Goal: Information Seeking & Learning: Learn about a topic

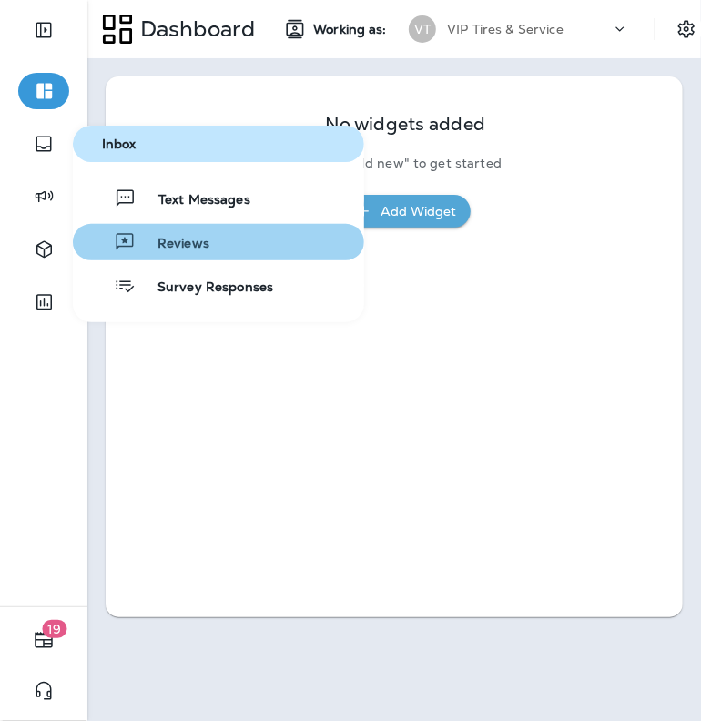
click at [195, 243] on span "Reviews" at bounding box center [173, 244] width 74 height 17
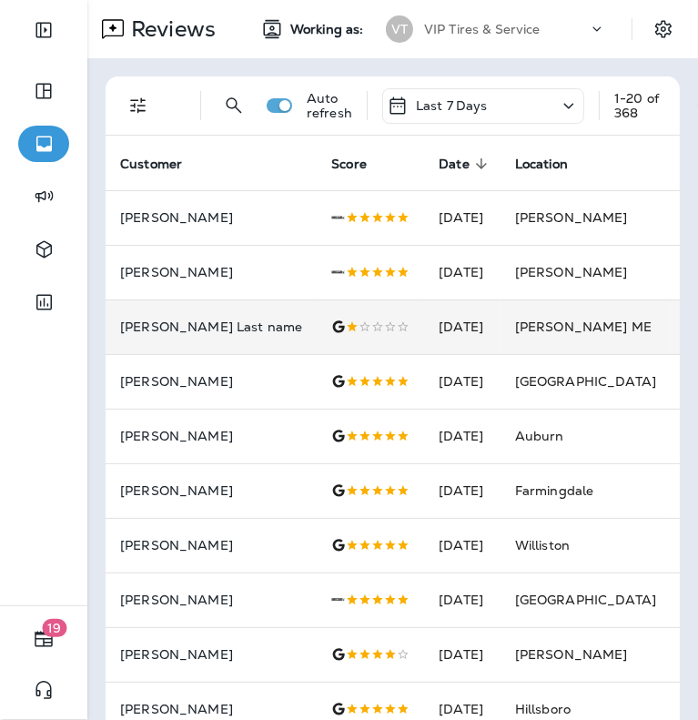
scroll to position [0, 25]
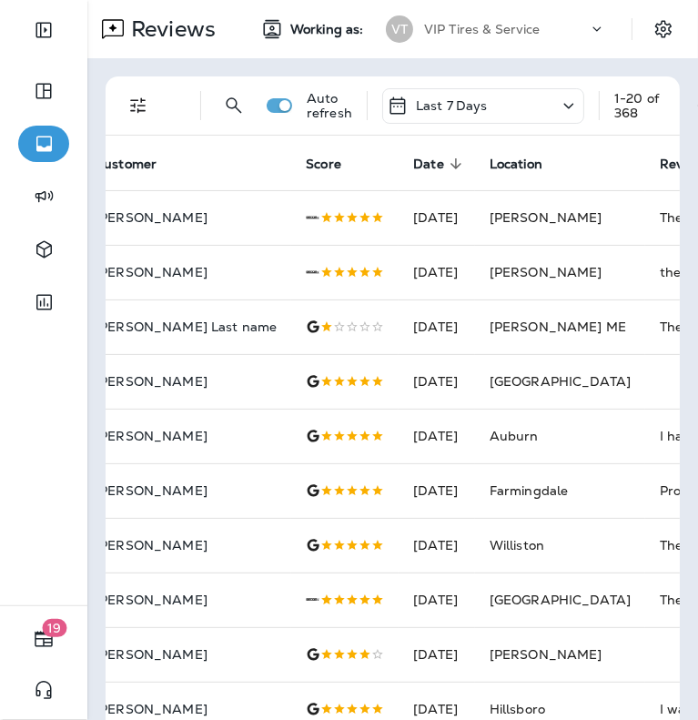
click at [134, 95] on icon "Filters" at bounding box center [138, 106] width 22 height 22
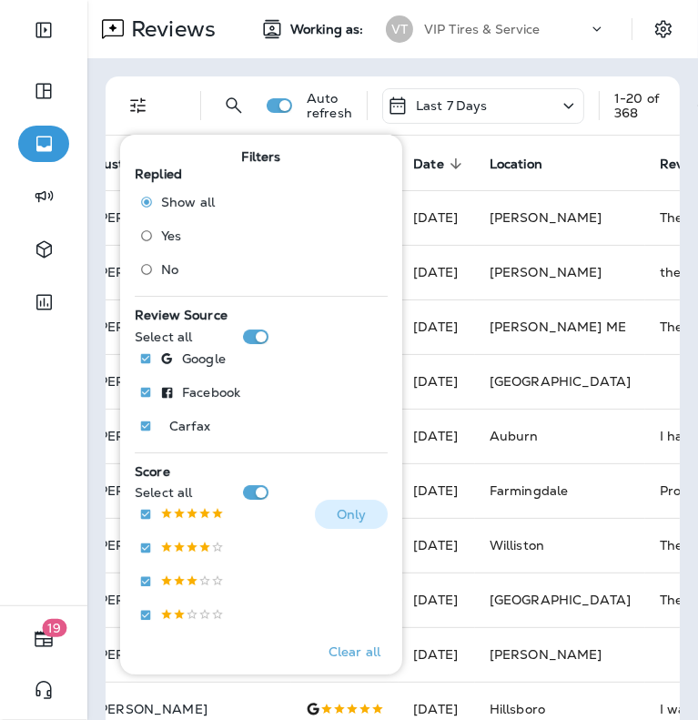
click at [339, 515] on p "Only" at bounding box center [352, 514] width 30 height 15
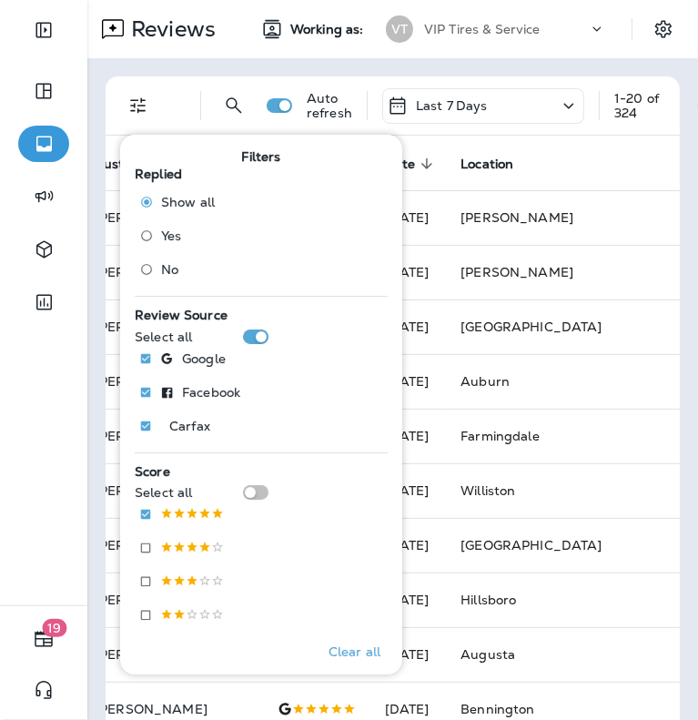
click at [227, 53] on div "Reviews Working as: VT VIP Tires & Service" at bounding box center [392, 29] width 611 height 58
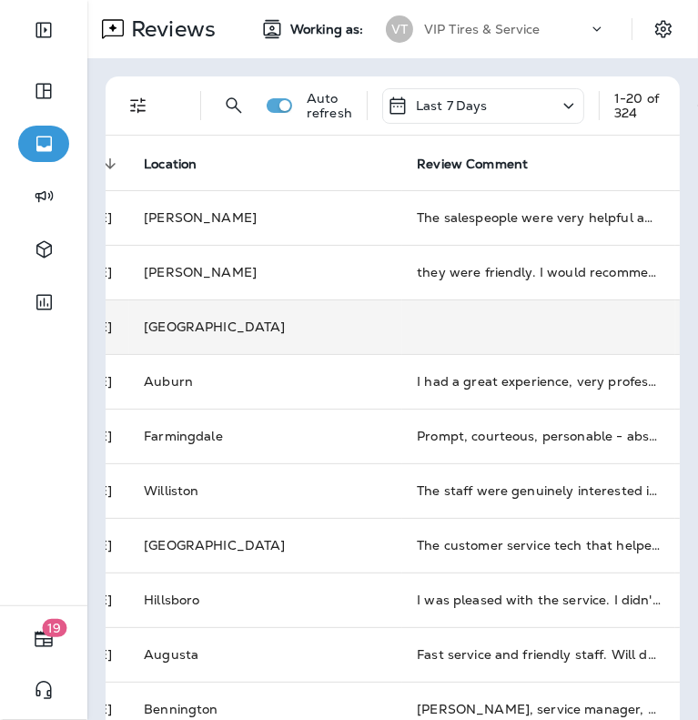
scroll to position [0, 349]
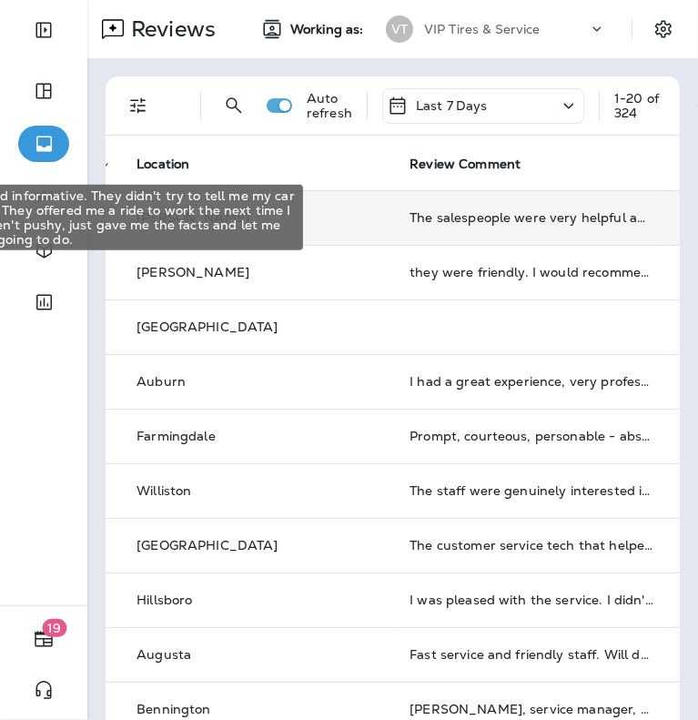
click at [411, 215] on div "The salespeople were very helpful and informative. They didn't try to tell me m…" at bounding box center [531, 217] width 244 height 18
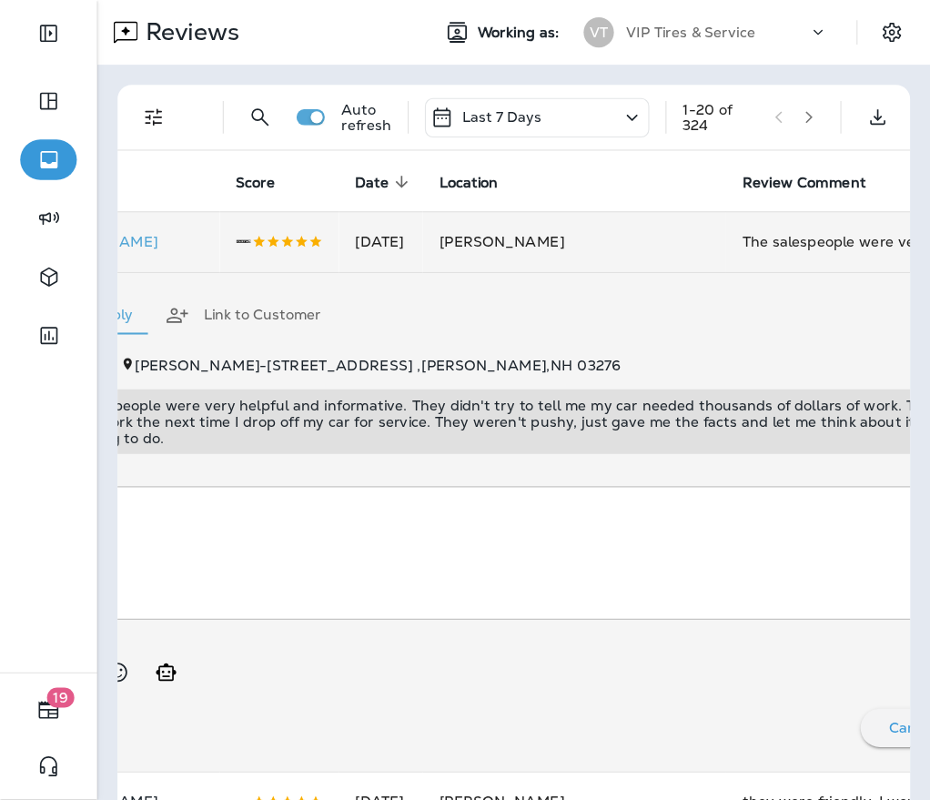
scroll to position [0, 84]
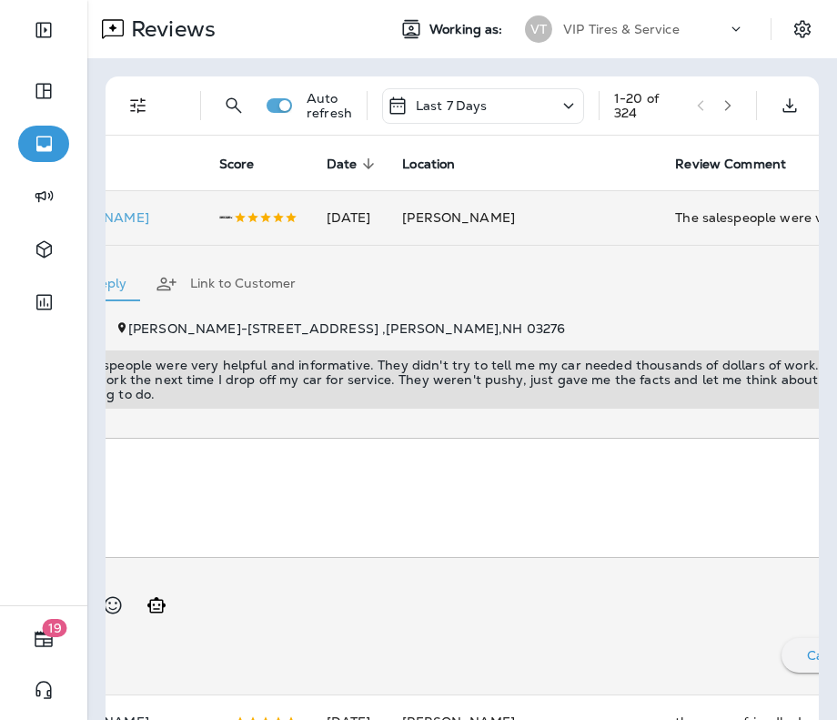
click at [470, 588] on div at bounding box center [506, 597] width 925 height 51
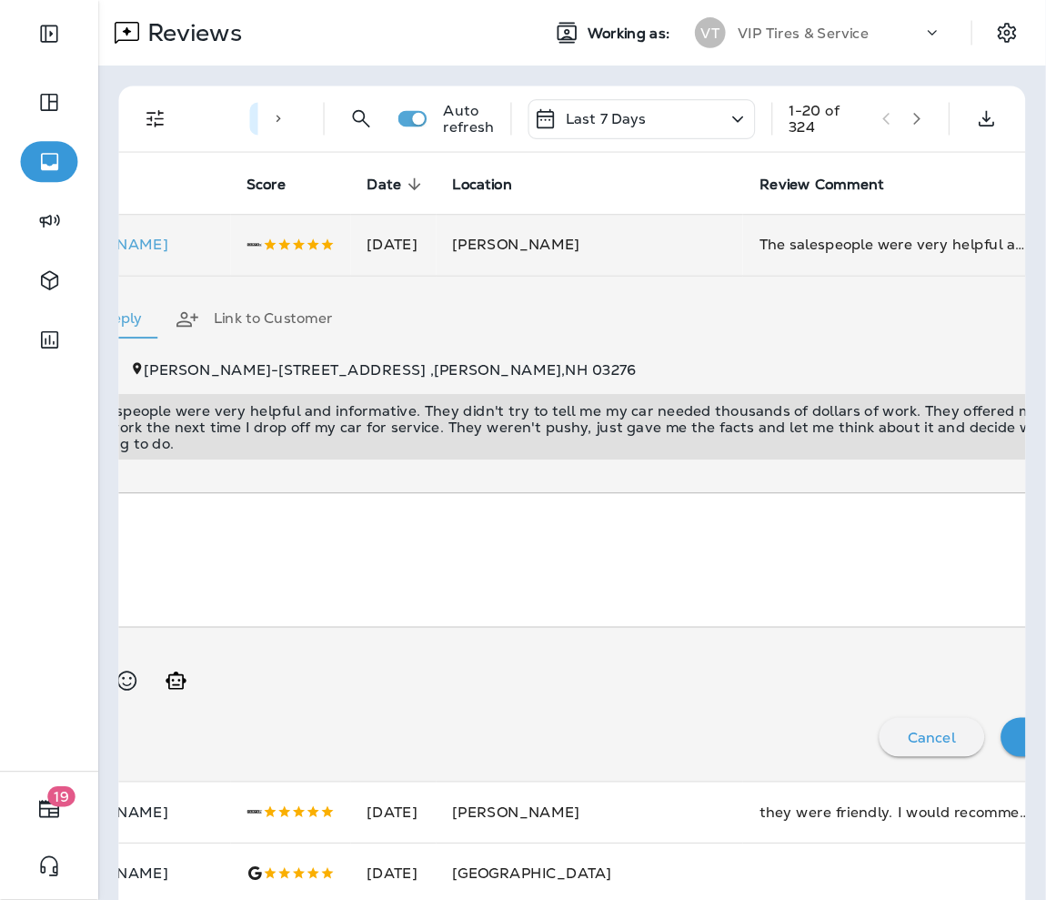
scroll to position [0, 5]
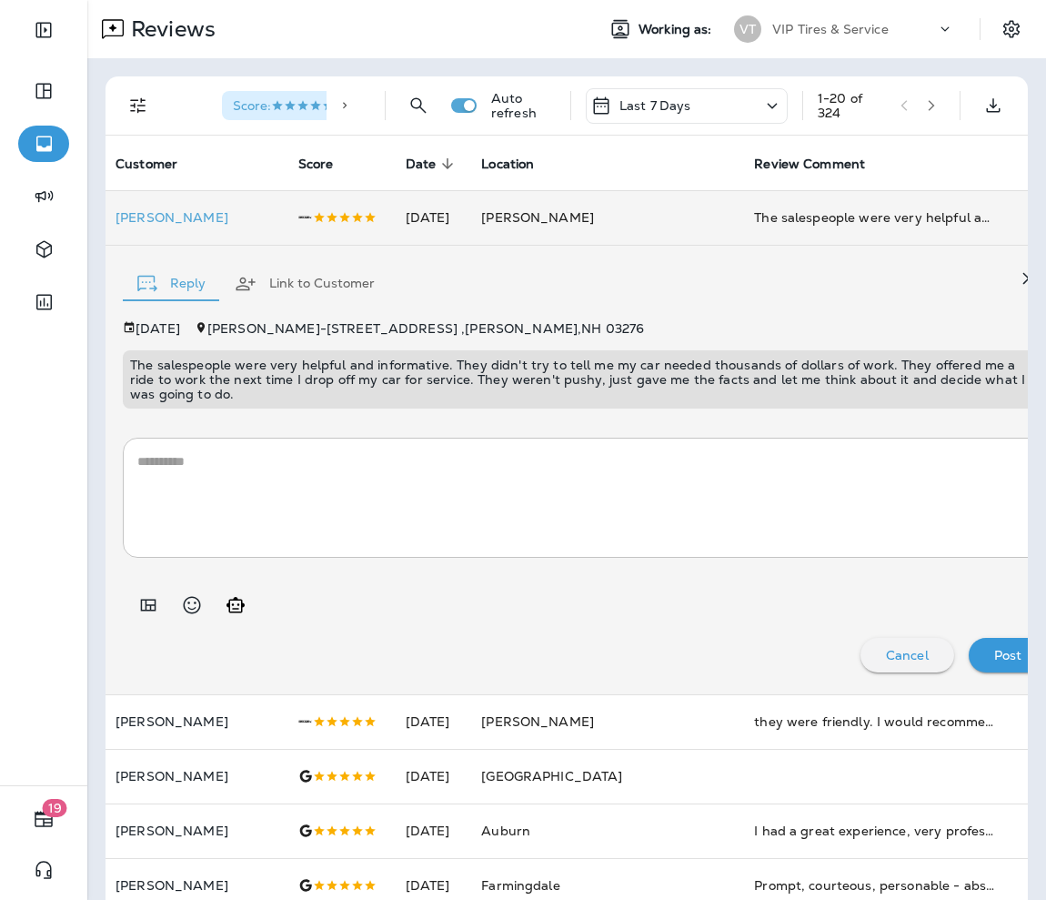
click at [485, 373] on p "The salespeople were very helpful and informative. They didn't try to tell me m…" at bounding box center [585, 380] width 910 height 44
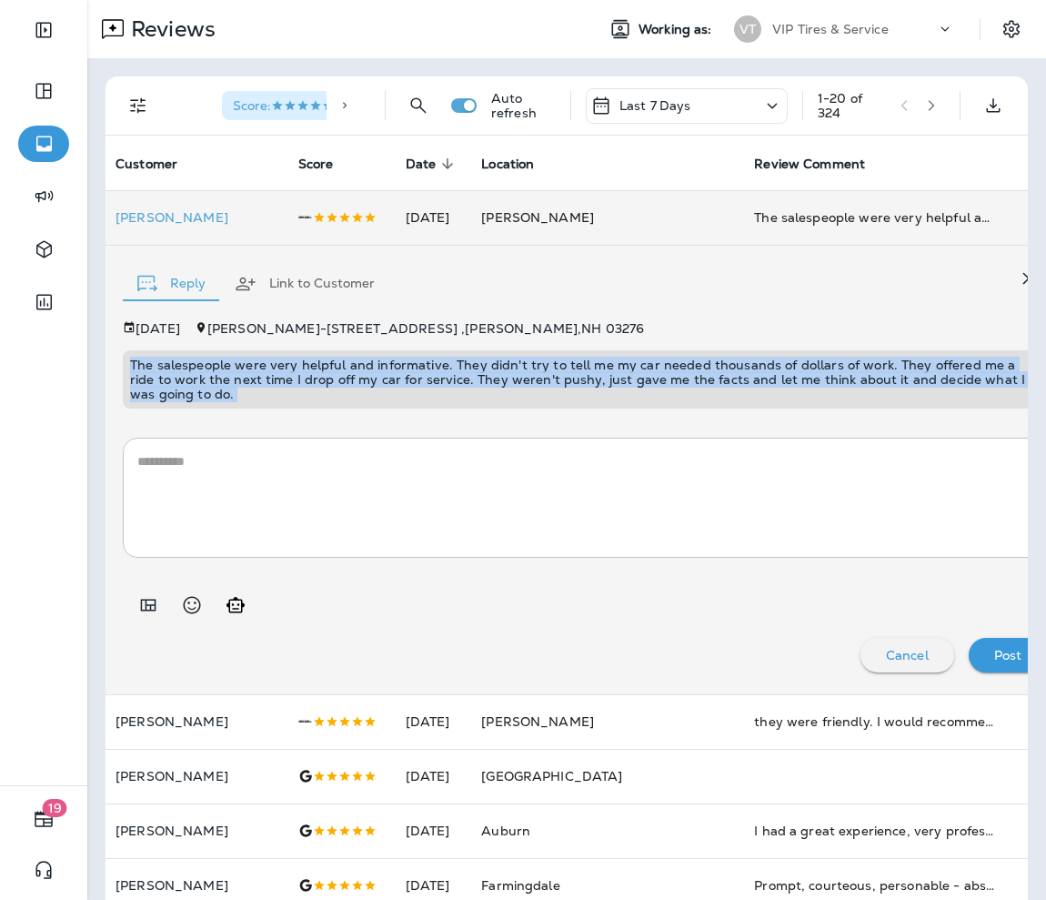
click at [485, 373] on p "The salespeople were very helpful and informative. They didn't try to tell me m…" at bounding box center [585, 380] width 910 height 44
copy p "The salespeople were very helpful and informative. They didn't try to tell me m…"
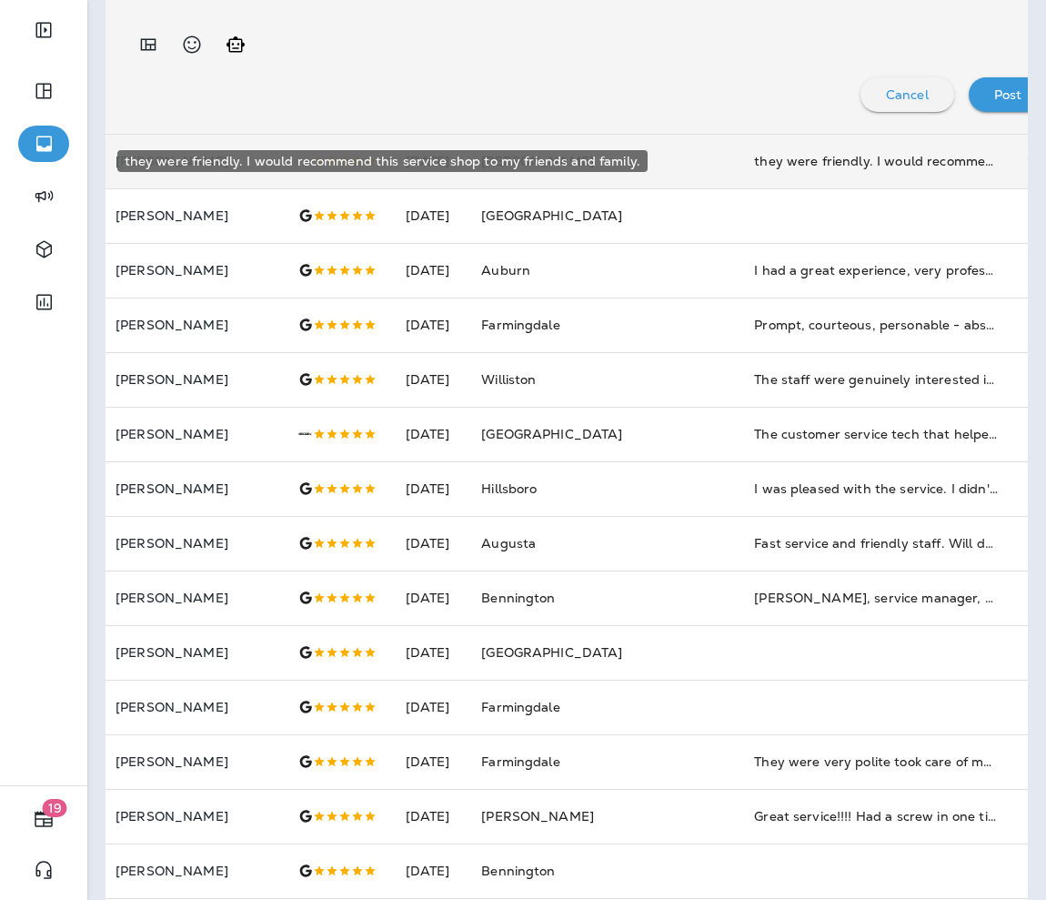
scroll to position [564, 0]
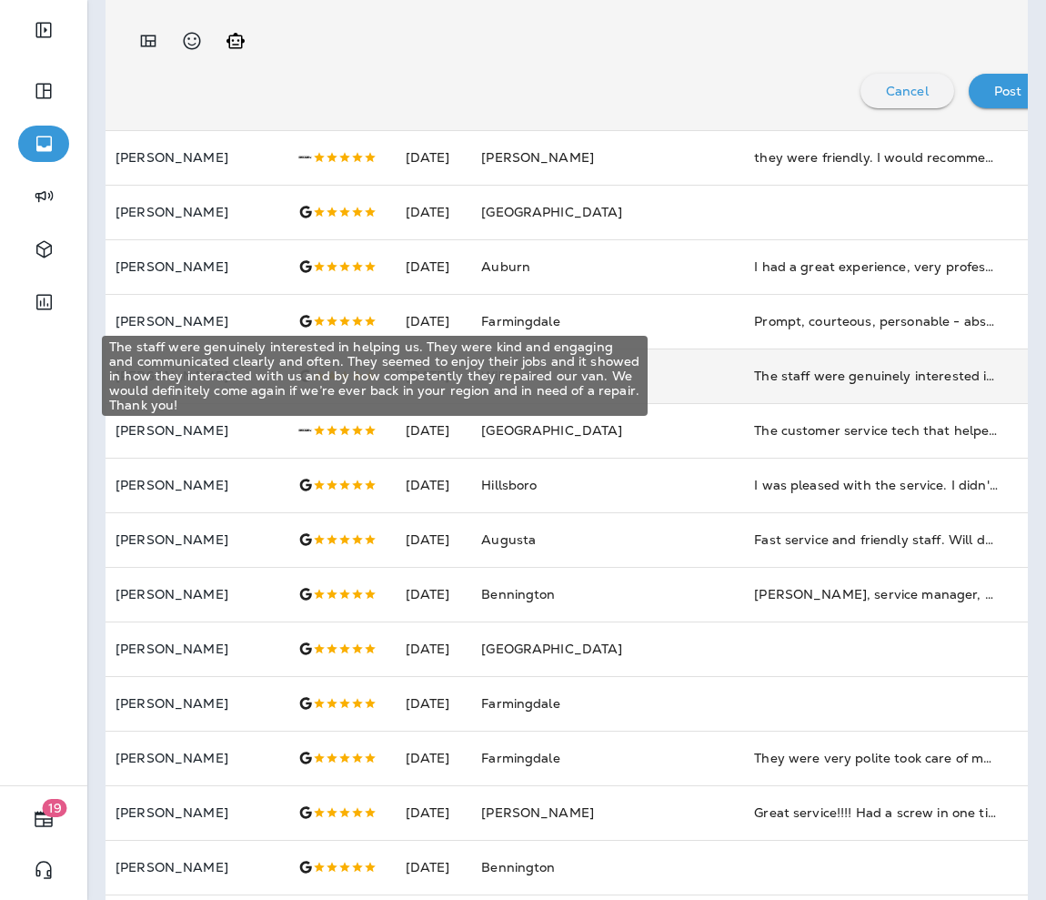
click at [697, 379] on div "The staff were genuinely interested in helping us. They were kind and engaging …" at bounding box center [876, 376] width 244 height 18
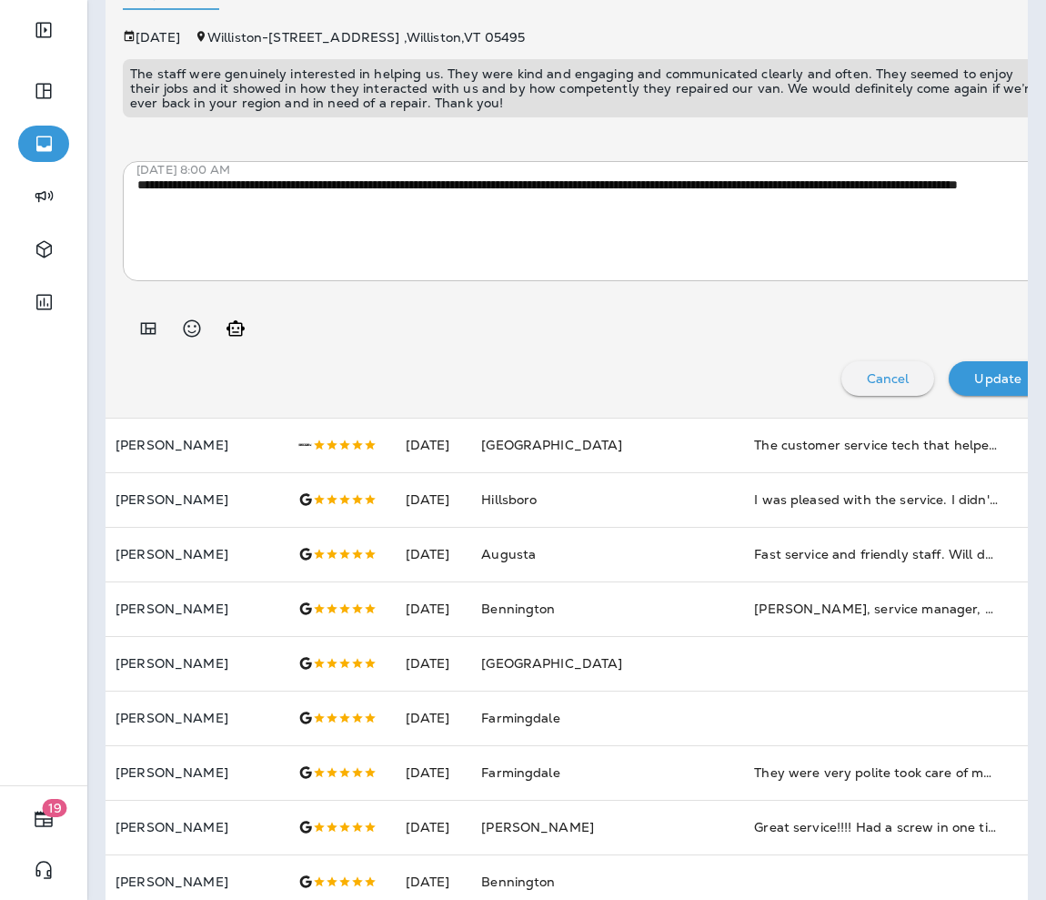
scroll to position [519, 0]
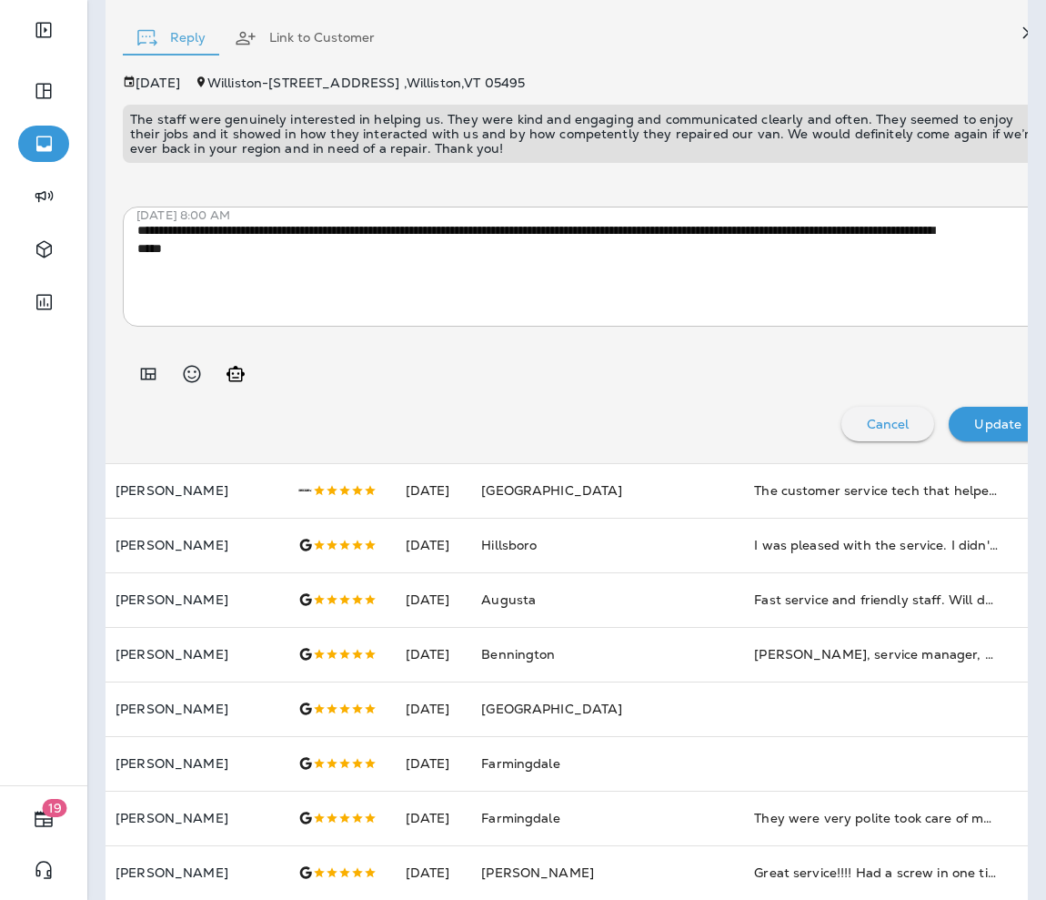
click at [449, 135] on p "The staff were genuinely interested in helping us. They were kind and engaging …" at bounding box center [585, 134] width 910 height 44
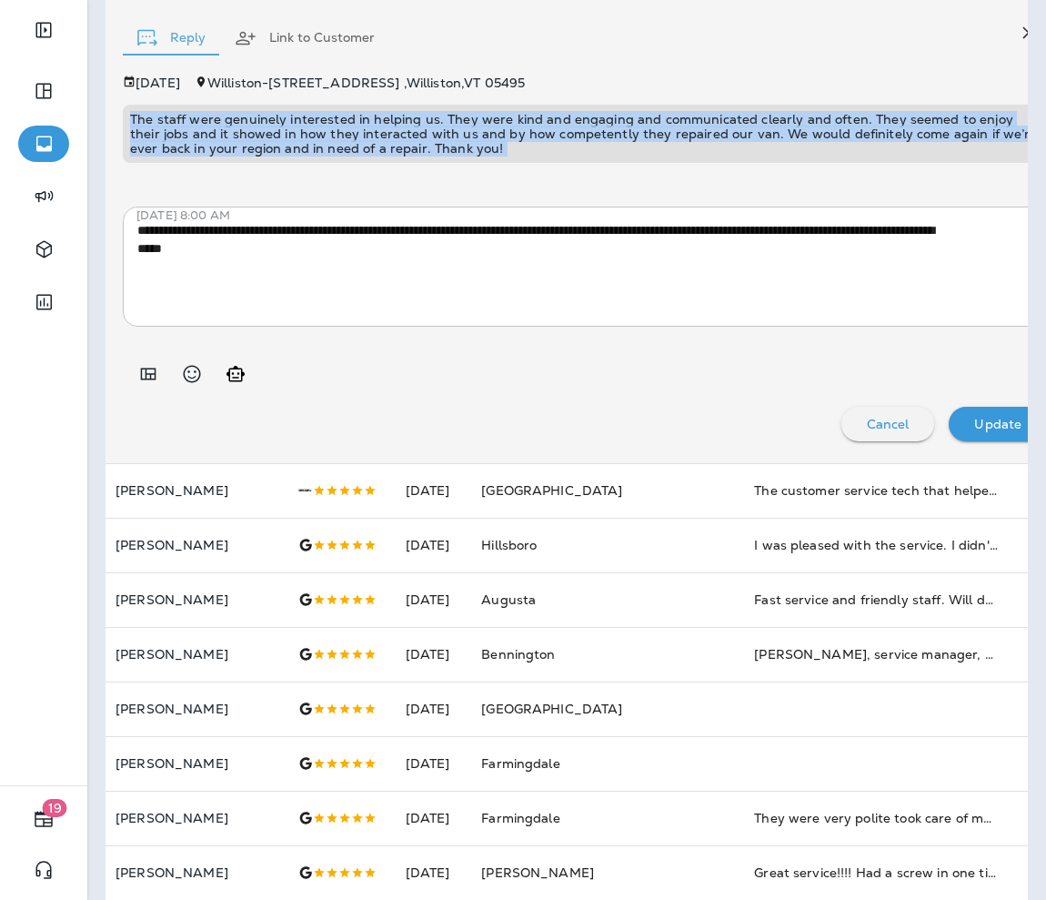
click at [449, 135] on p "The staff were genuinely interested in helping us. They were kind and engaging …" at bounding box center [585, 134] width 910 height 44
copy p "The staff were genuinely interested in helping us. They were kind and engaging …"
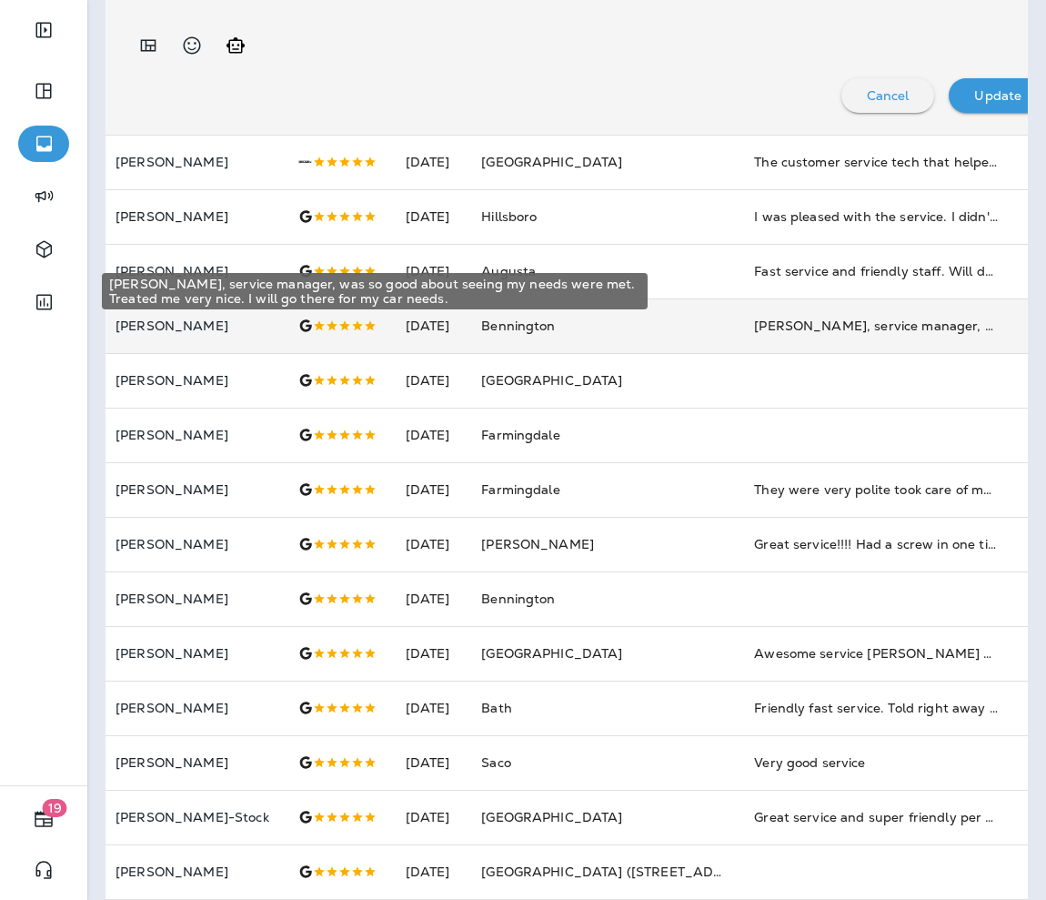
scroll to position [883, 0]
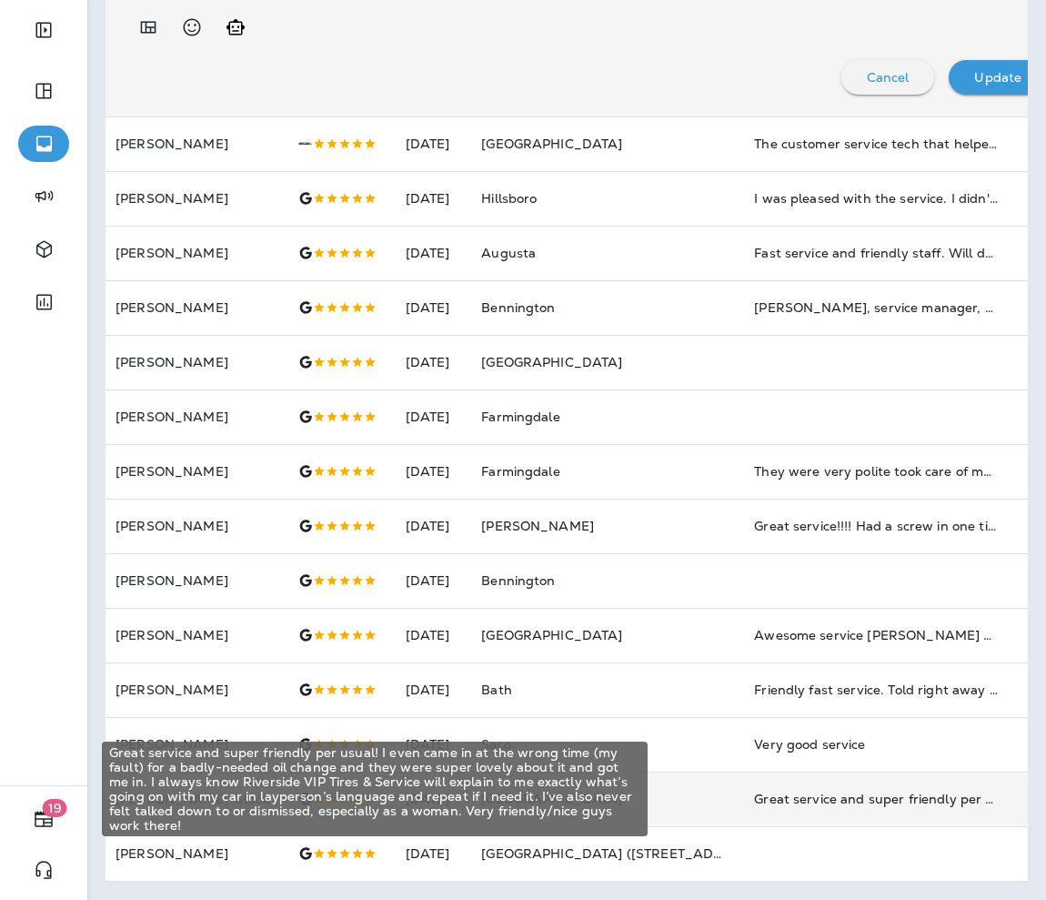
click at [697, 719] on div "Great service and super friendly per usual! I even came in at the wrong time (m…" at bounding box center [876, 799] width 244 height 18
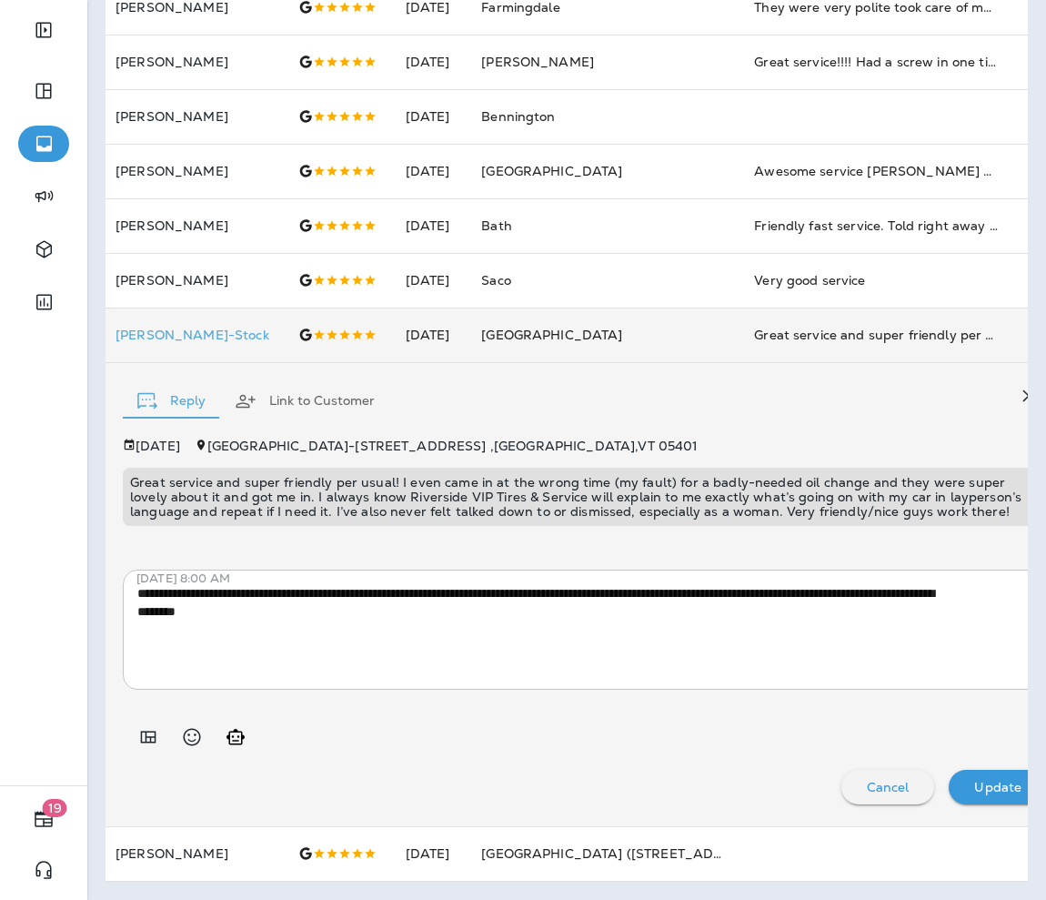
click at [330, 492] on p "Great service and super friendly per usual! I even came in at the wrong time (m…" at bounding box center [585, 497] width 910 height 44
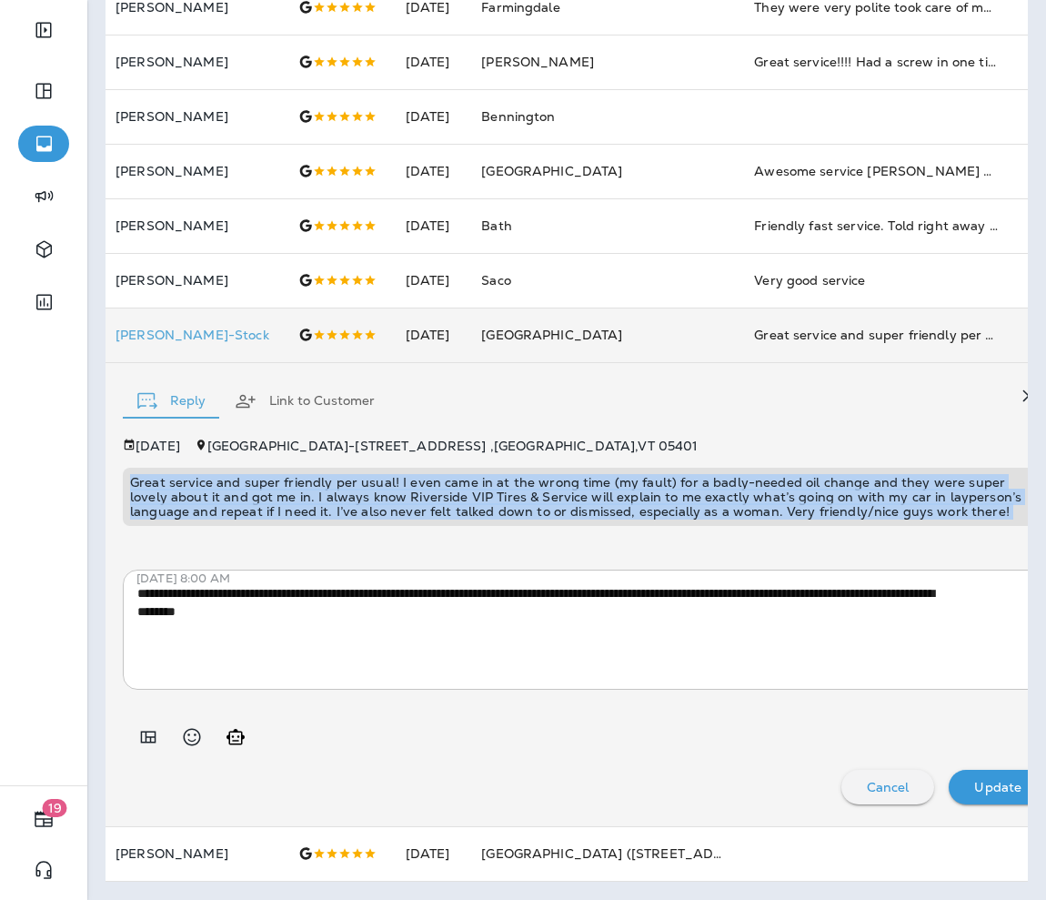
click at [330, 492] on p "Great service and super friendly per usual! I even came in at the wrong time (m…" at bounding box center [585, 497] width 910 height 44
copy p "Great service and super friendly per usual! I even came in at the wrong time (m…"
click at [697, 385] on icon "button" at bounding box center [1029, 396] width 22 height 22
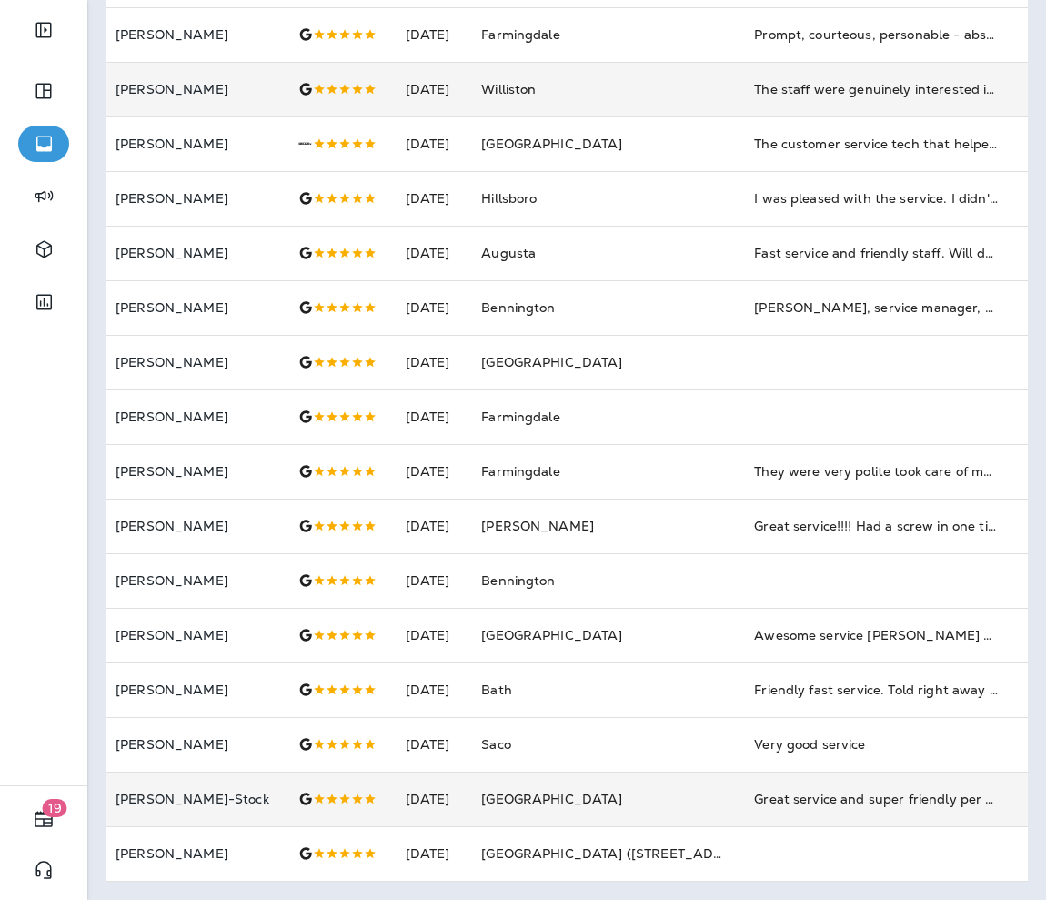
scroll to position [0, 0]
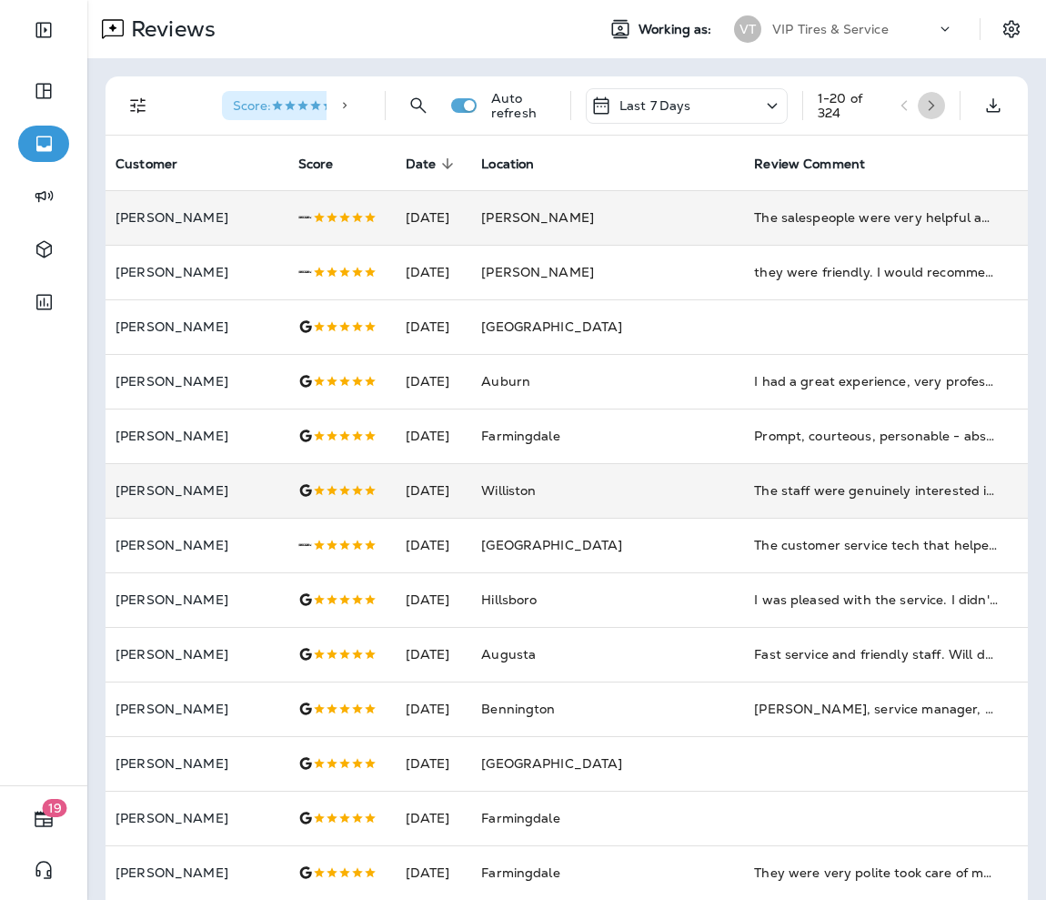
click at [697, 106] on icon "button" at bounding box center [931, 105] width 13 height 13
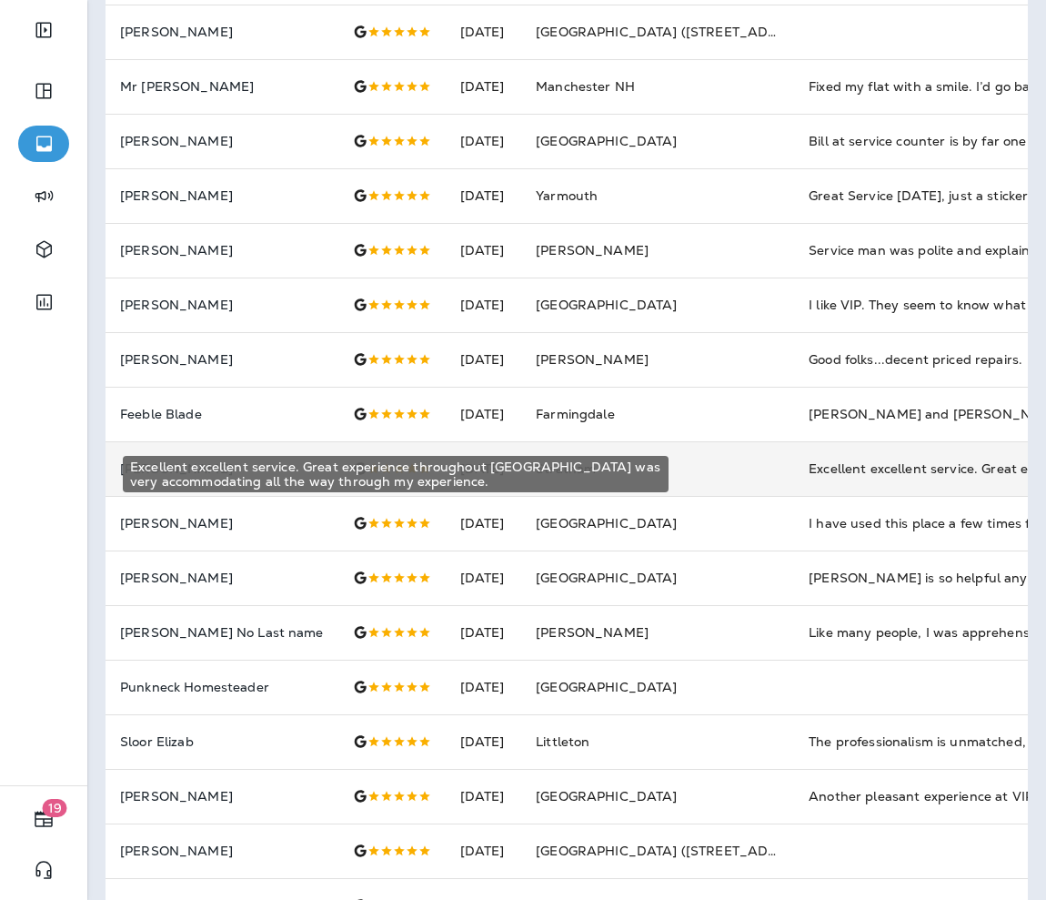
scroll to position [190, 0]
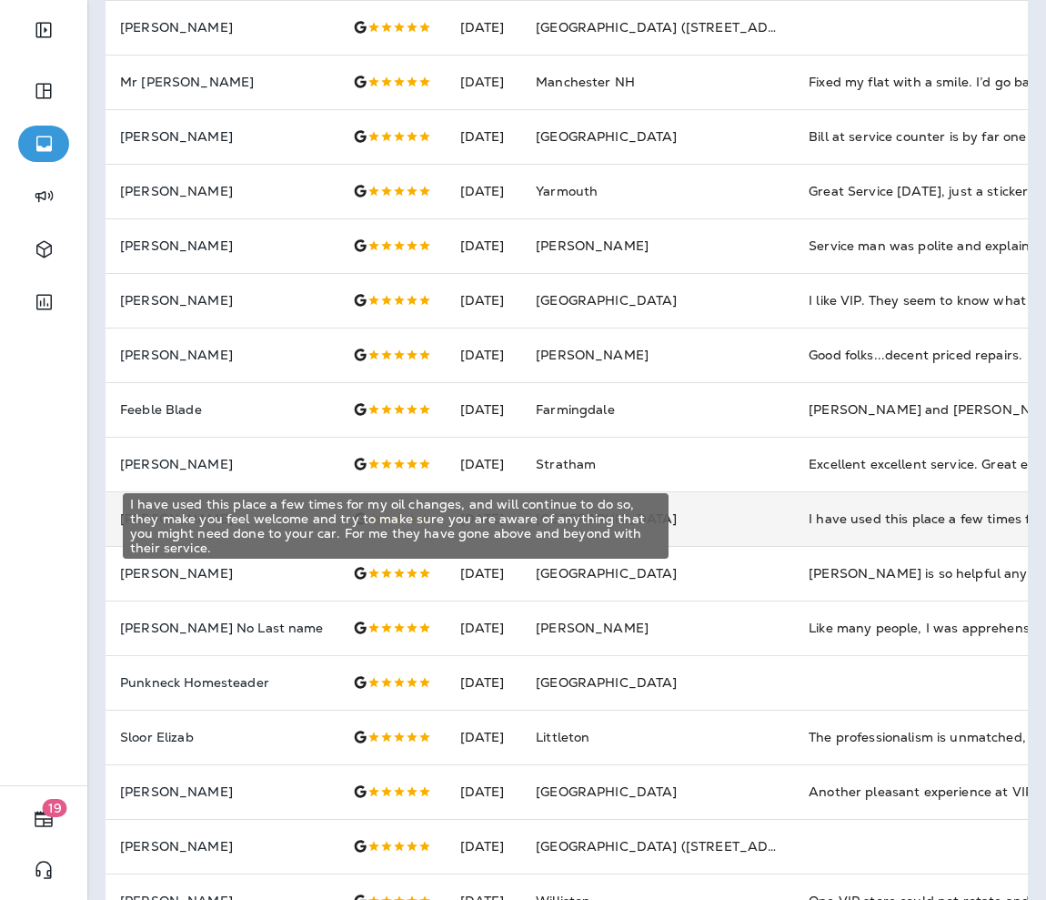
click at [697, 527] on div "I have used this place a few times for my oil changes, and will continue to do …" at bounding box center [931, 519] width 244 height 18
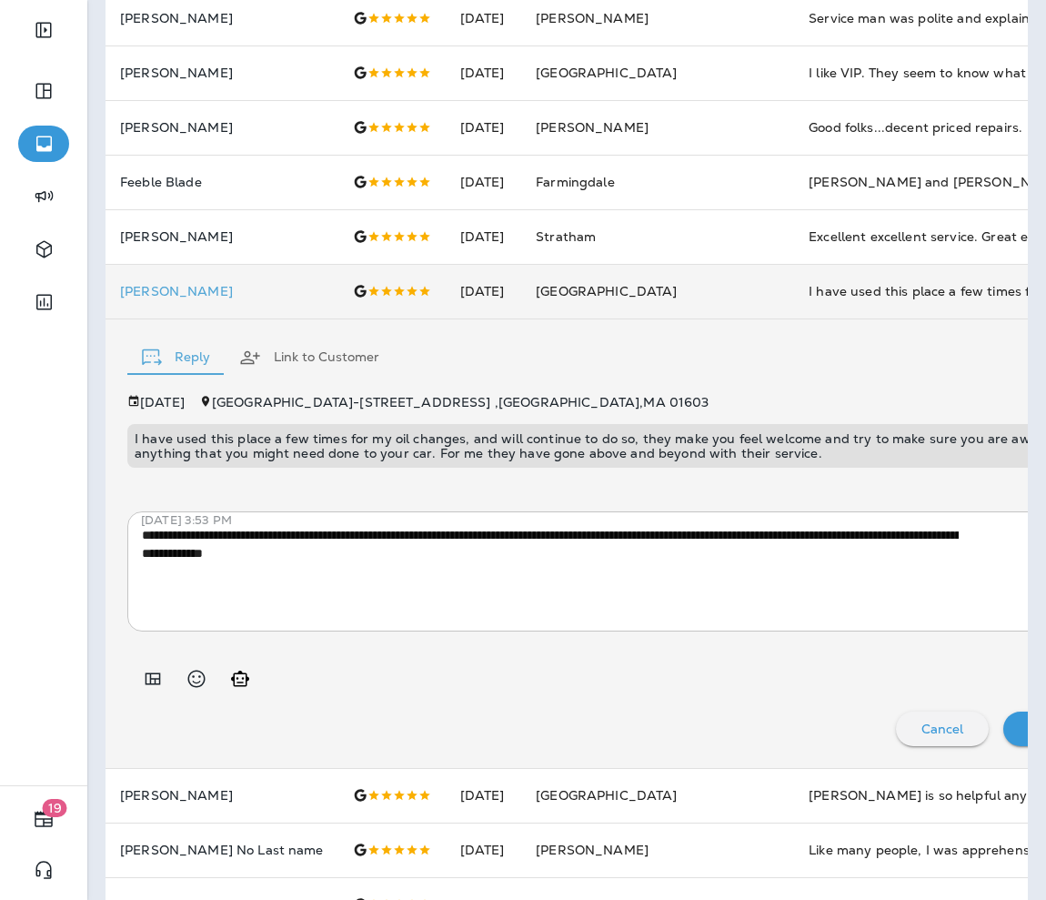
scroll to position [419, 0]
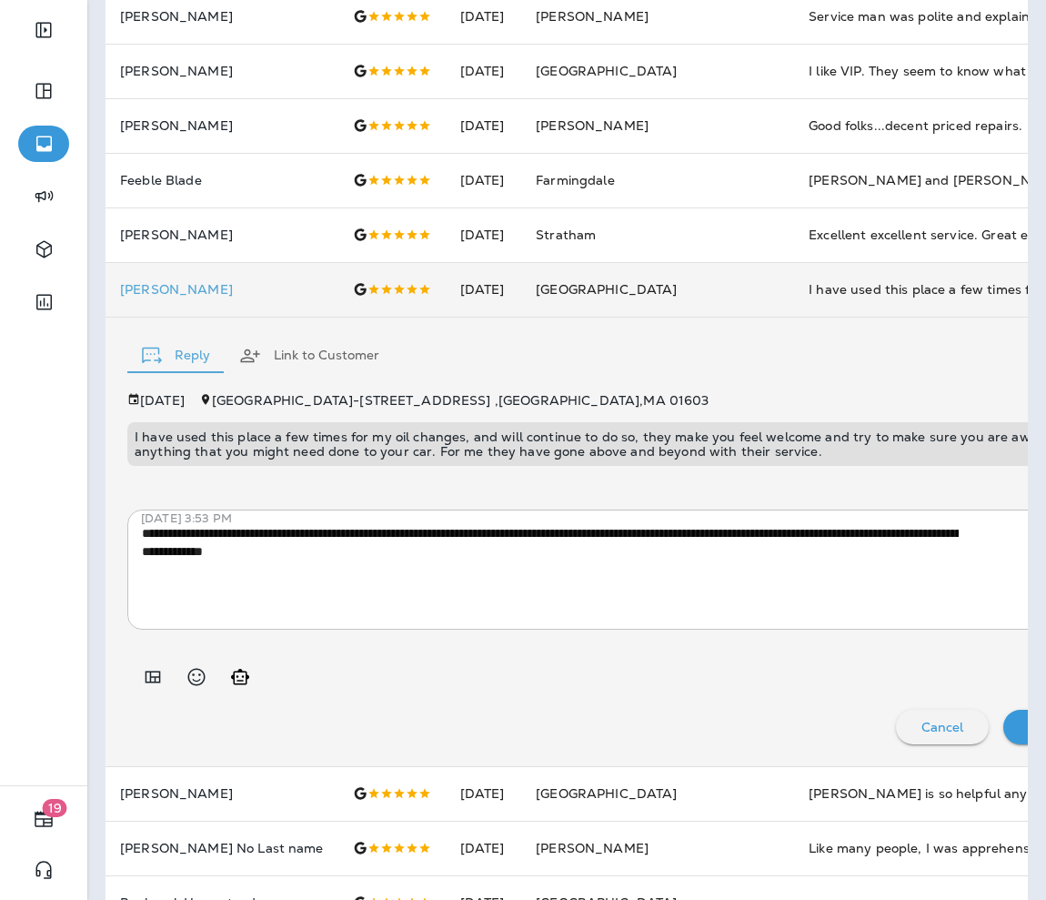
click at [405, 450] on p "I have used this place a few times for my oil changes, and will continue to do …" at bounding box center [615, 444] width 960 height 29
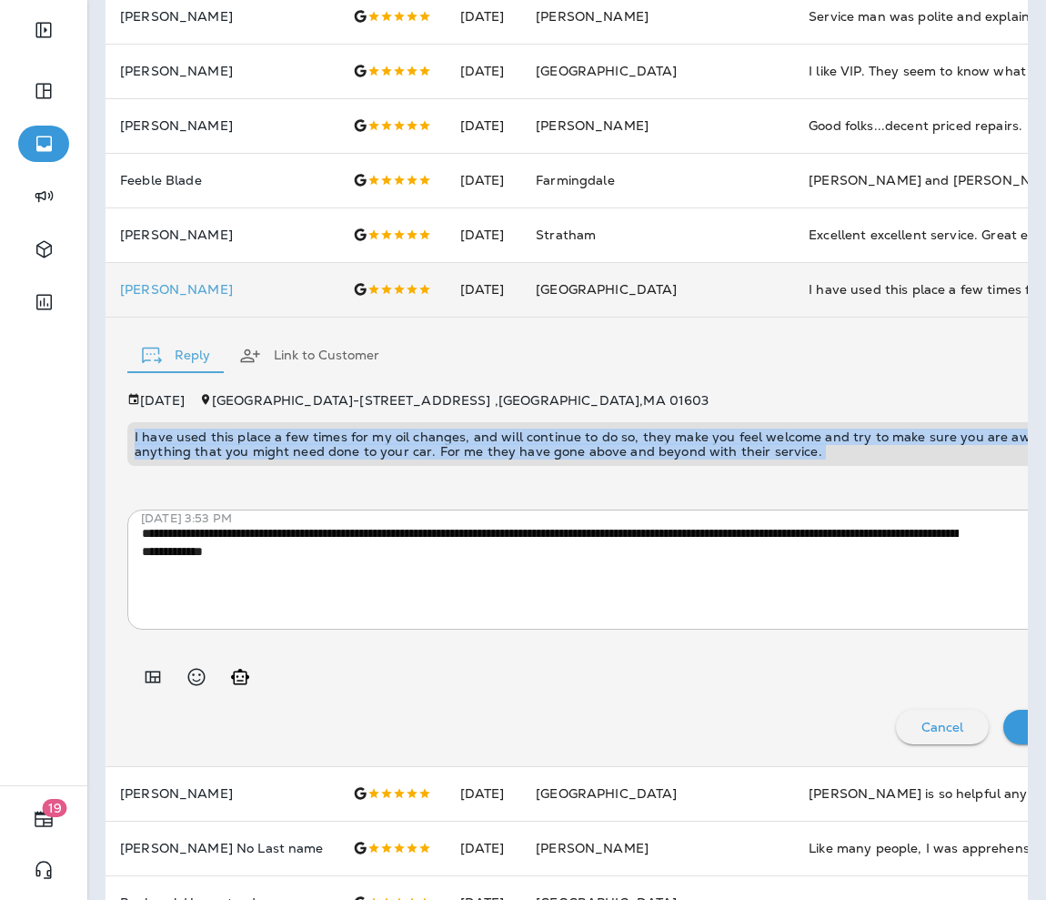
click at [405, 450] on p "I have used this place a few times for my oil changes, and will continue to do …" at bounding box center [615, 444] width 960 height 29
copy p "I have used this place a few times for my oil changes, and will continue to do …"
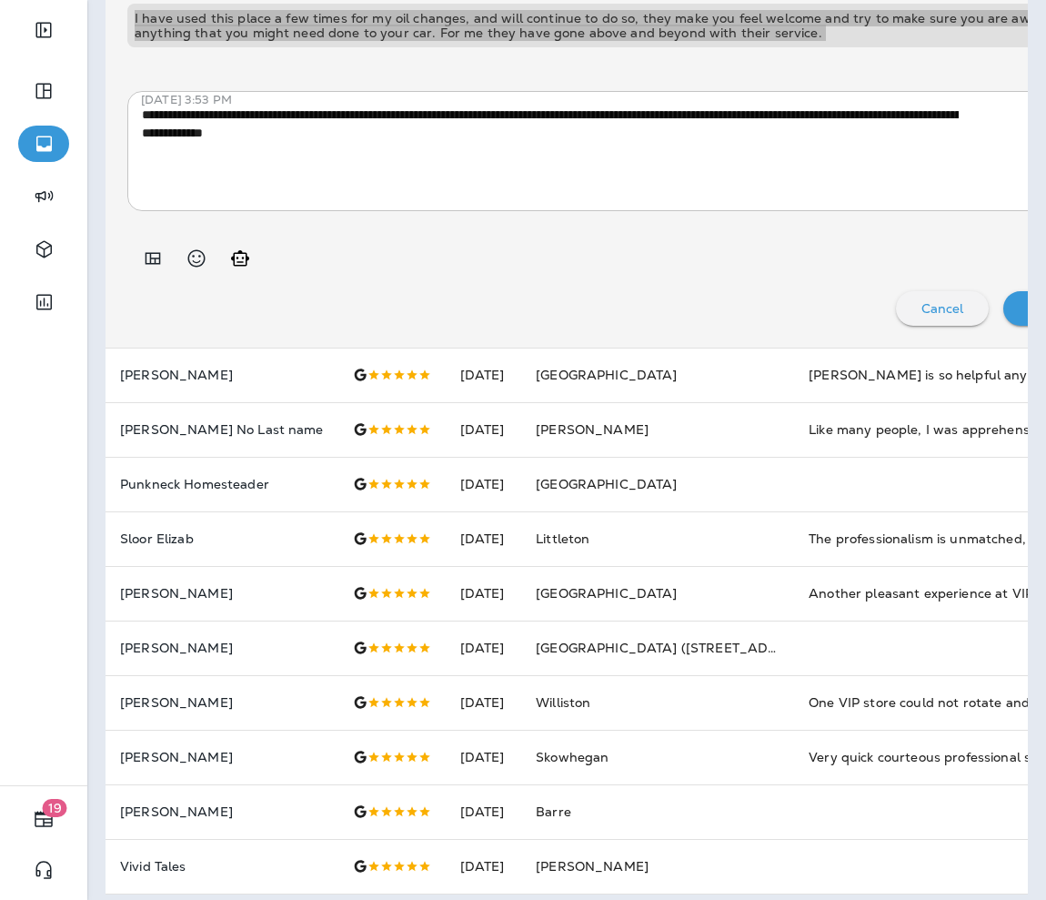
scroll to position [840, 0]
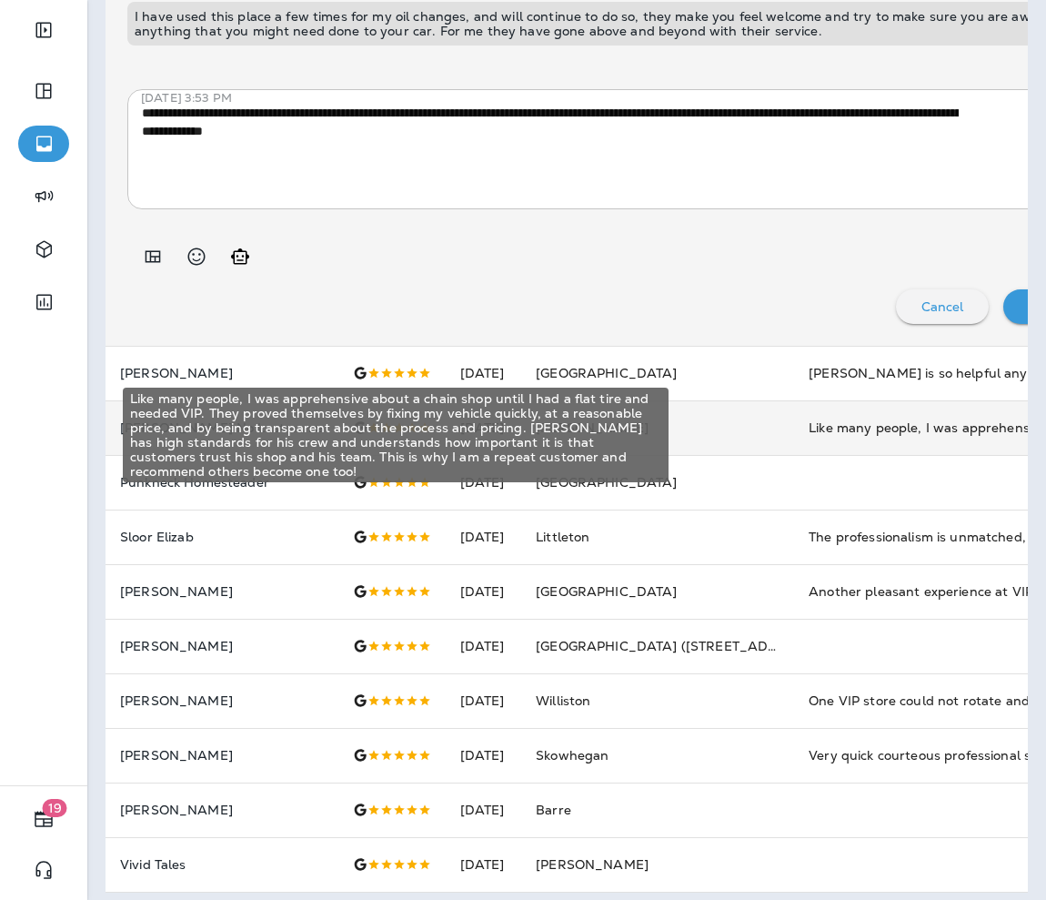
click at [697, 433] on div "Like many people, I was apprehensive about a chain shop until I had a flat tire…" at bounding box center [931, 428] width 244 height 18
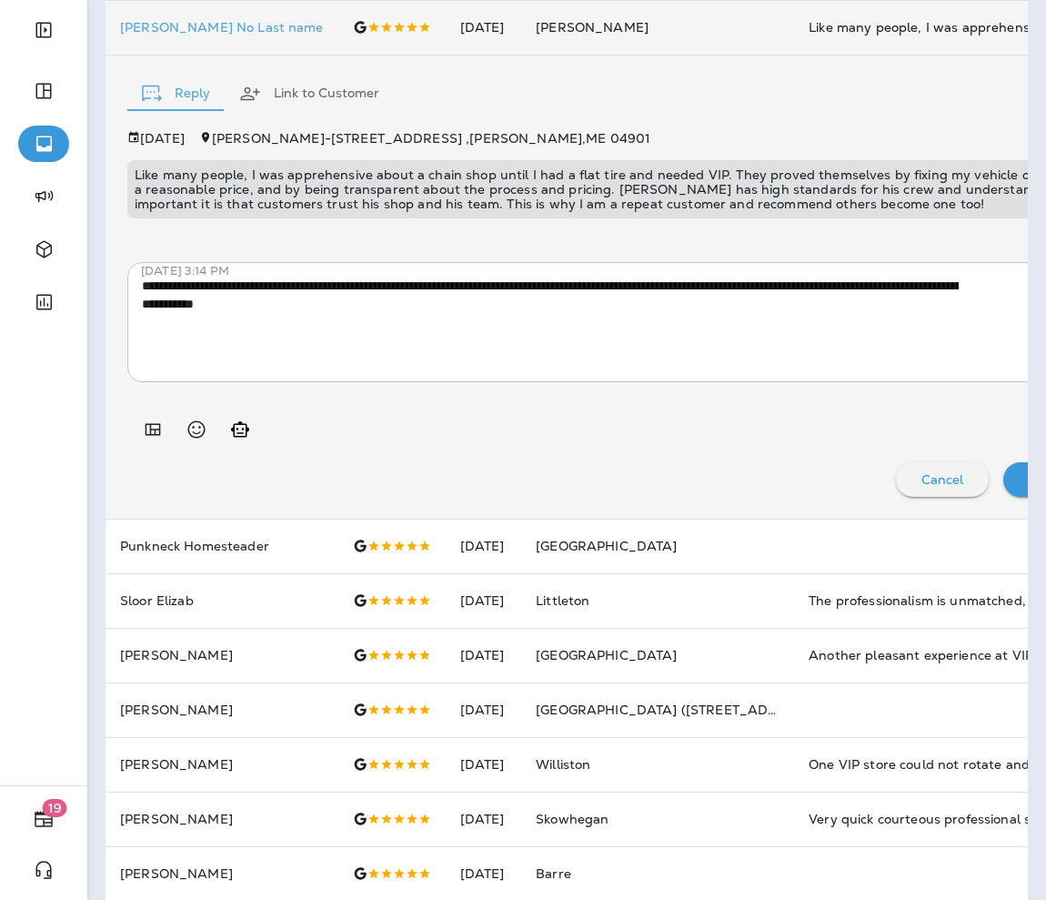
scroll to position [790, 0]
click at [416, 203] on p "Like many people, I was apprehensive about a chain shop until I had a flat tire…" at bounding box center [615, 190] width 960 height 44
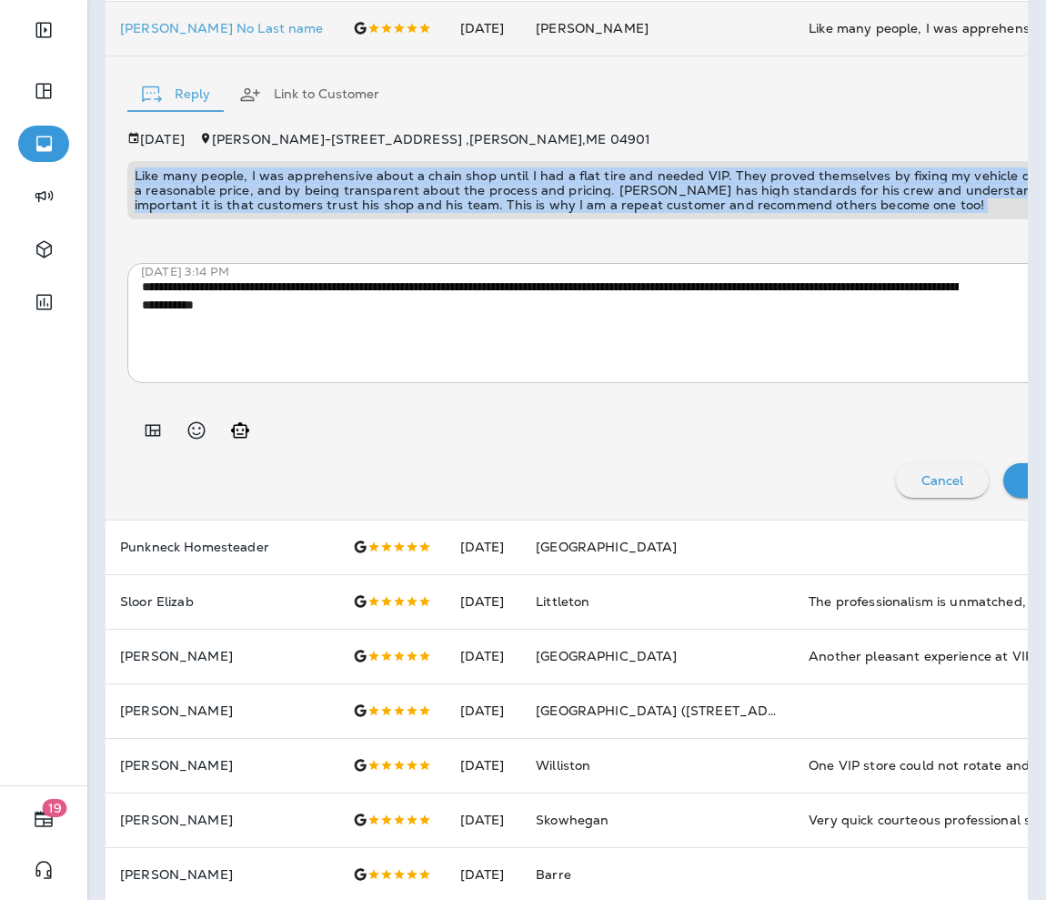
click at [416, 203] on p "Like many people, I was apprehensive about a chain shop until I had a flat tire…" at bounding box center [615, 190] width 960 height 44
copy p "Like many people, I was apprehensive about a chain shop until I had a flat tire…"
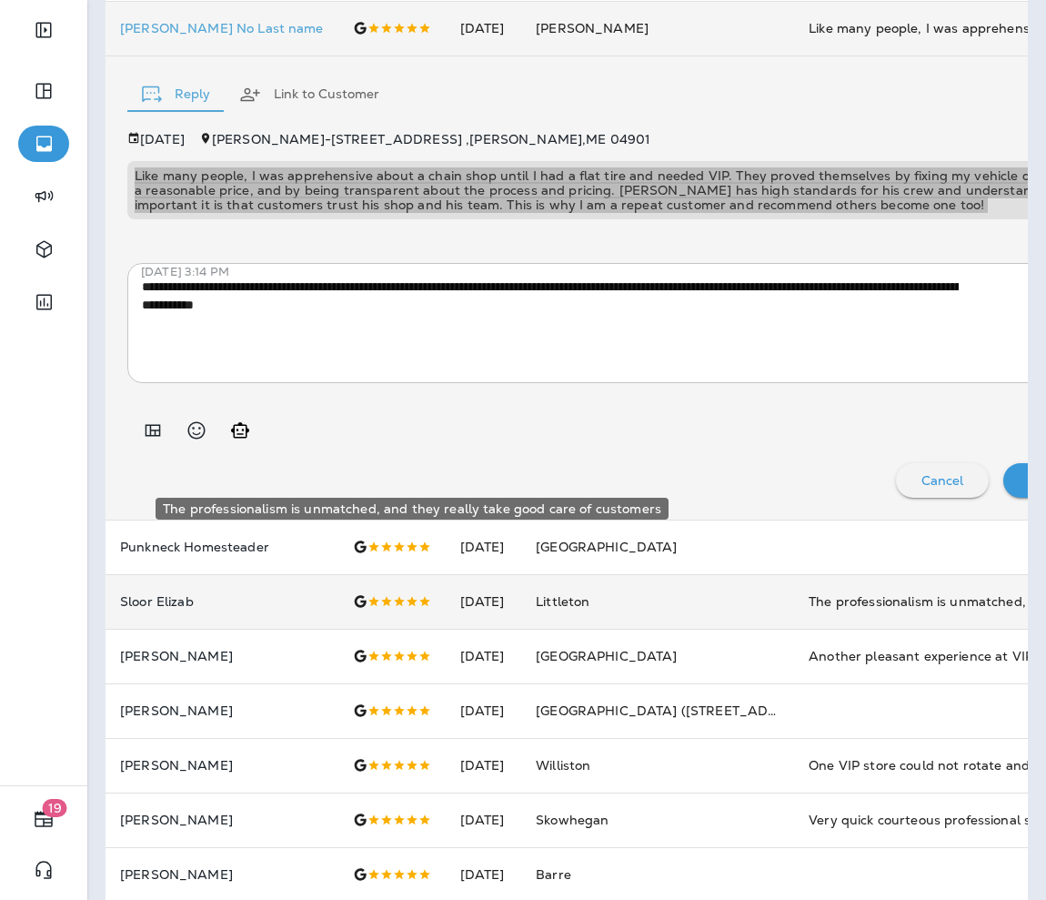
scroll to position [897, 0]
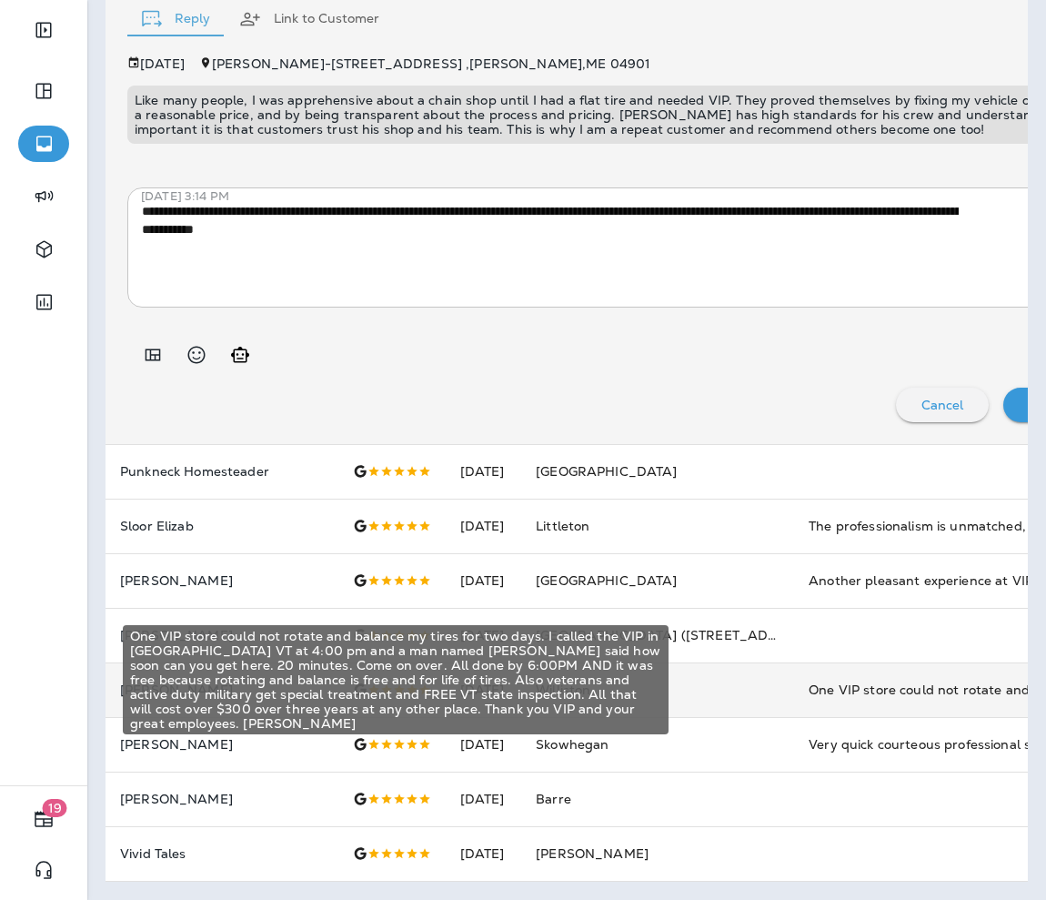
click at [697, 681] on div "One VIP store could not rotate and balance my tires for two days. I called the …" at bounding box center [931, 690] width 244 height 18
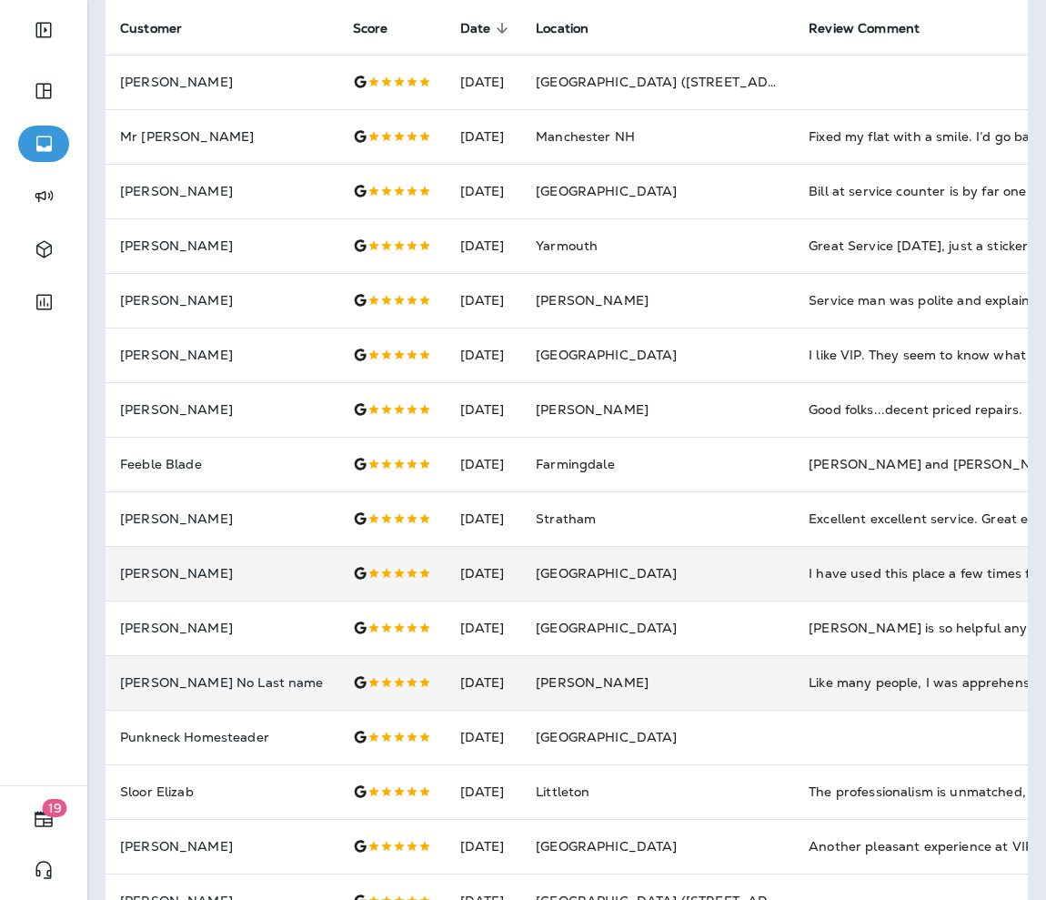
scroll to position [0, 0]
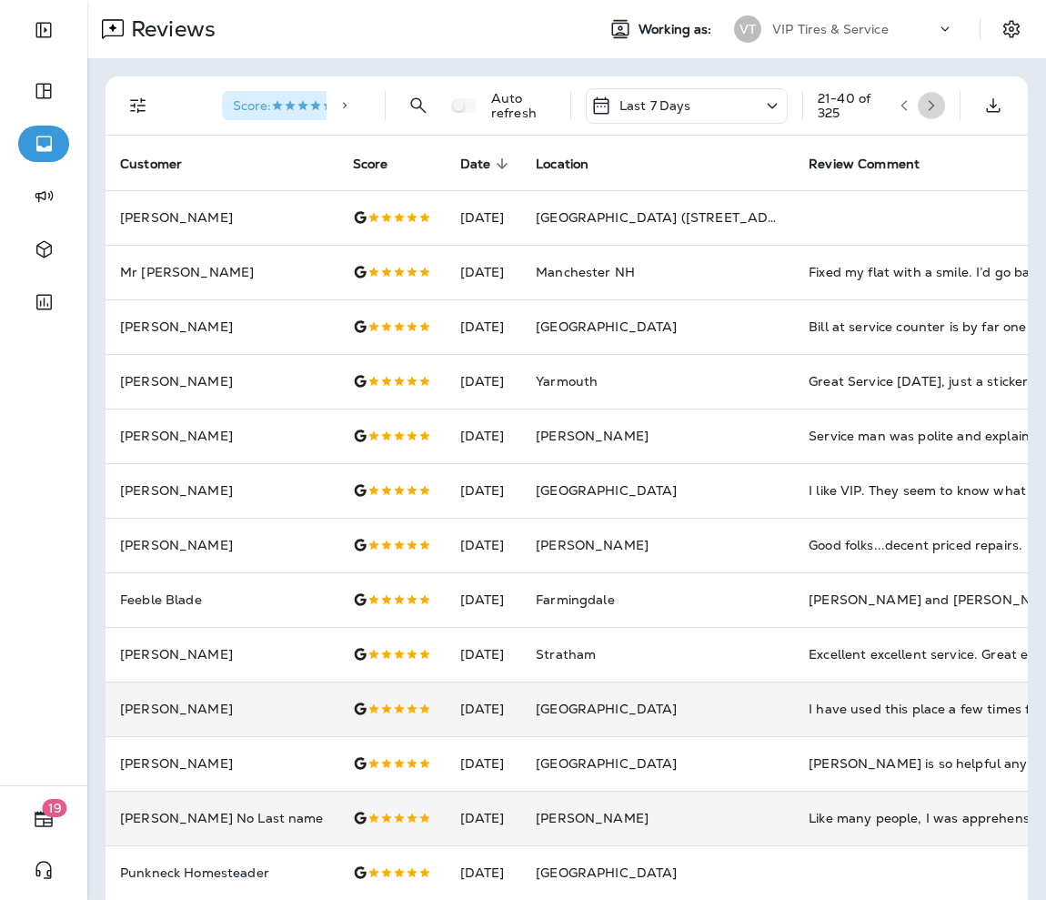
click at [697, 102] on icon "button" at bounding box center [932, 105] width 6 height 11
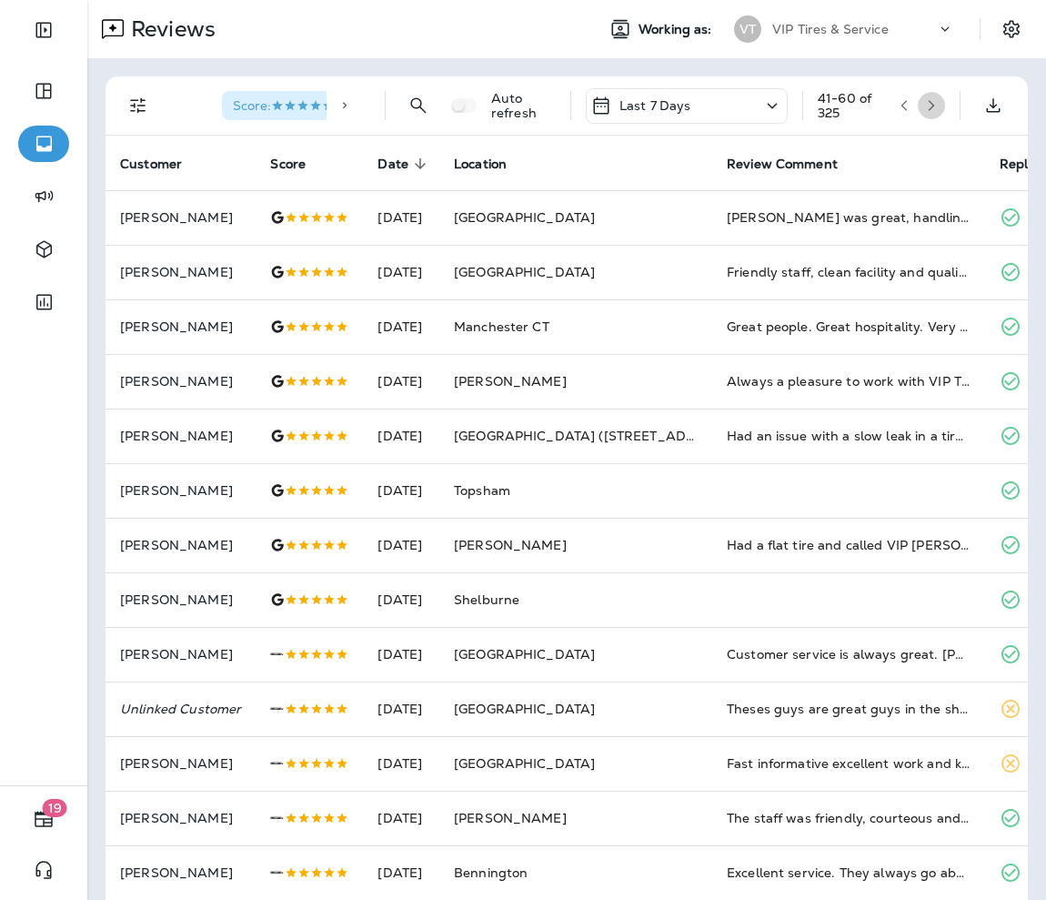
click at [697, 102] on icon "button" at bounding box center [932, 105] width 6 height 11
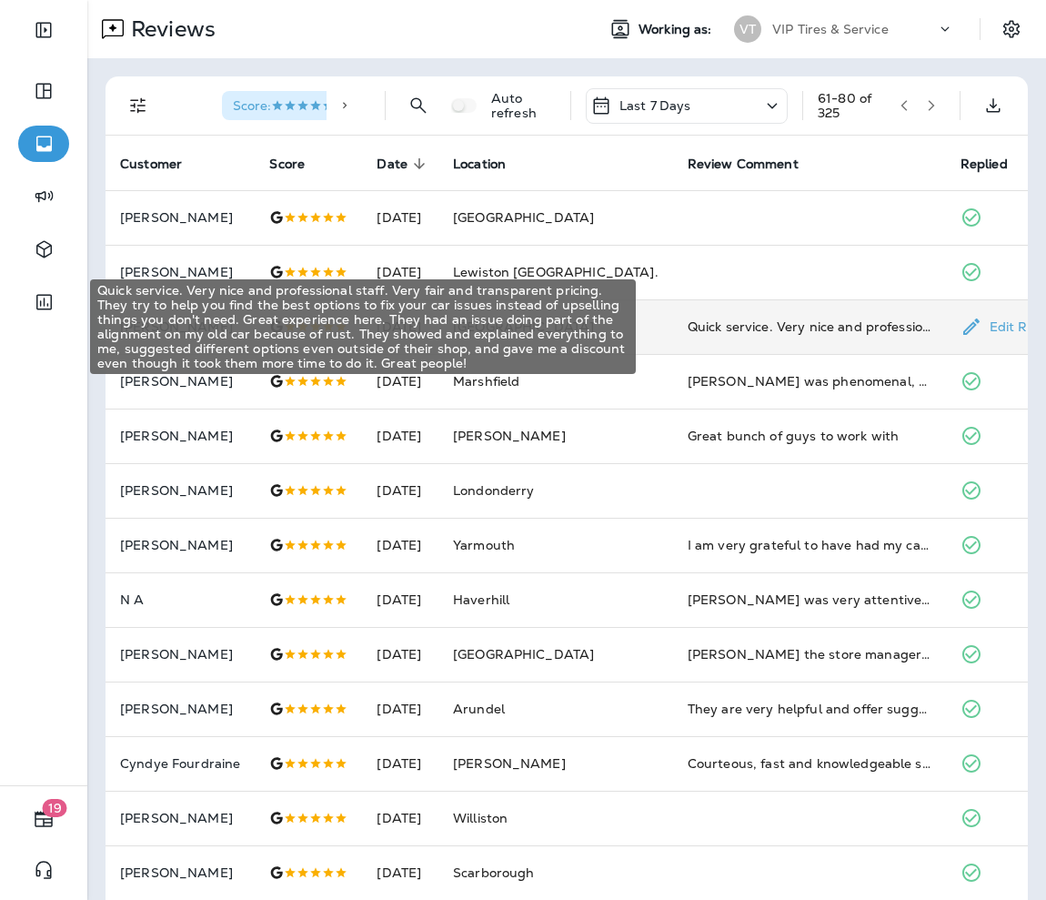
click at [697, 327] on div "Quick service. Very nice and professional staff. Very fair and transparent pric…" at bounding box center [810, 327] width 244 height 18
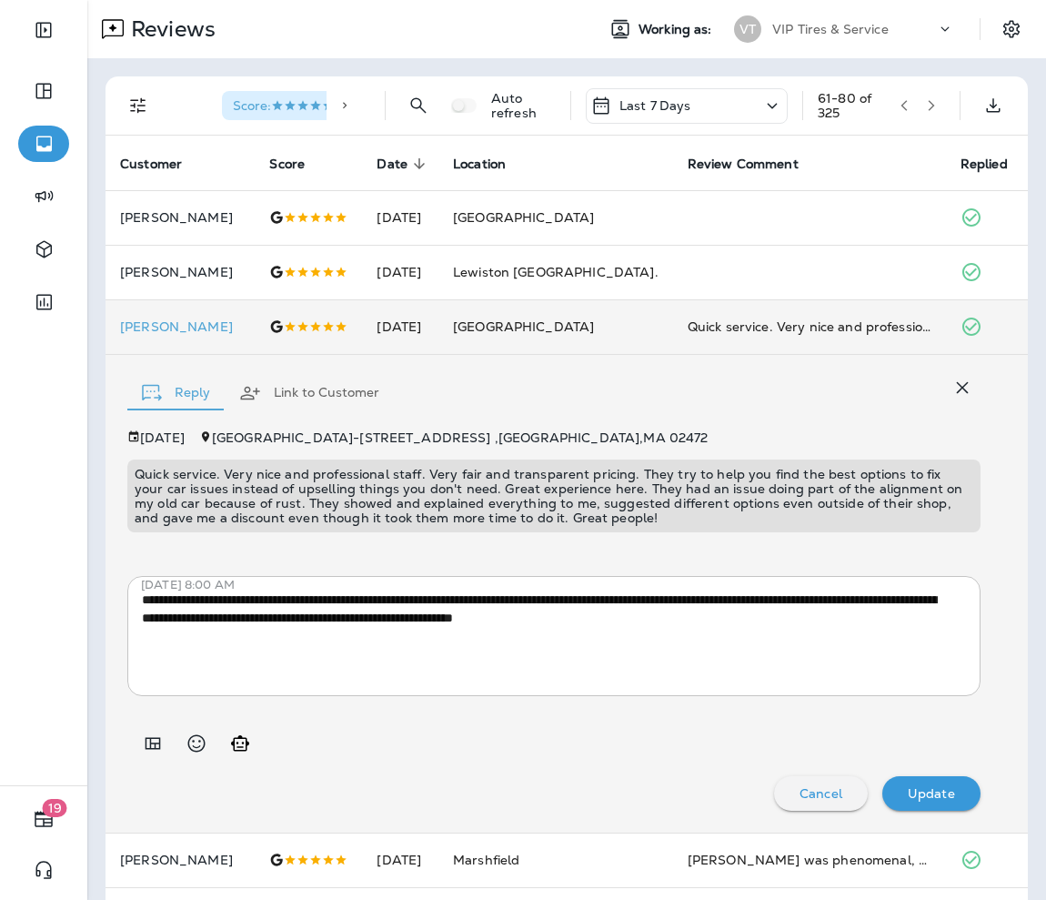
click at [369, 511] on p "Quick service. Very nice and professional staff. Very fair and transparent pric…" at bounding box center [554, 496] width 839 height 58
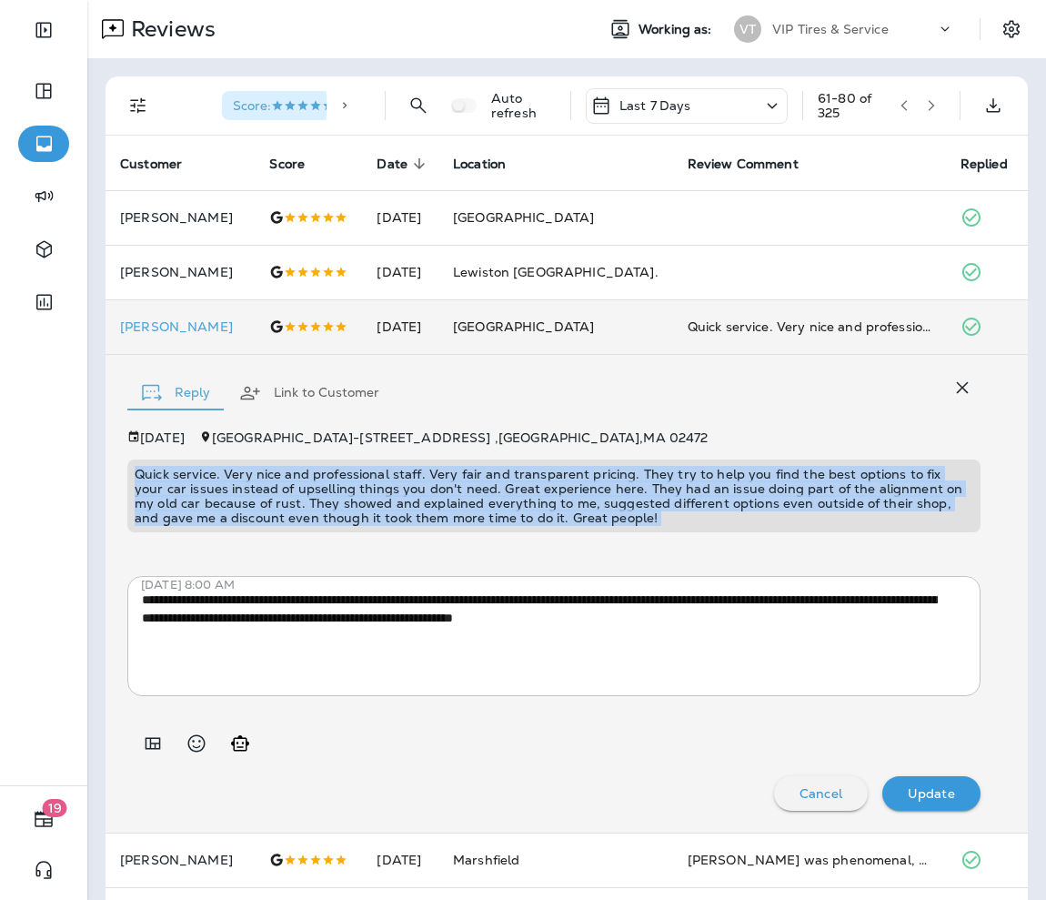
click at [369, 511] on p "Quick service. Very nice and professional staff. Very fair and transparent pric…" at bounding box center [554, 496] width 839 height 58
copy p "Quick service. Very nice and professional staff. Very fair and transparent pric…"
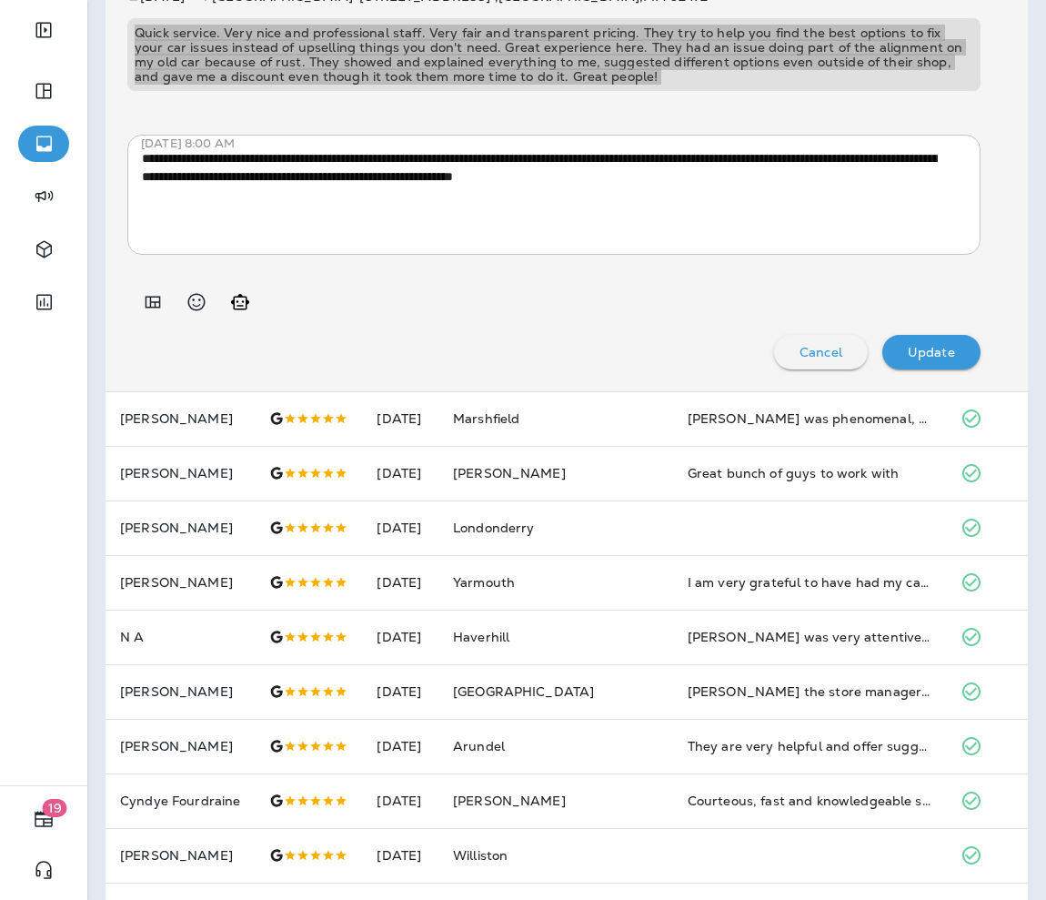
scroll to position [450, 0]
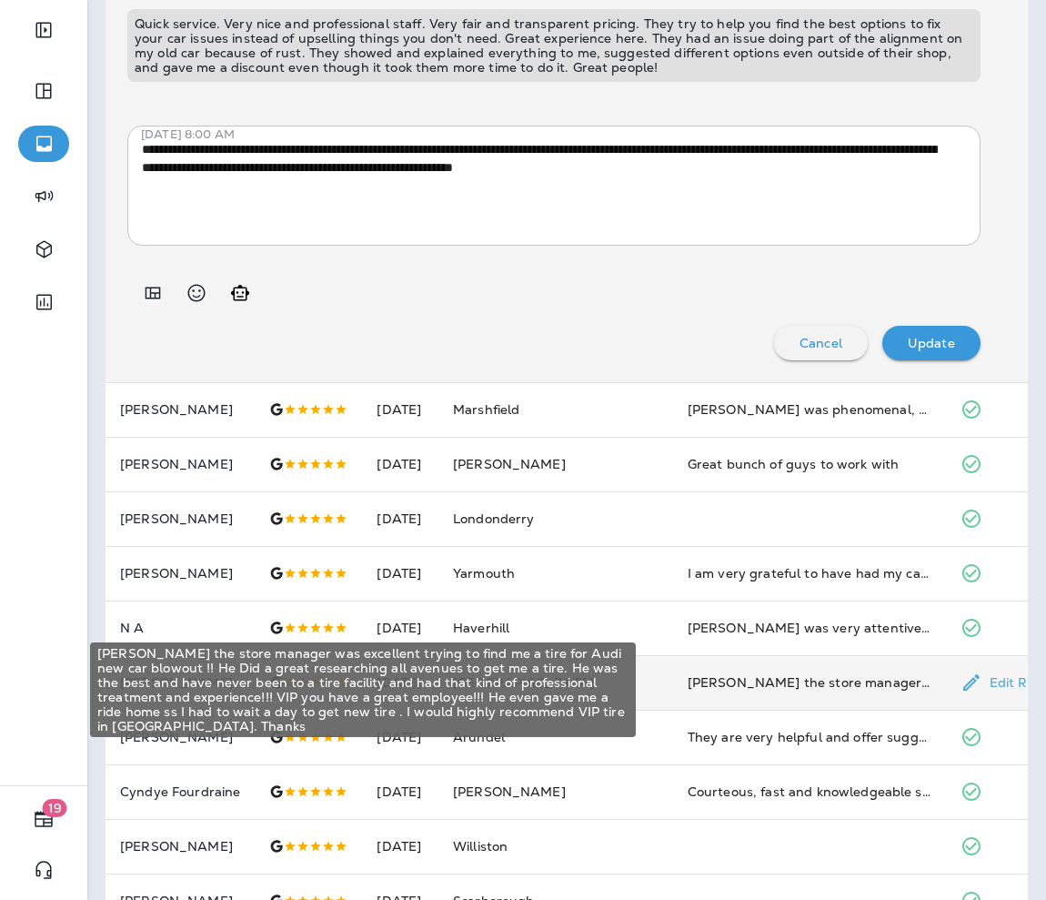
click at [697, 679] on div "[PERSON_NAME] the store manager was excellent trying to find me a tire for Audi…" at bounding box center [810, 682] width 244 height 18
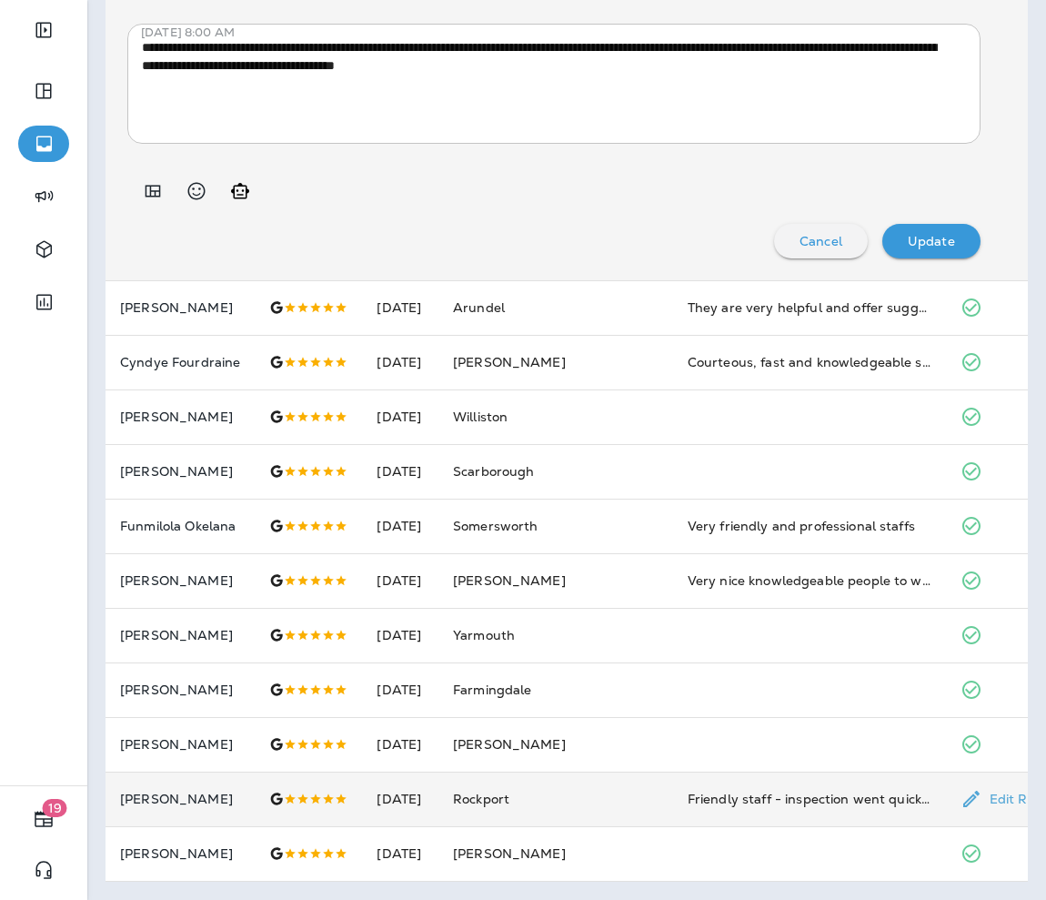
scroll to position [0, 0]
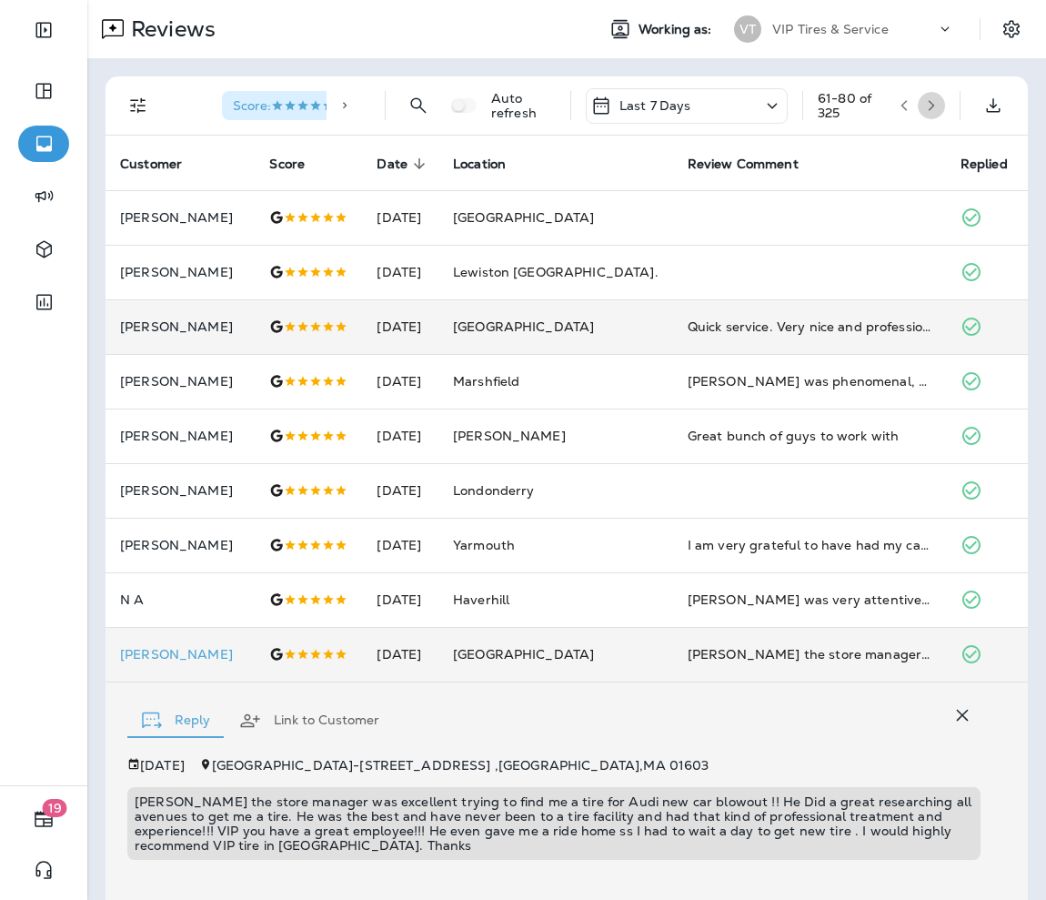
click at [697, 105] on icon "button" at bounding box center [932, 105] width 6 height 11
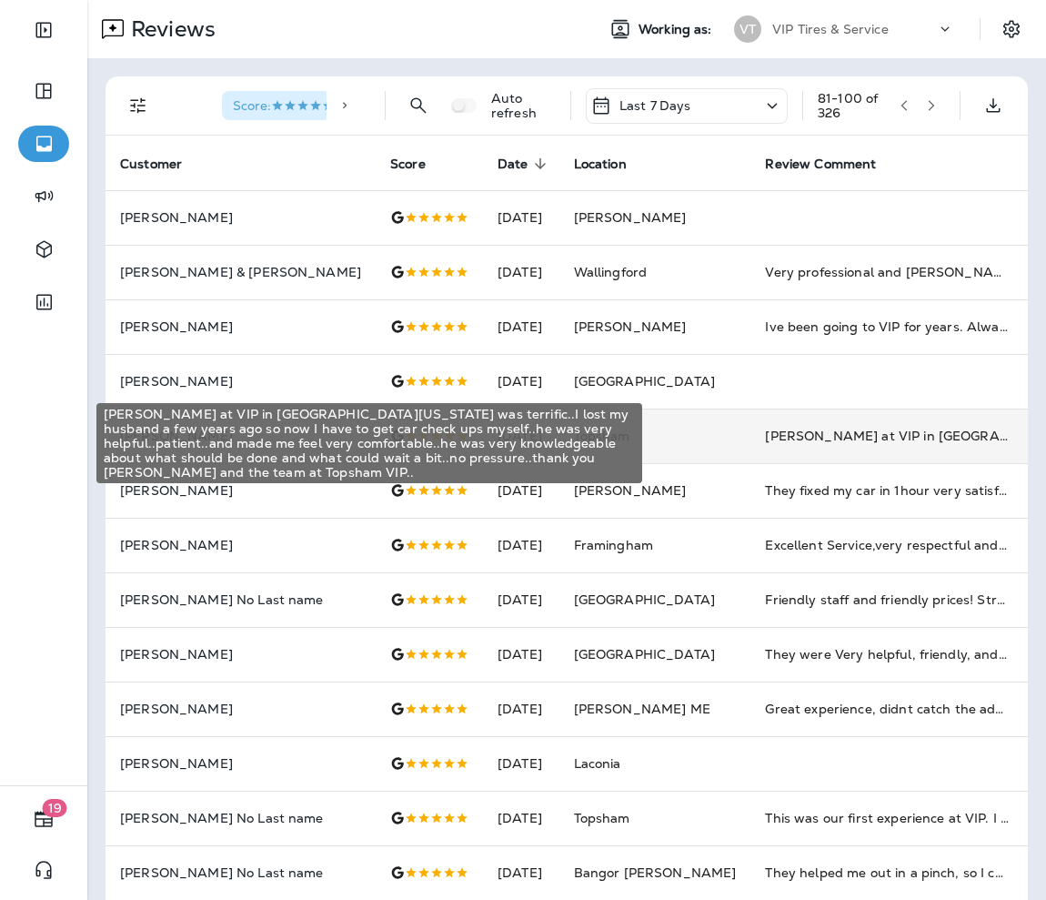
click at [697, 440] on div "[PERSON_NAME] at VIP in [GEOGRAPHIC_DATA][US_STATE] was terrific..I lost my hus…" at bounding box center [887, 436] width 244 height 18
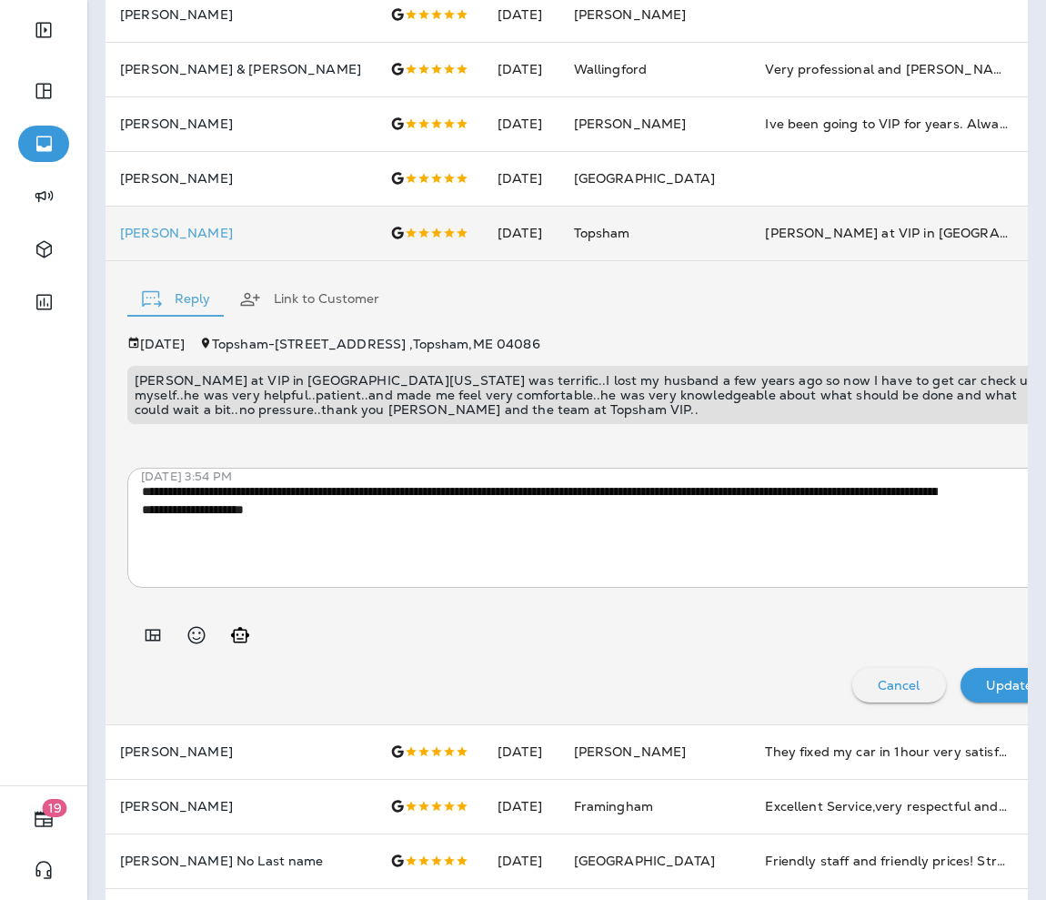
scroll to position [206, 0]
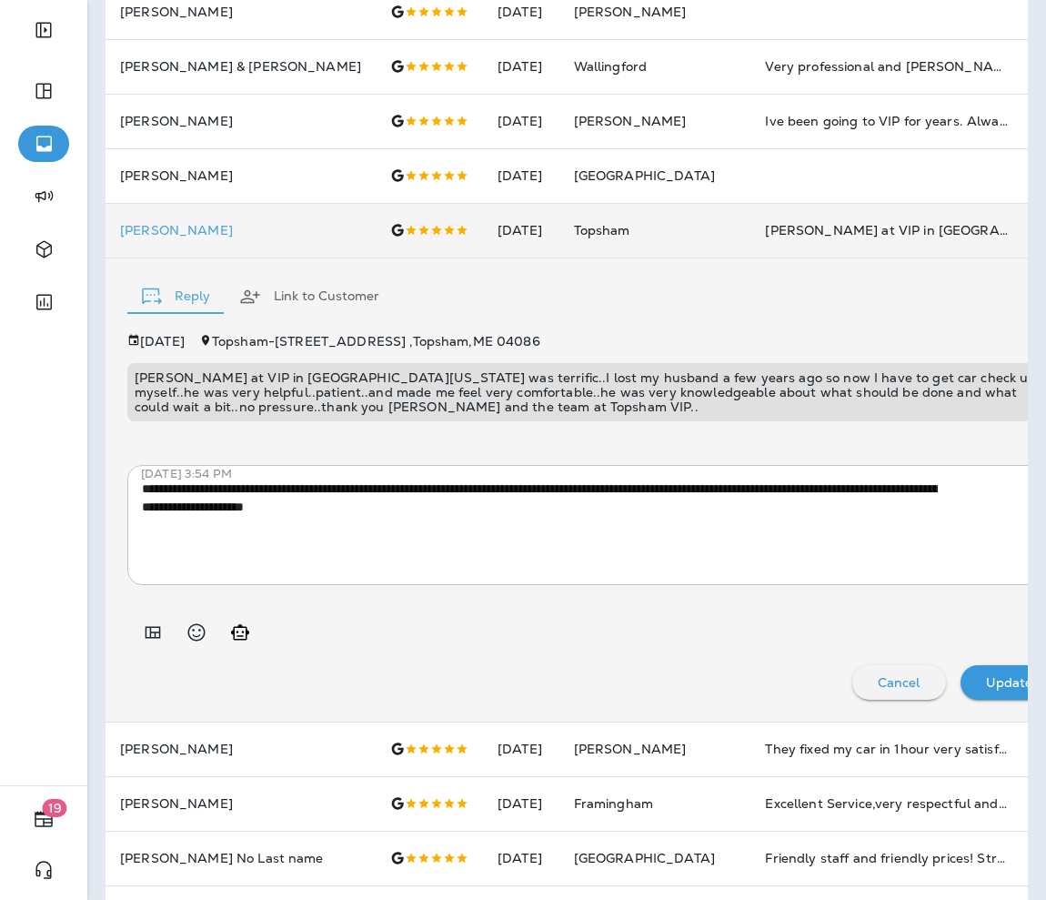
click at [404, 399] on p "[PERSON_NAME] at VIP in [GEOGRAPHIC_DATA][US_STATE] was terrific..I lost my hus…" at bounding box center [593, 392] width 916 height 44
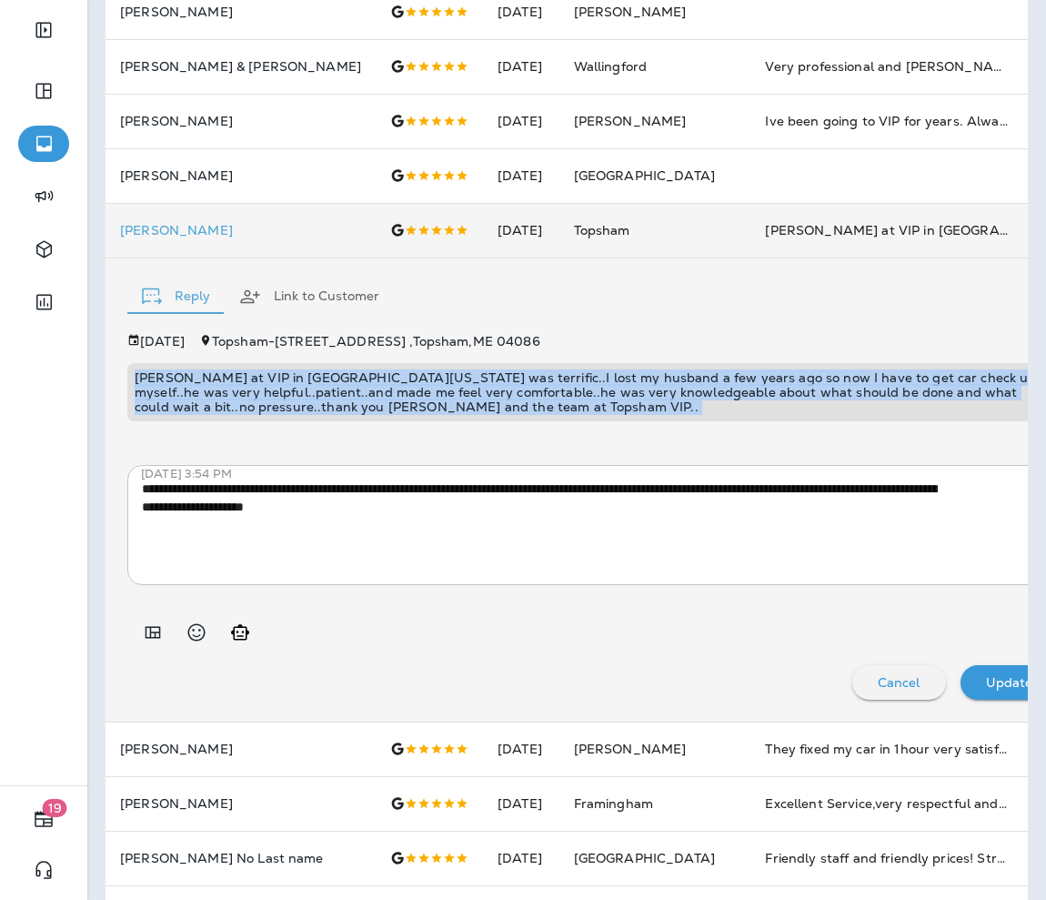
click at [404, 399] on p "[PERSON_NAME] at VIP in [GEOGRAPHIC_DATA][US_STATE] was terrific..I lost my hus…" at bounding box center [593, 392] width 916 height 44
copy p "[PERSON_NAME] at VIP in [GEOGRAPHIC_DATA][US_STATE] was terrific..I lost my hus…"
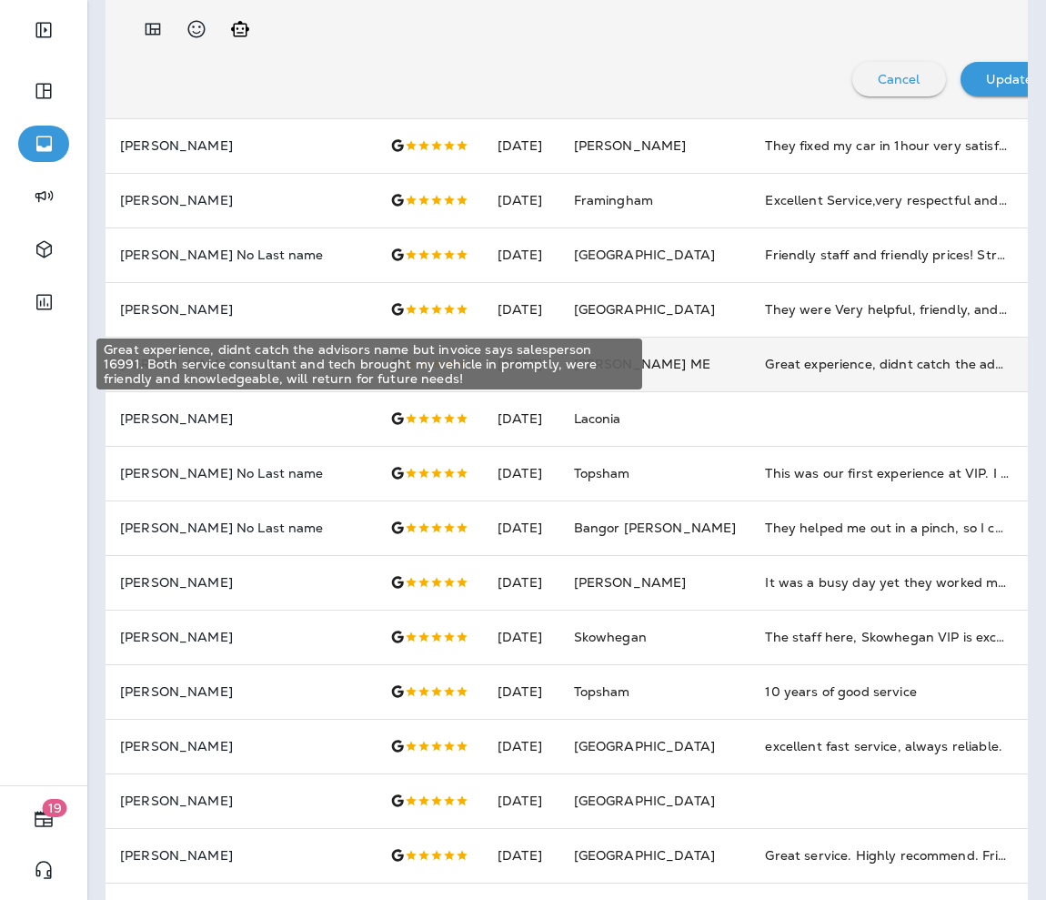
scroll to position [865, 0]
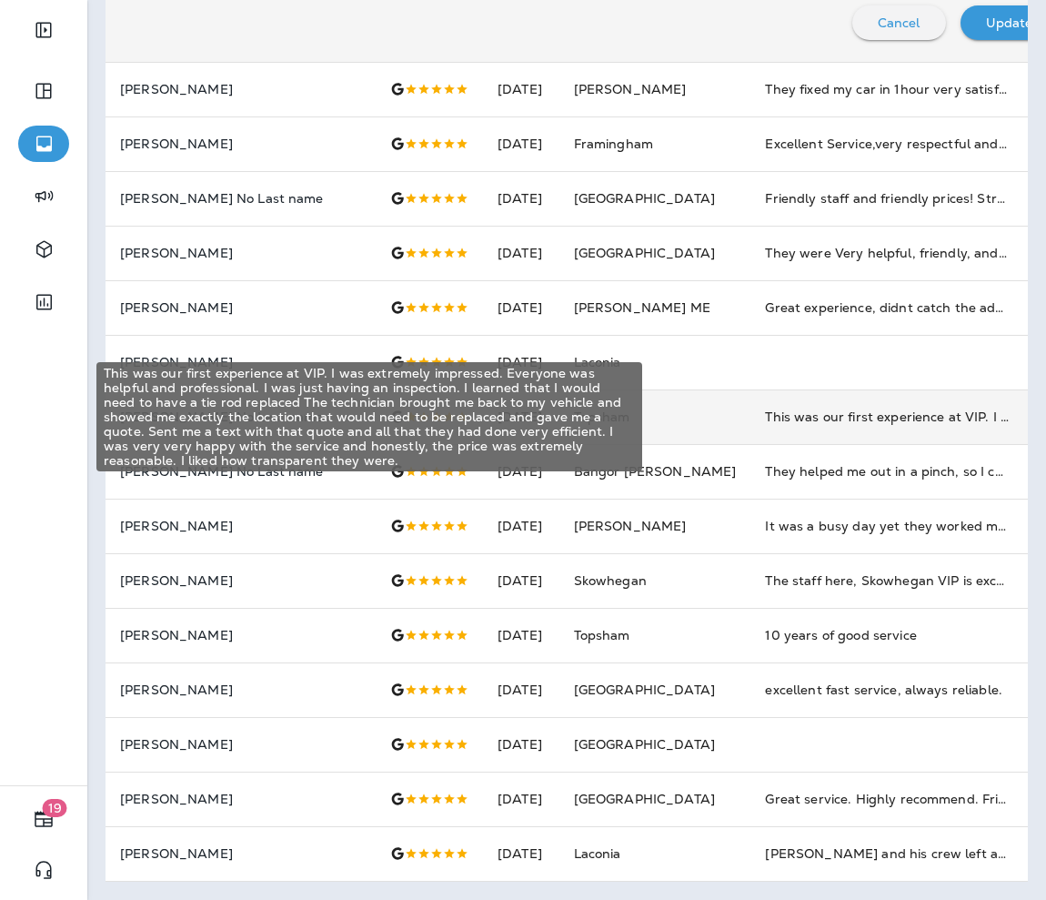
click at [697, 420] on div "This was our first experience at VIP. I was extremely impressed. Everyone was h…" at bounding box center [887, 417] width 244 height 18
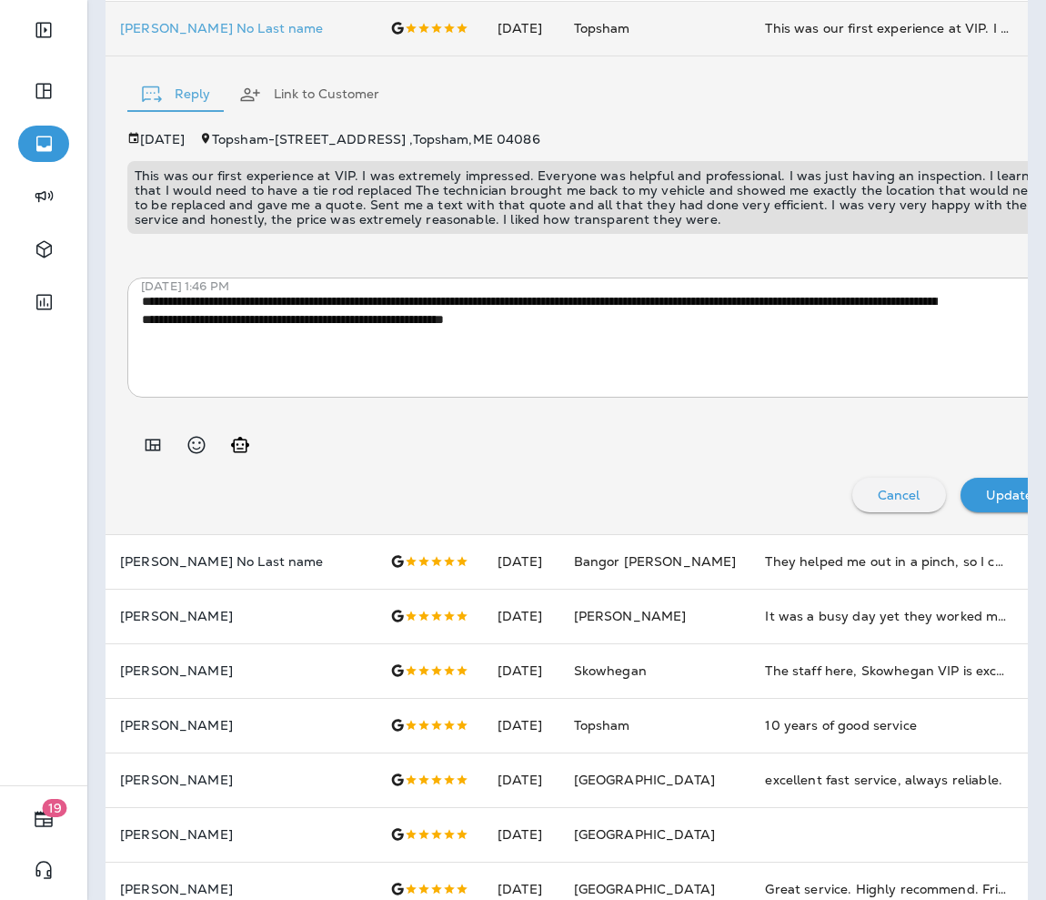
scroll to position [894, 0]
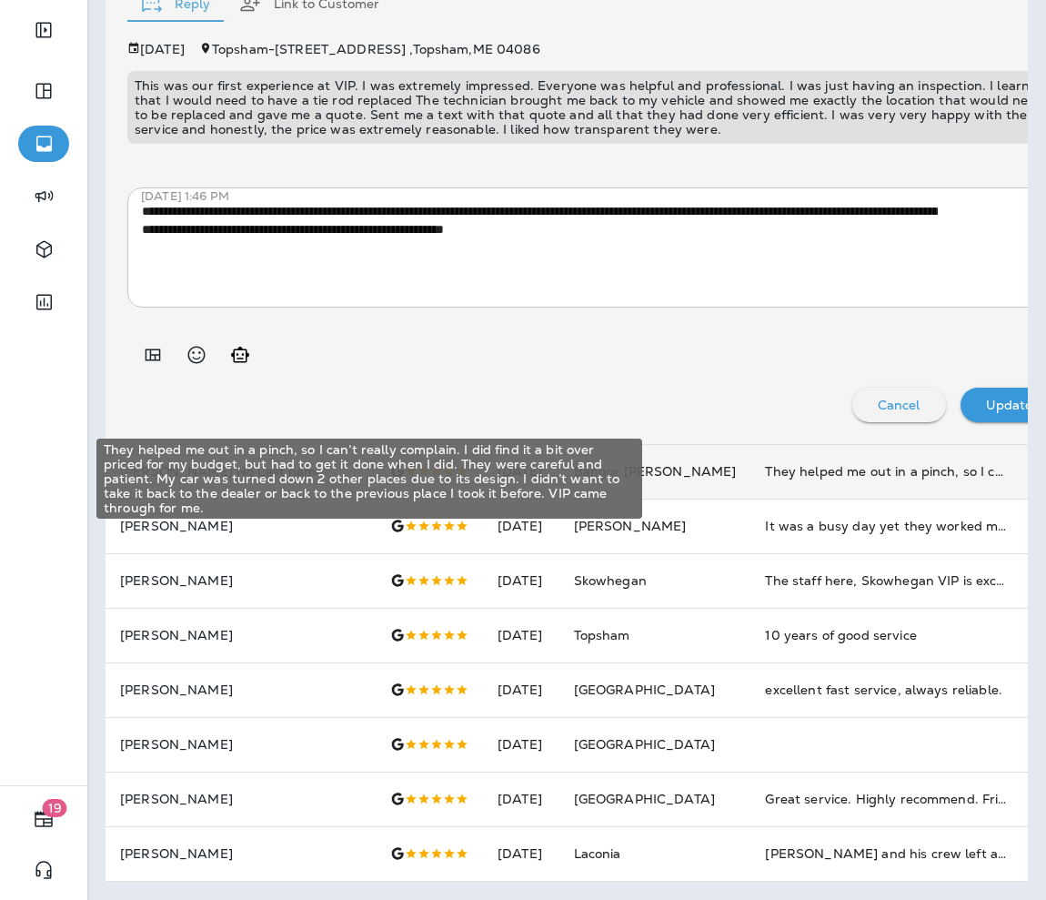
click at [697, 464] on div "They helped me out in a pinch, so I can’t really complain. I did find it a bit …" at bounding box center [887, 471] width 244 height 18
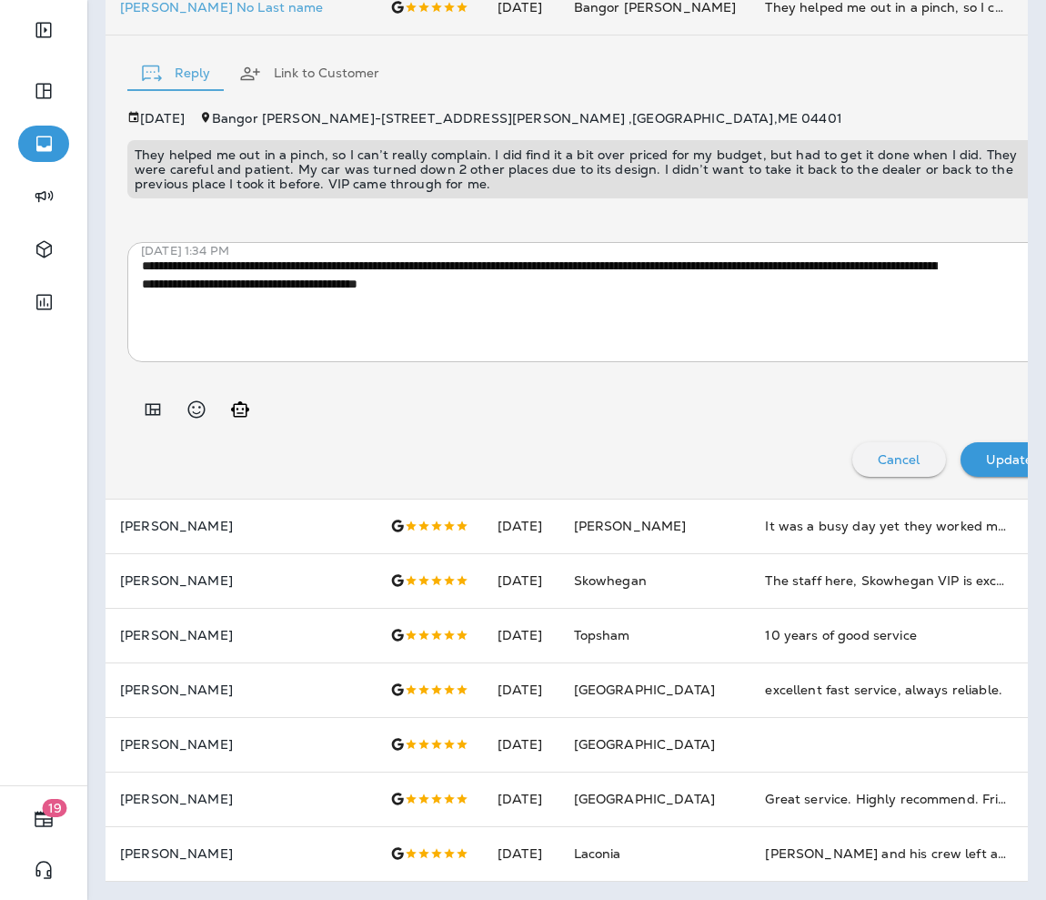
click at [469, 183] on p "They helped me out in a pinch, so I can’t really complain. I did find it a bit …" at bounding box center [593, 169] width 916 height 44
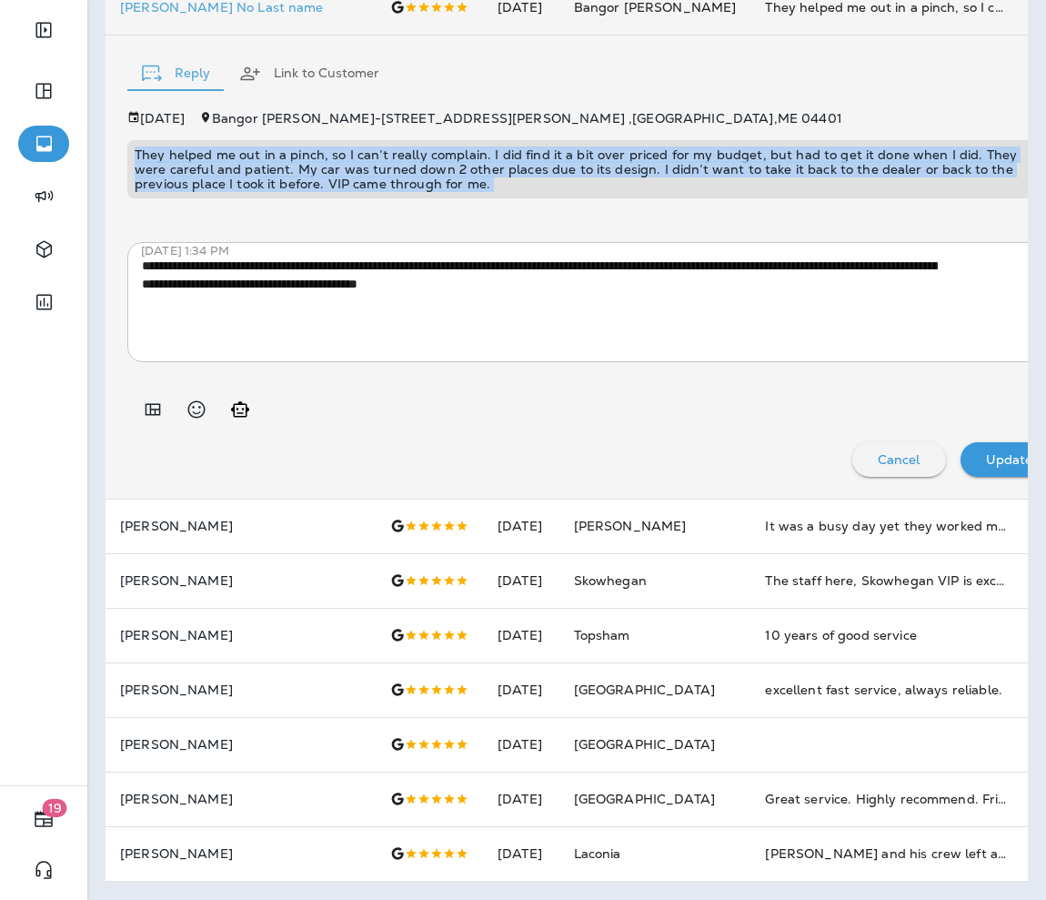
click at [469, 183] on p "They helped me out in a pinch, so I can’t really complain. I did find it a bit …" at bounding box center [593, 169] width 916 height 44
copy p "They helped me out in a pinch, so I can’t really complain. I did find it a bit …"
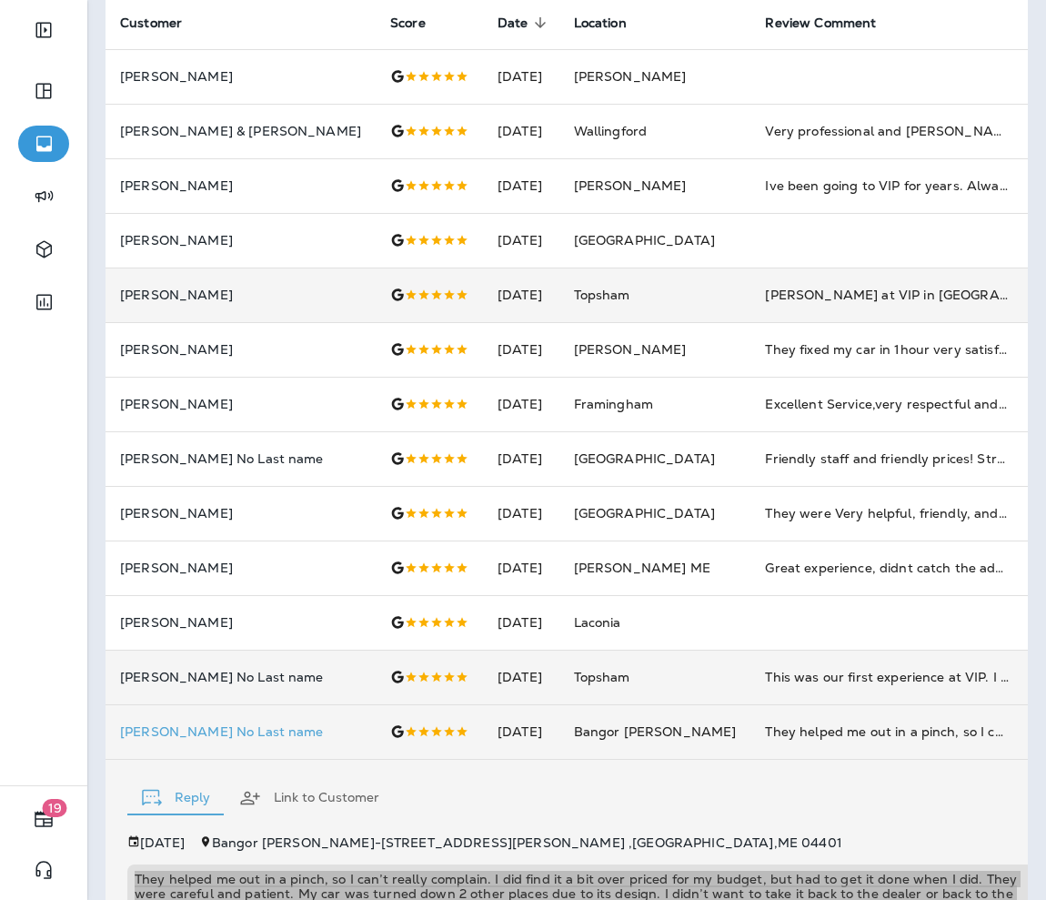
scroll to position [87, 0]
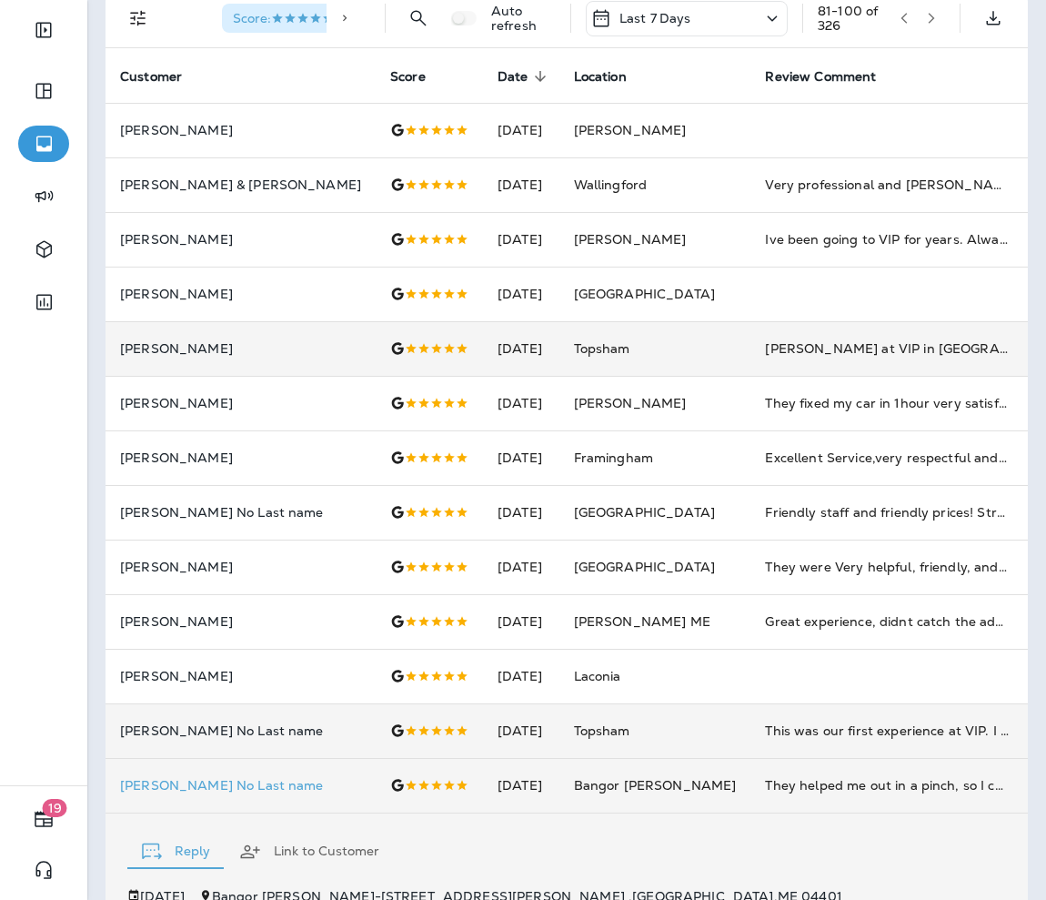
click at [697, 21] on icon "button" at bounding box center [932, 18] width 6 height 11
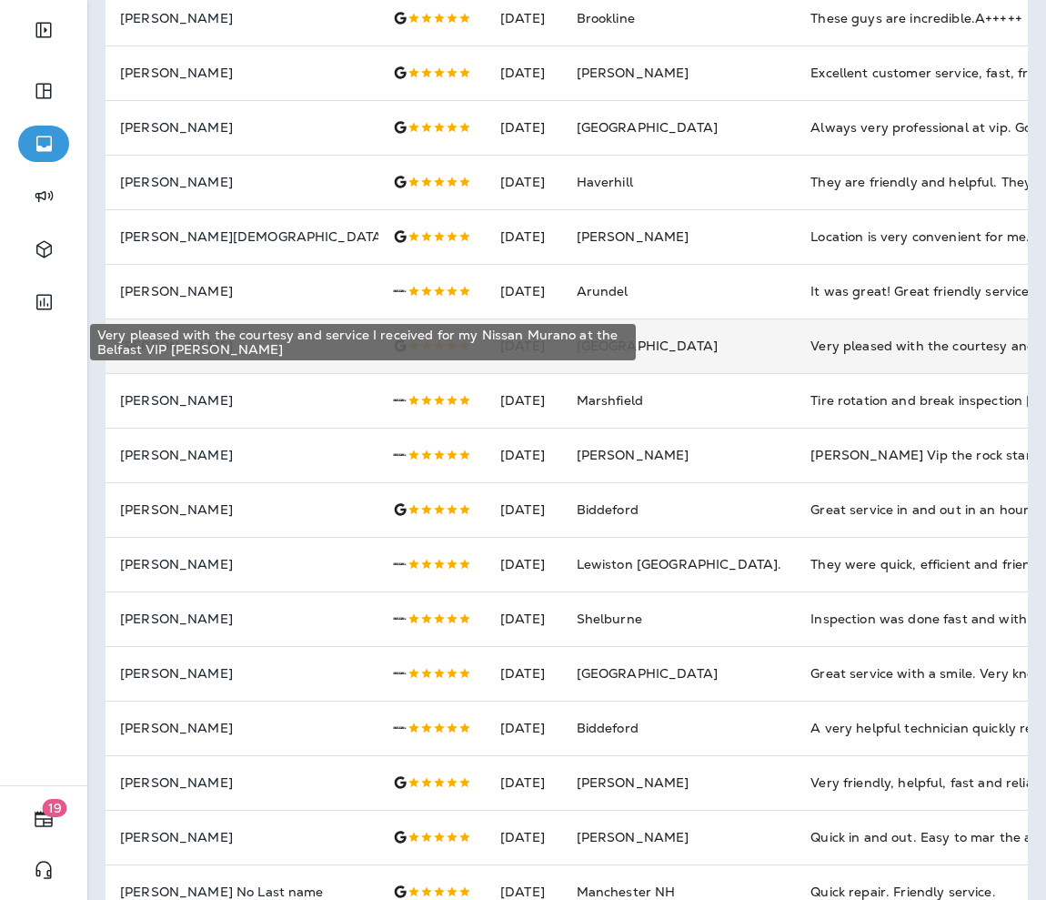
scroll to position [312, 0]
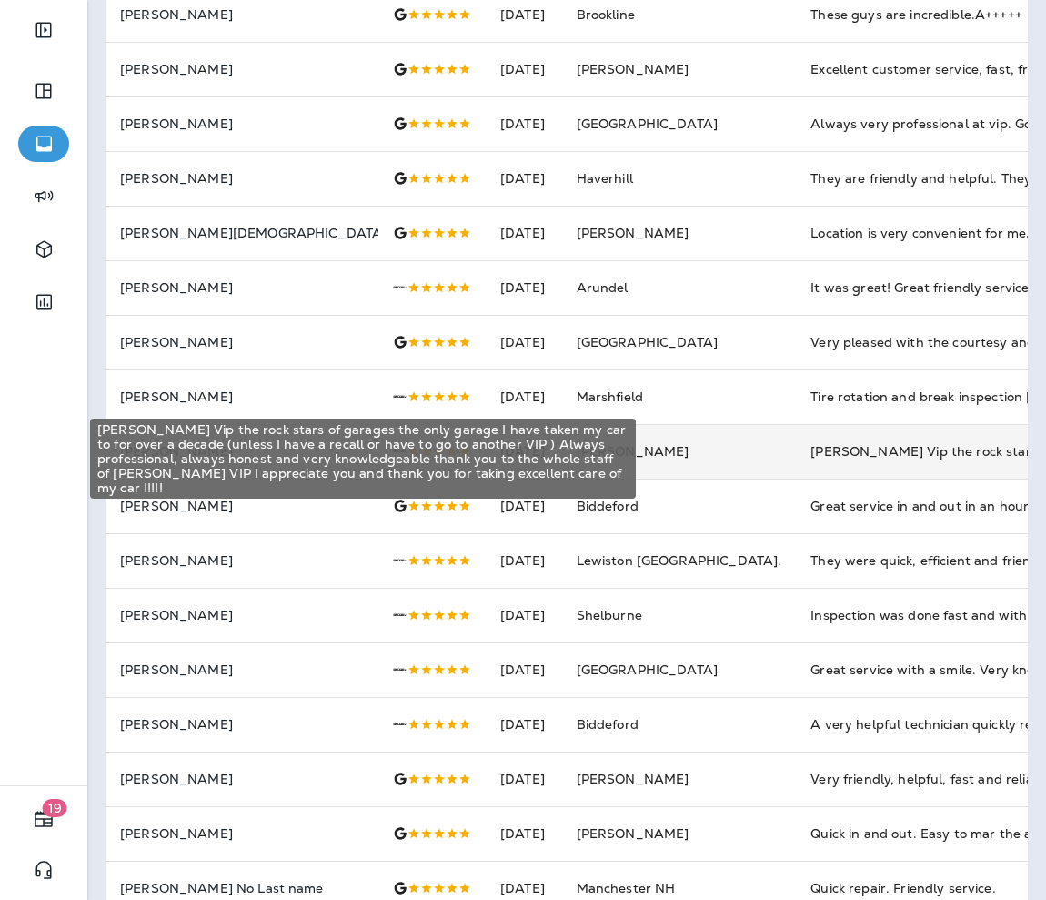
click at [697, 450] on div "[PERSON_NAME] Vip the rock stars of garages the only garage I have taken my car…" at bounding box center [933, 451] width 244 height 18
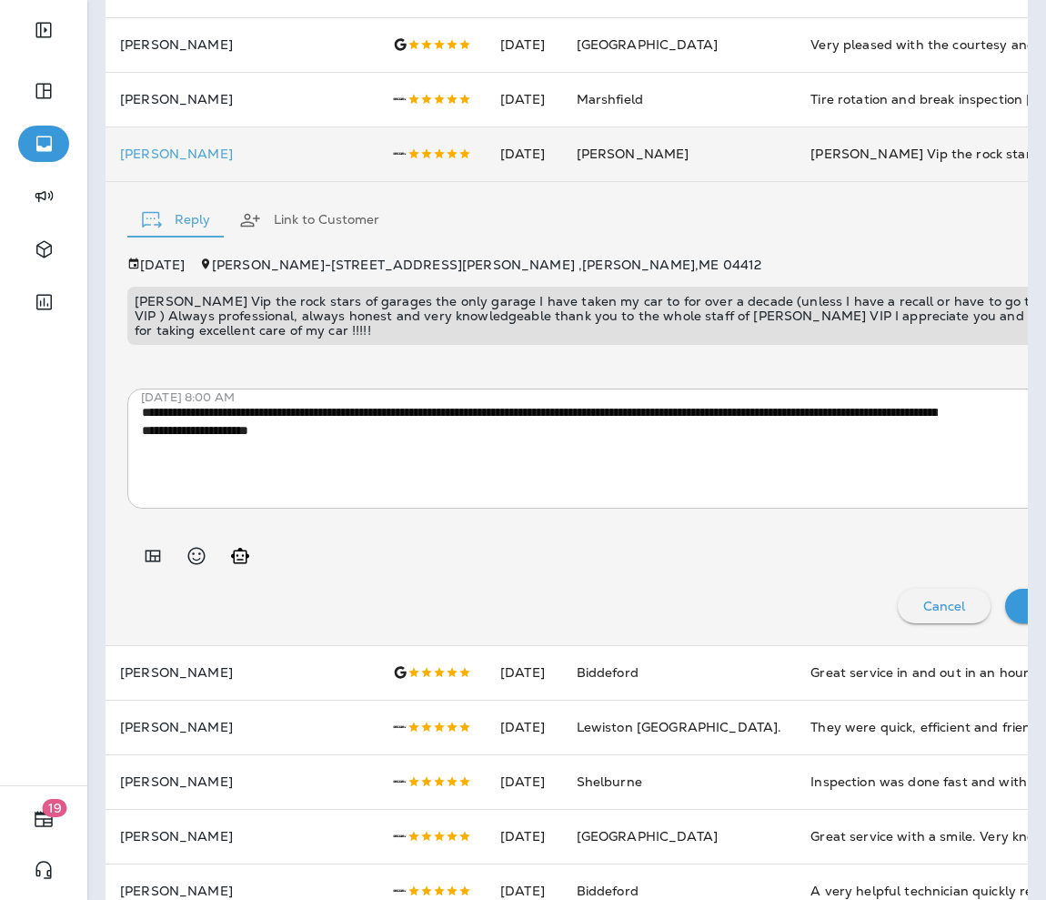
scroll to position [611, 0]
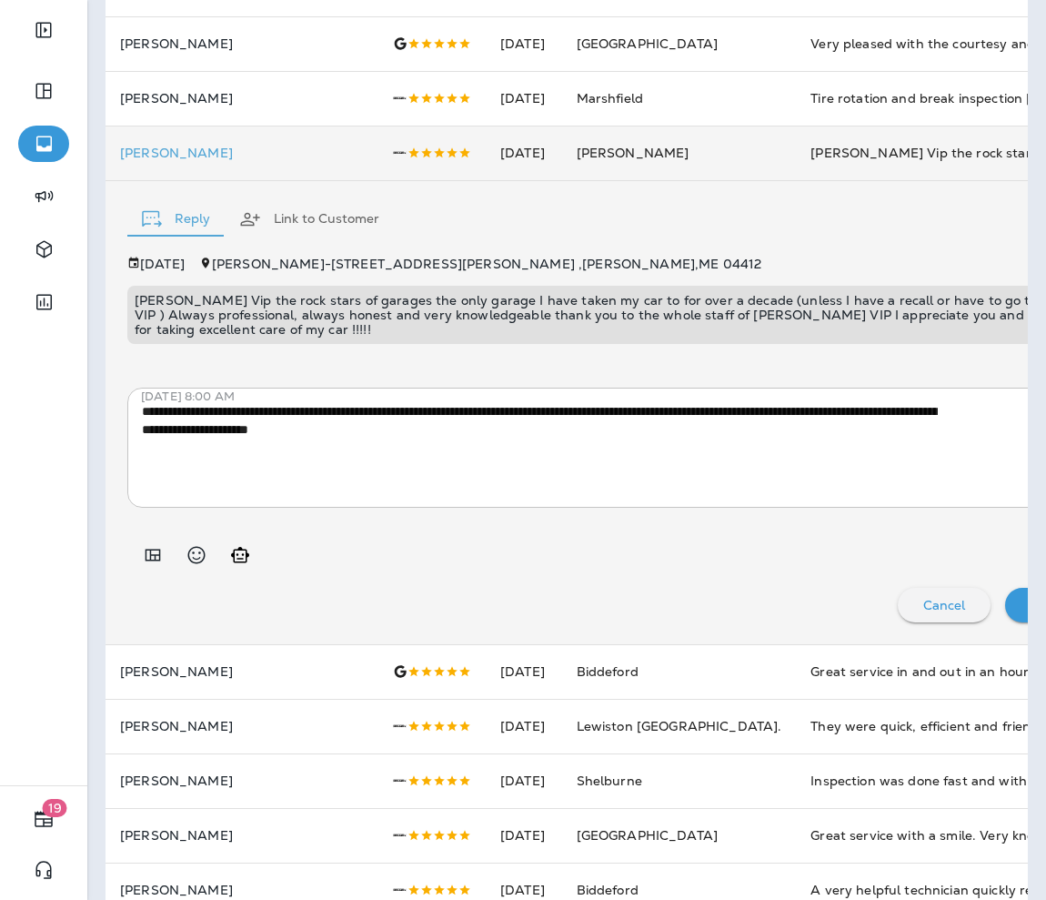
click at [377, 315] on p "[PERSON_NAME] Vip the rock stars of garages the only garage I have taken my car…" at bounding box center [616, 315] width 962 height 44
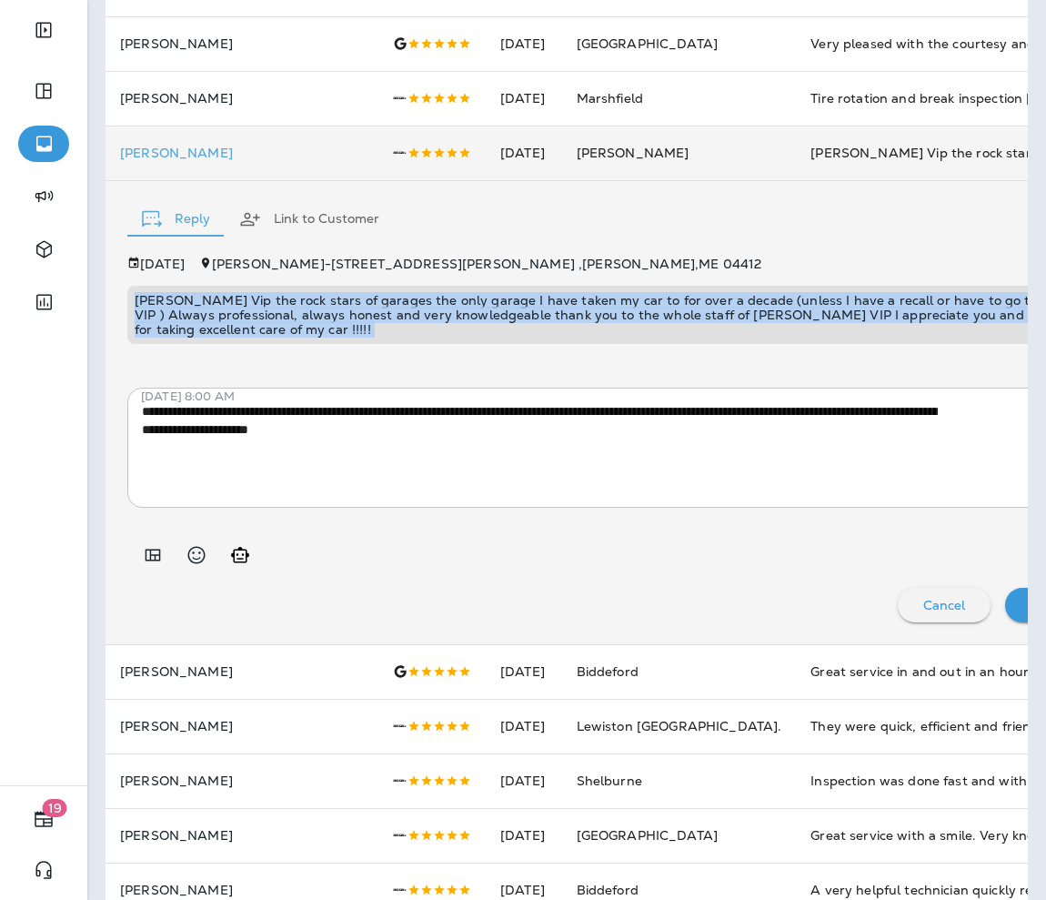
drag, startPoint x: 377, startPoint y: 315, endPoint x: 443, endPoint y: 339, distance: 70.5
click at [443, 339] on div "[PERSON_NAME] Vip the rock stars of garages the only garage I have taken my car…" at bounding box center [615, 315] width 976 height 58
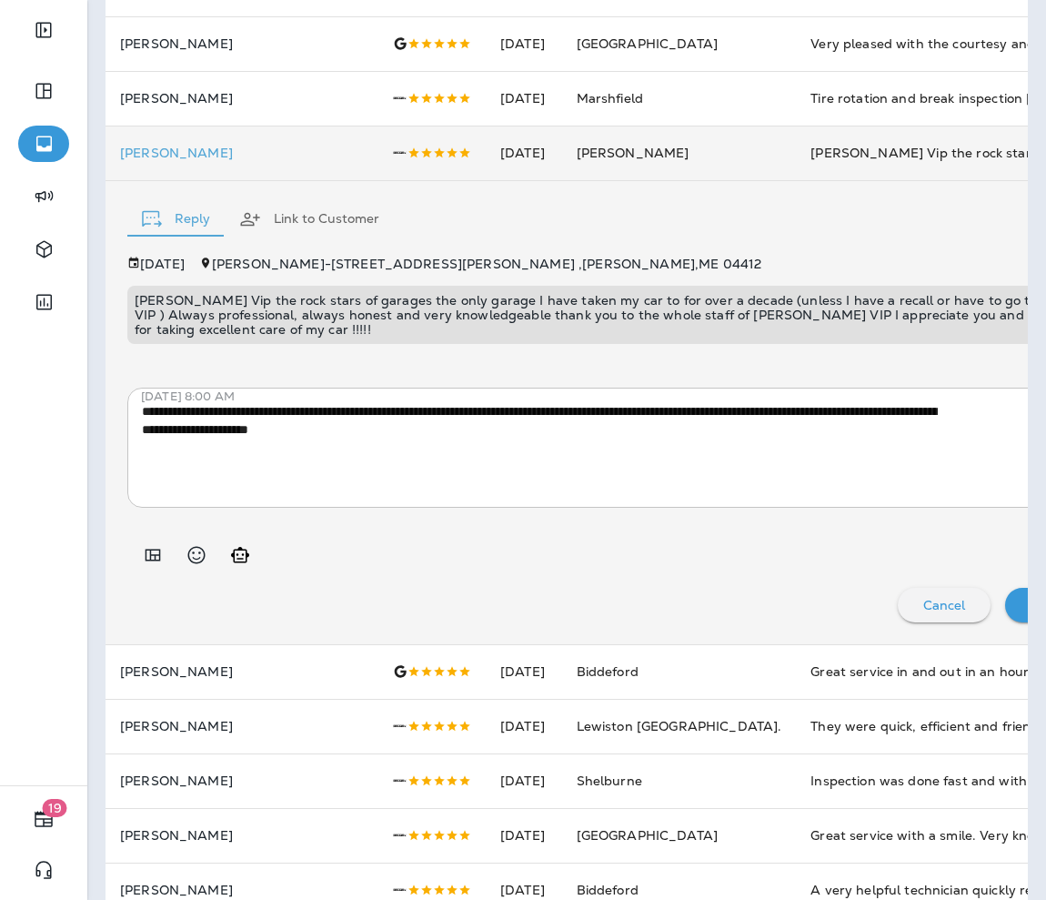
click at [456, 359] on div "**********" at bounding box center [615, 433] width 976 height 149
click at [391, 328] on p "[PERSON_NAME] Vip the rock stars of garages the only garage I have taken my car…" at bounding box center [616, 315] width 962 height 44
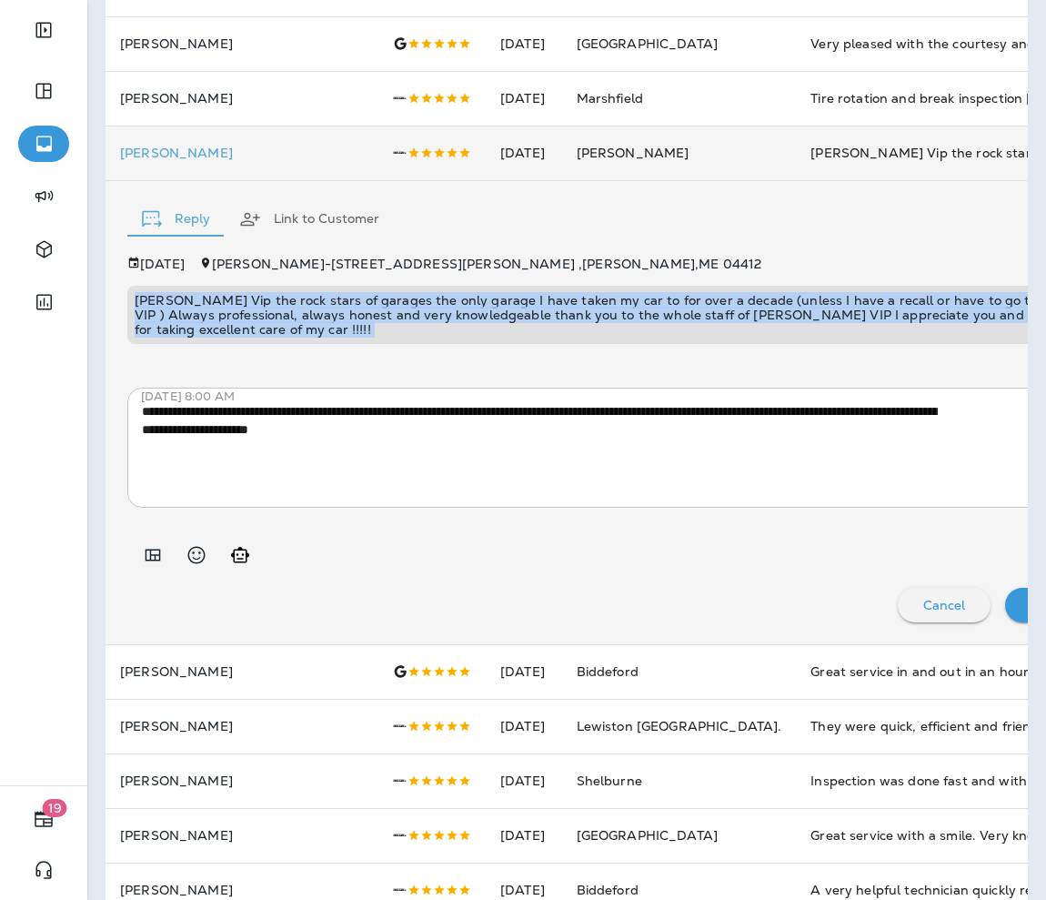
click at [391, 328] on p "[PERSON_NAME] Vip the rock stars of garages the only garage I have taken my car…" at bounding box center [616, 315] width 962 height 44
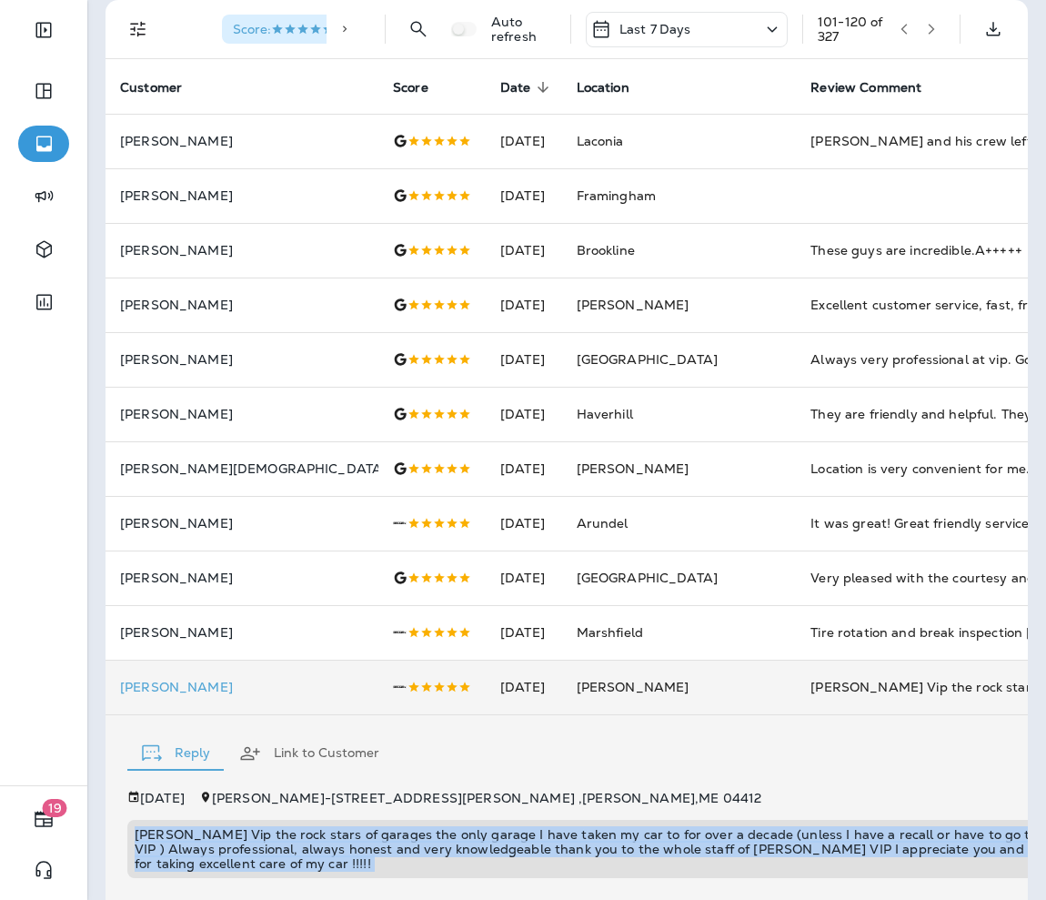
scroll to position [0, 0]
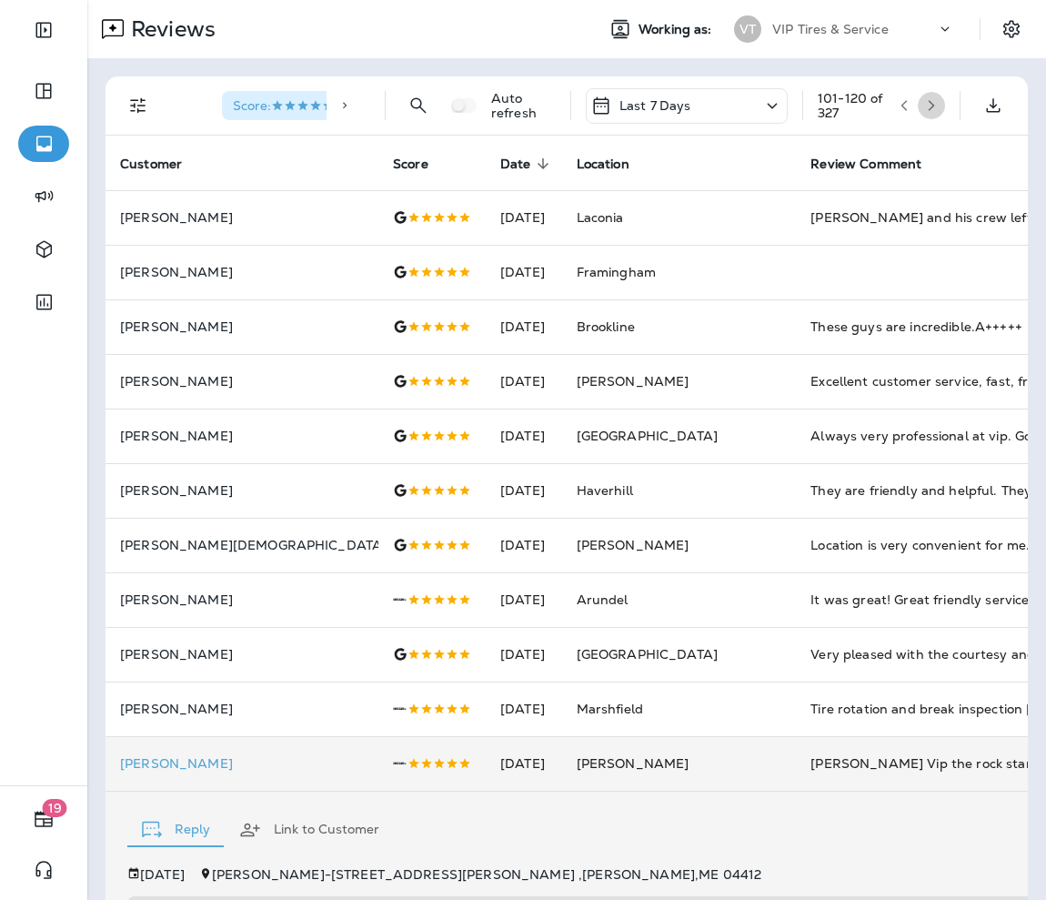
click at [697, 111] on icon "button" at bounding box center [931, 105] width 13 height 13
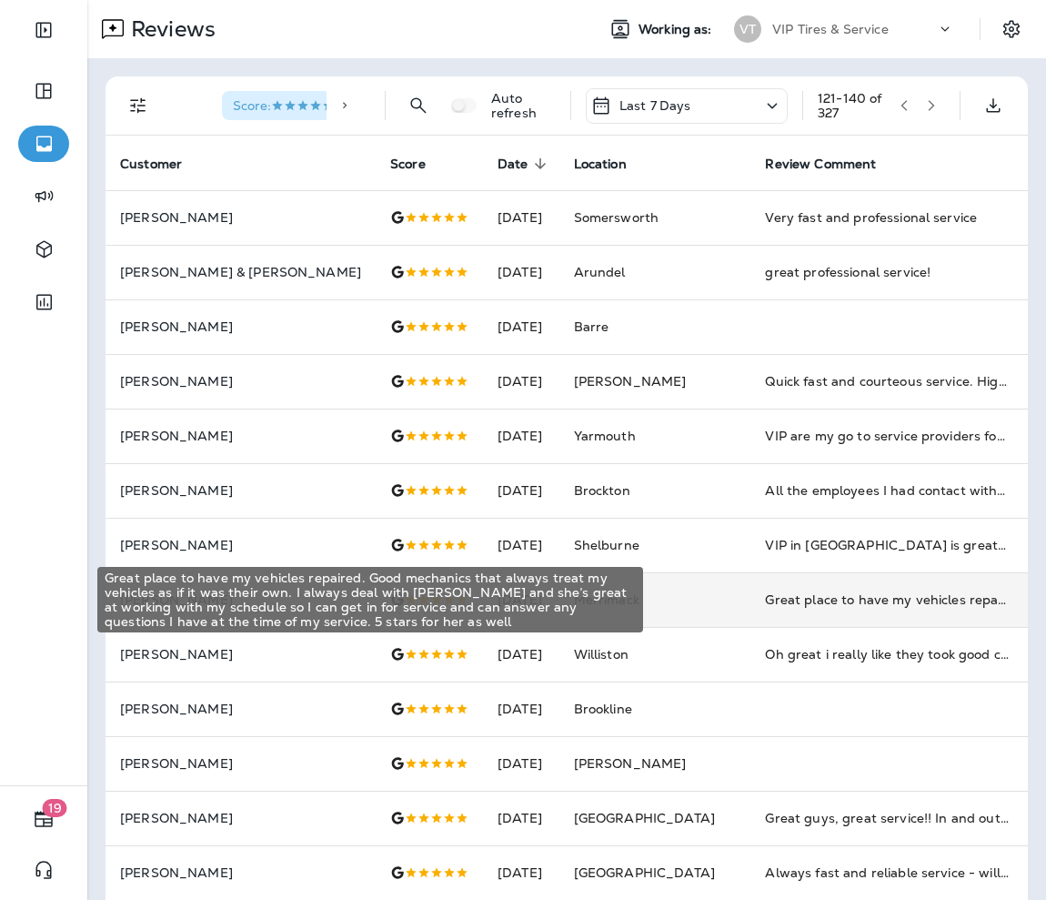
click at [697, 602] on div "Great place to have my vehicles repaired. Good mechanics that always treat my v…" at bounding box center [887, 600] width 244 height 18
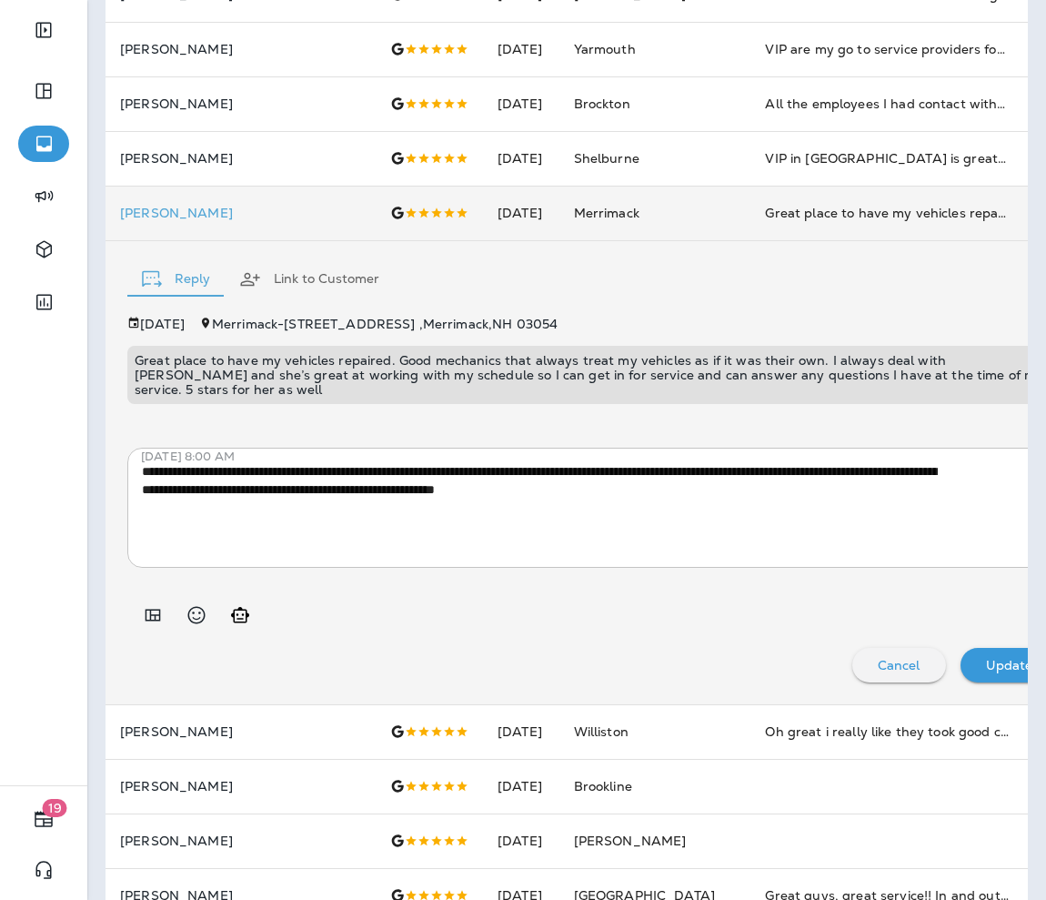
scroll to position [390, 0]
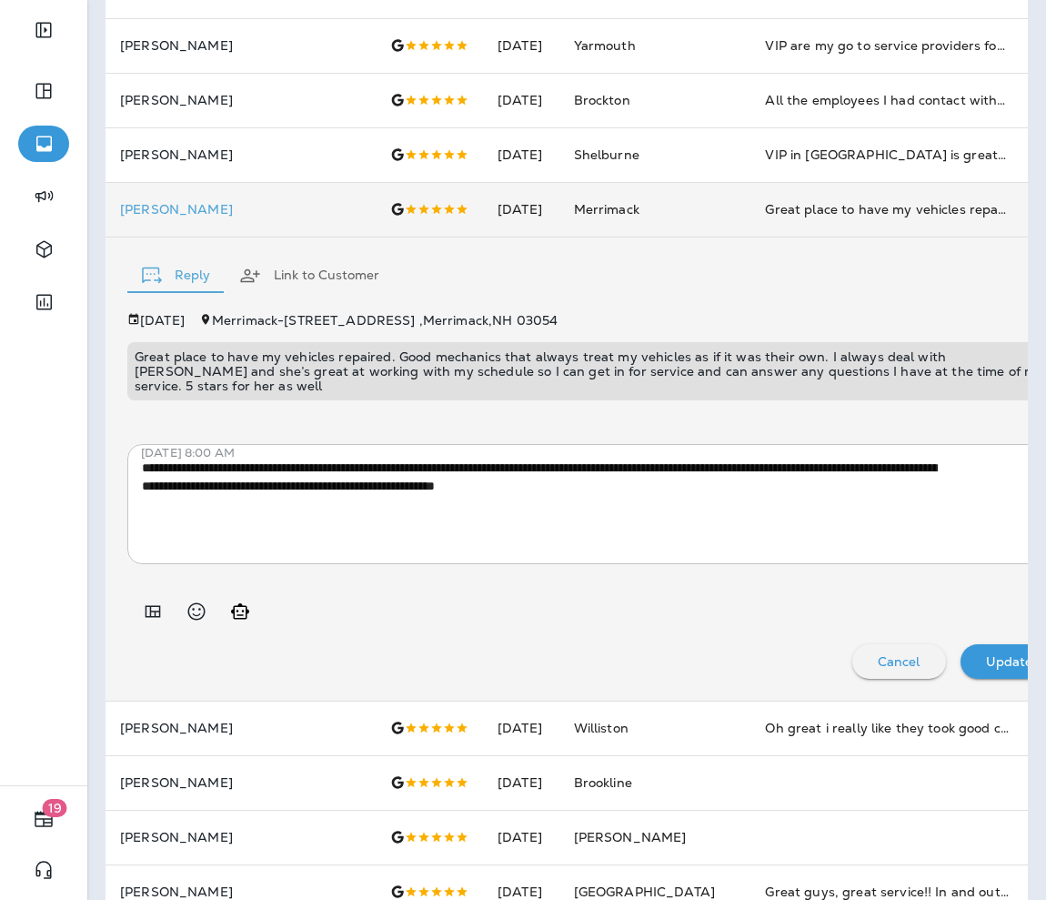
click at [185, 370] on p "Great place to have my vehicles repaired. Good mechanics that always treat my v…" at bounding box center [593, 371] width 916 height 44
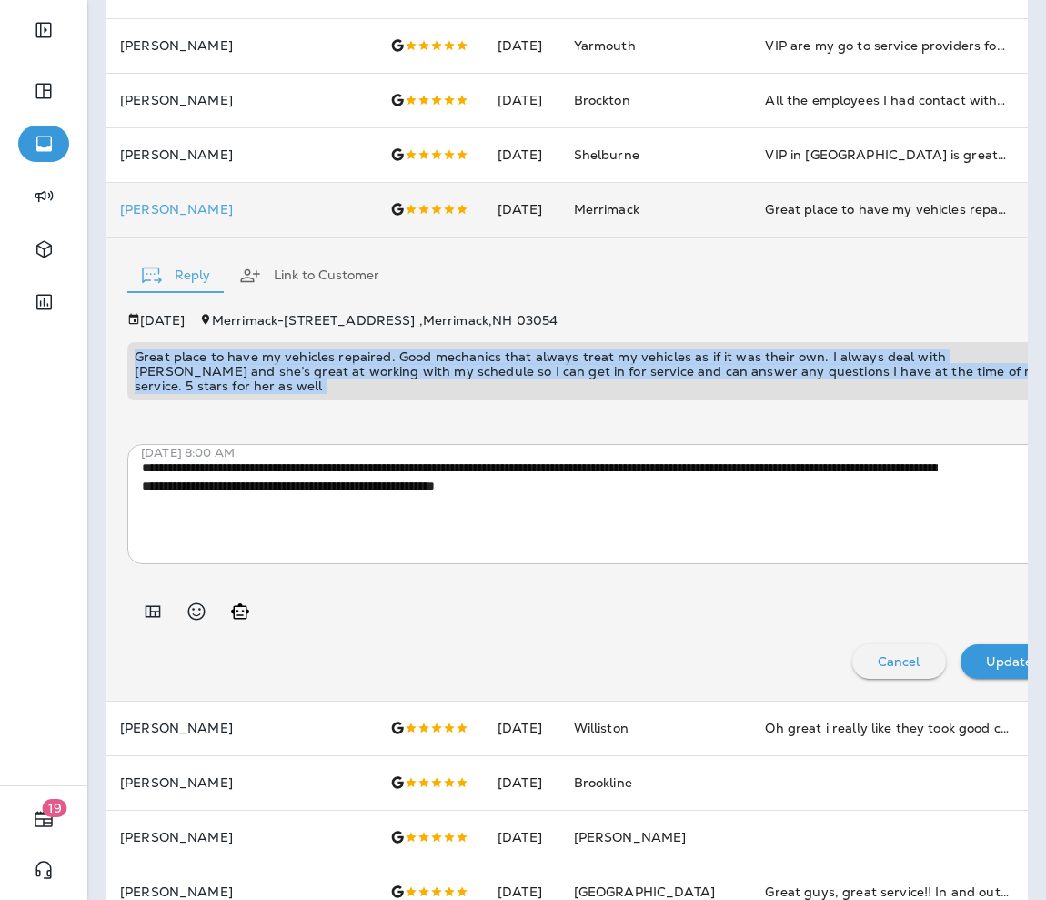
click at [185, 370] on p "Great place to have my vehicles repaired. Good mechanics that always treat my v…" at bounding box center [593, 371] width 916 height 44
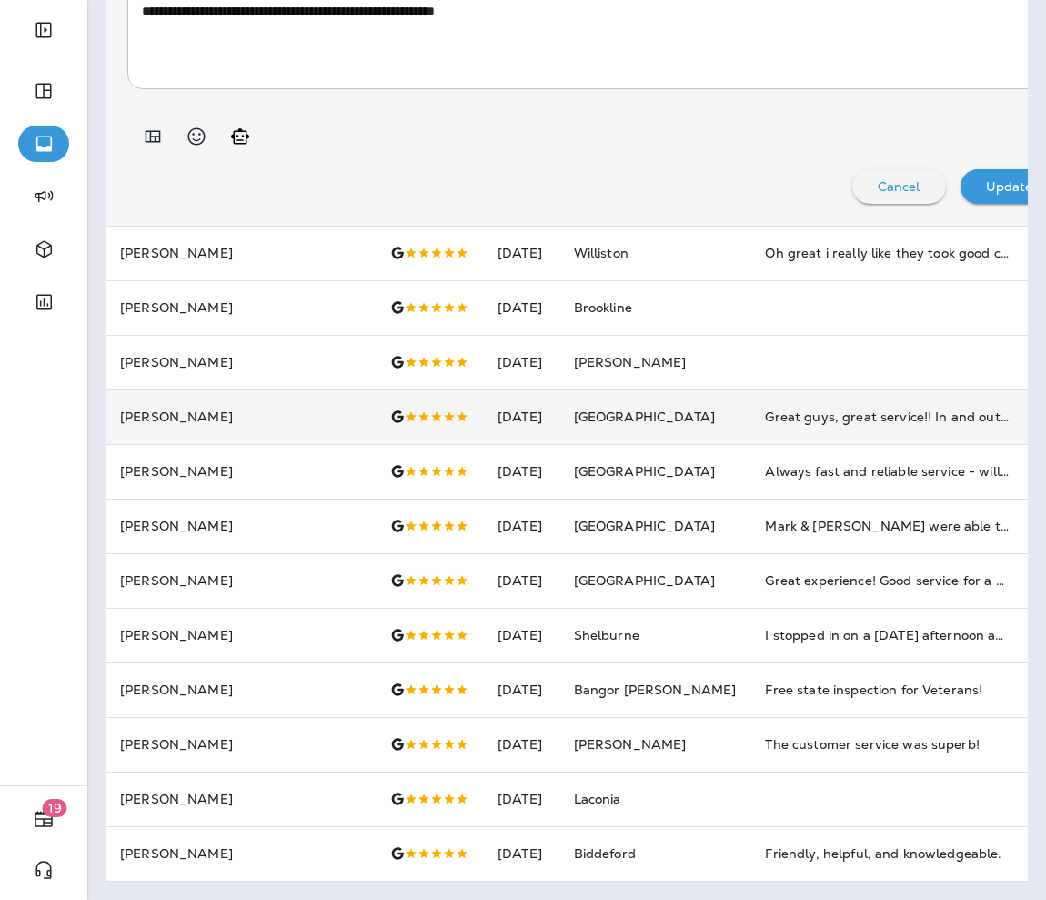
scroll to position [0, 0]
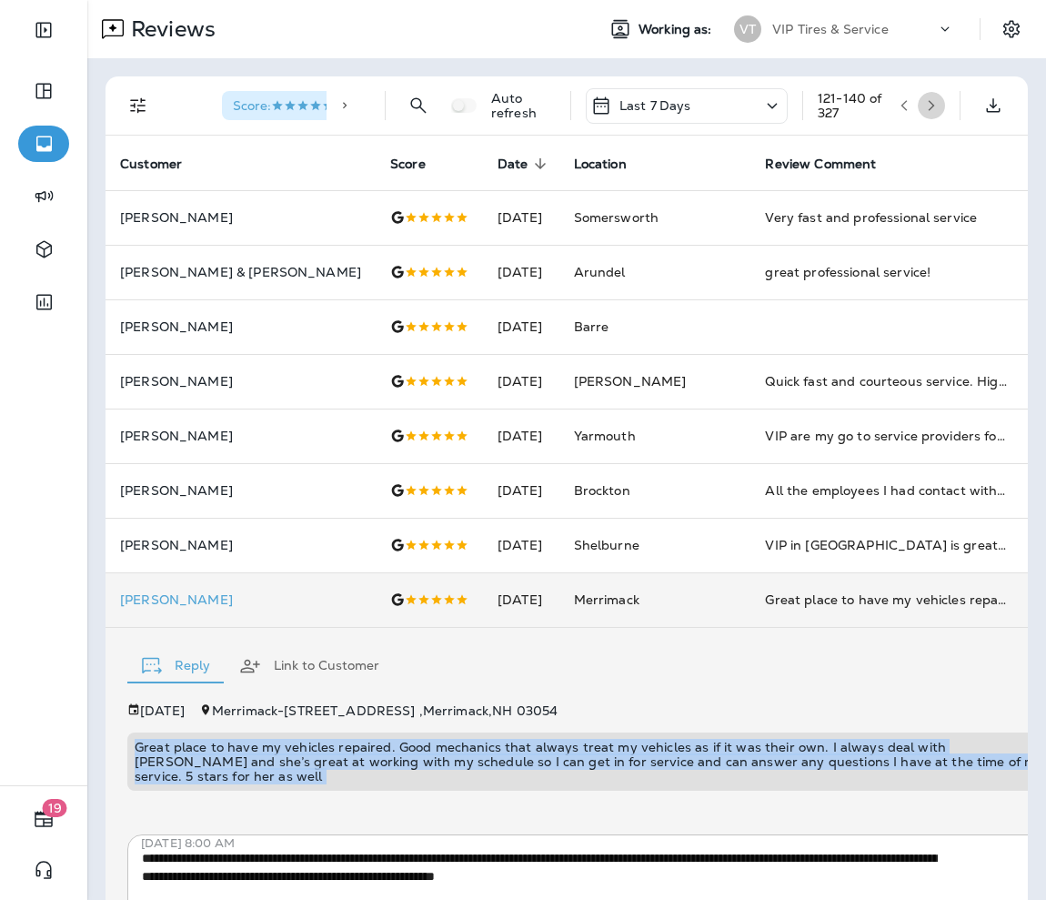
click at [697, 105] on button "button" at bounding box center [931, 105] width 27 height 27
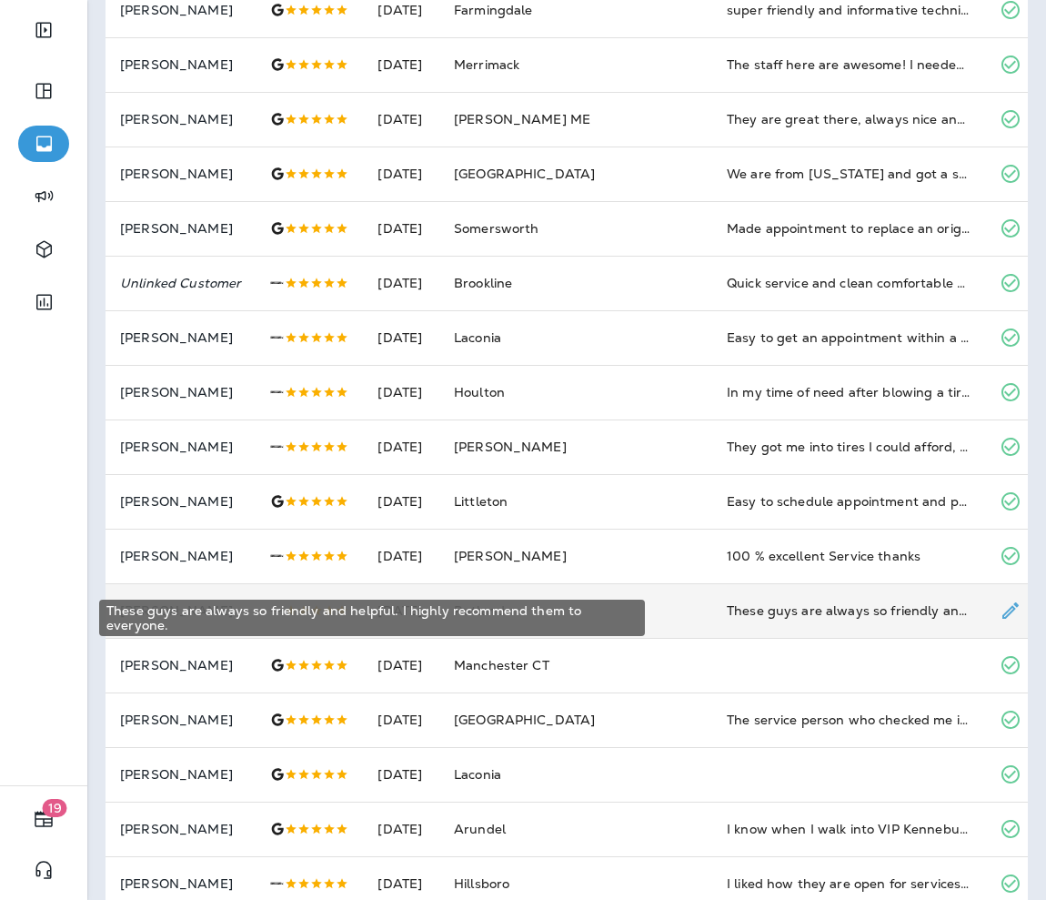
scroll to position [401, 0]
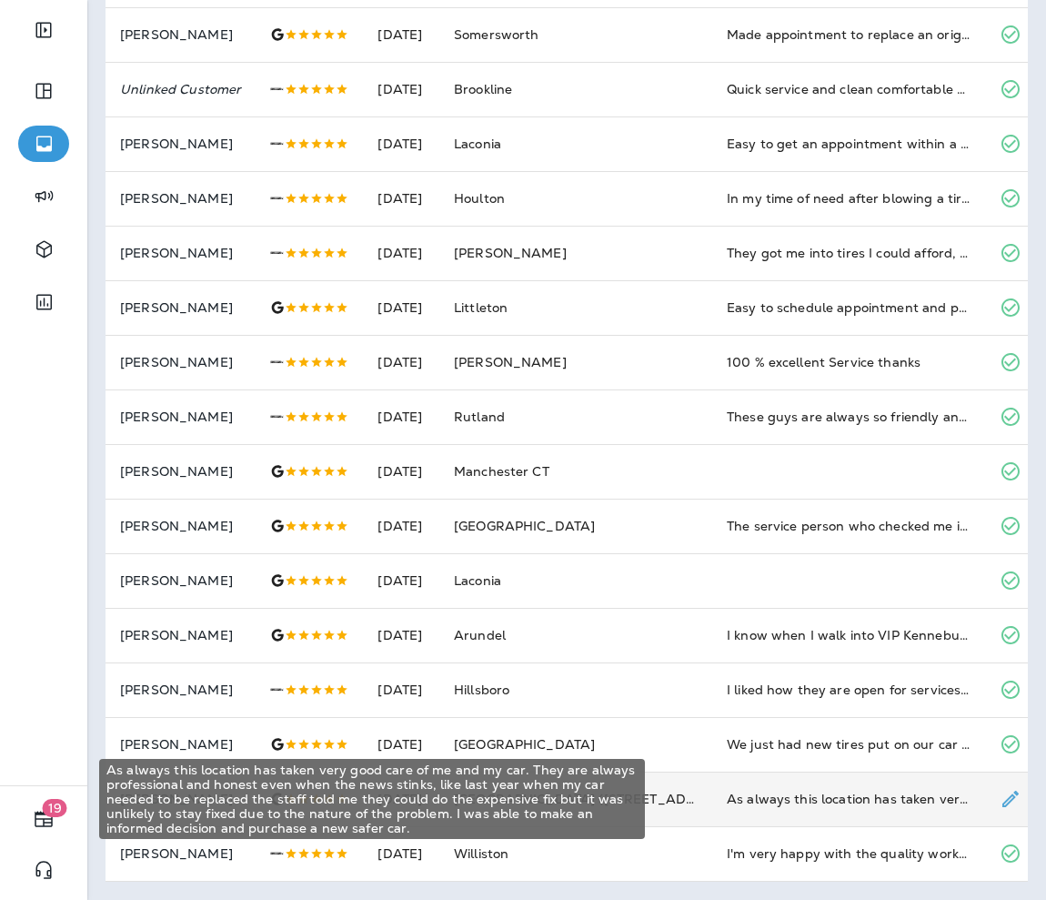
click at [697, 719] on div "As always this location has taken very good care of me and my car. They are alw…" at bounding box center [849, 799] width 244 height 18
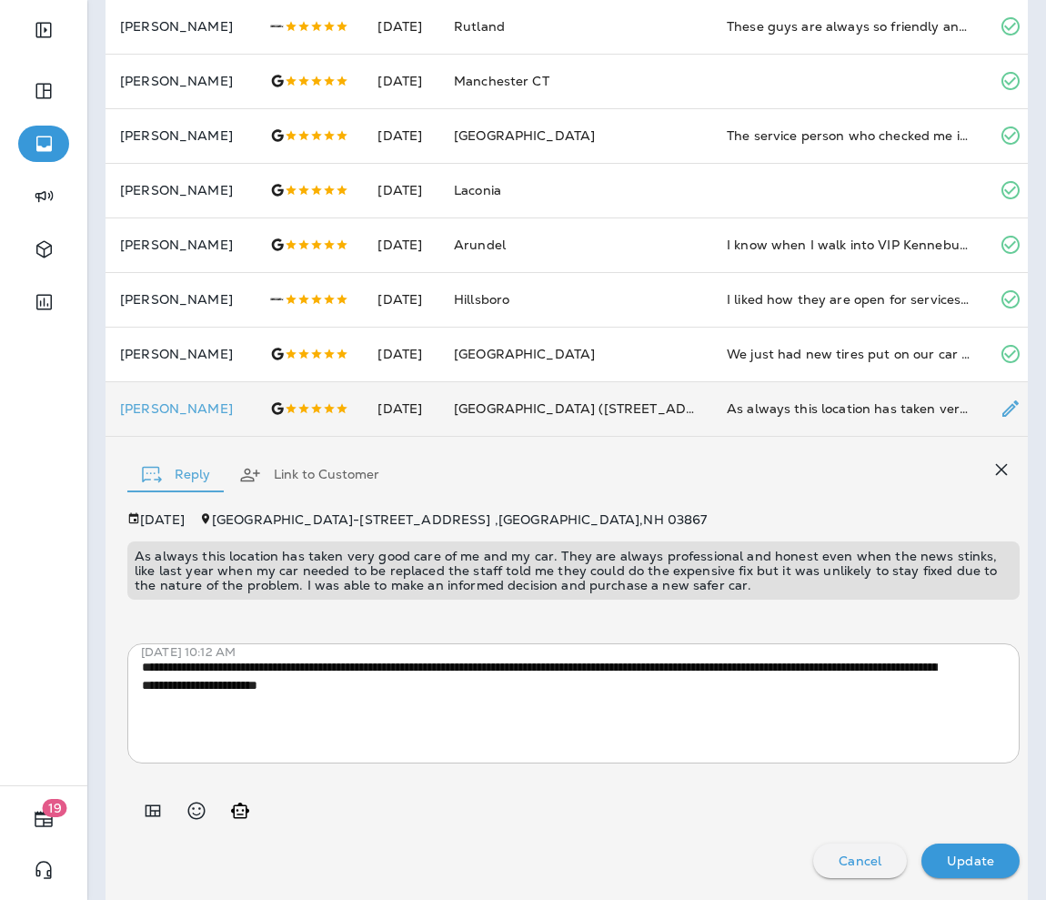
scroll to position [865, 0]
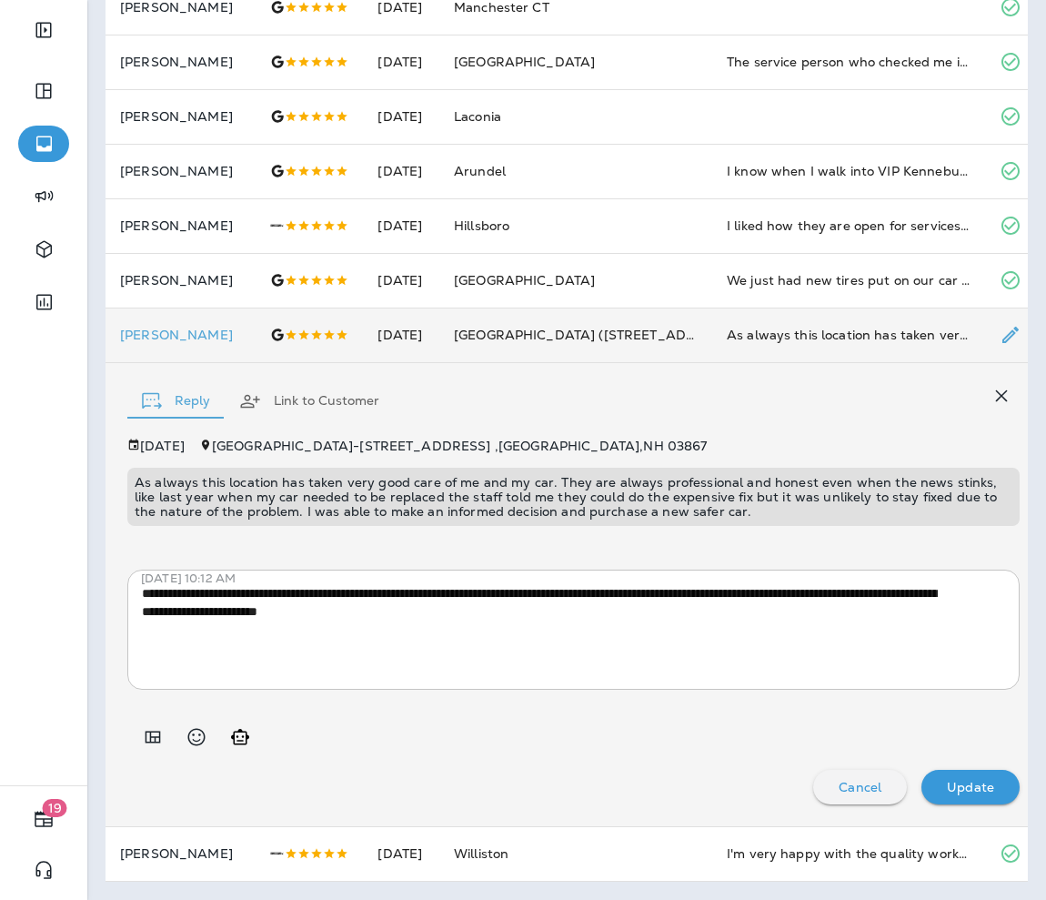
click at [575, 508] on p "As always this location has taken very good care of me and my car. They are alw…" at bounding box center [574, 497] width 878 height 44
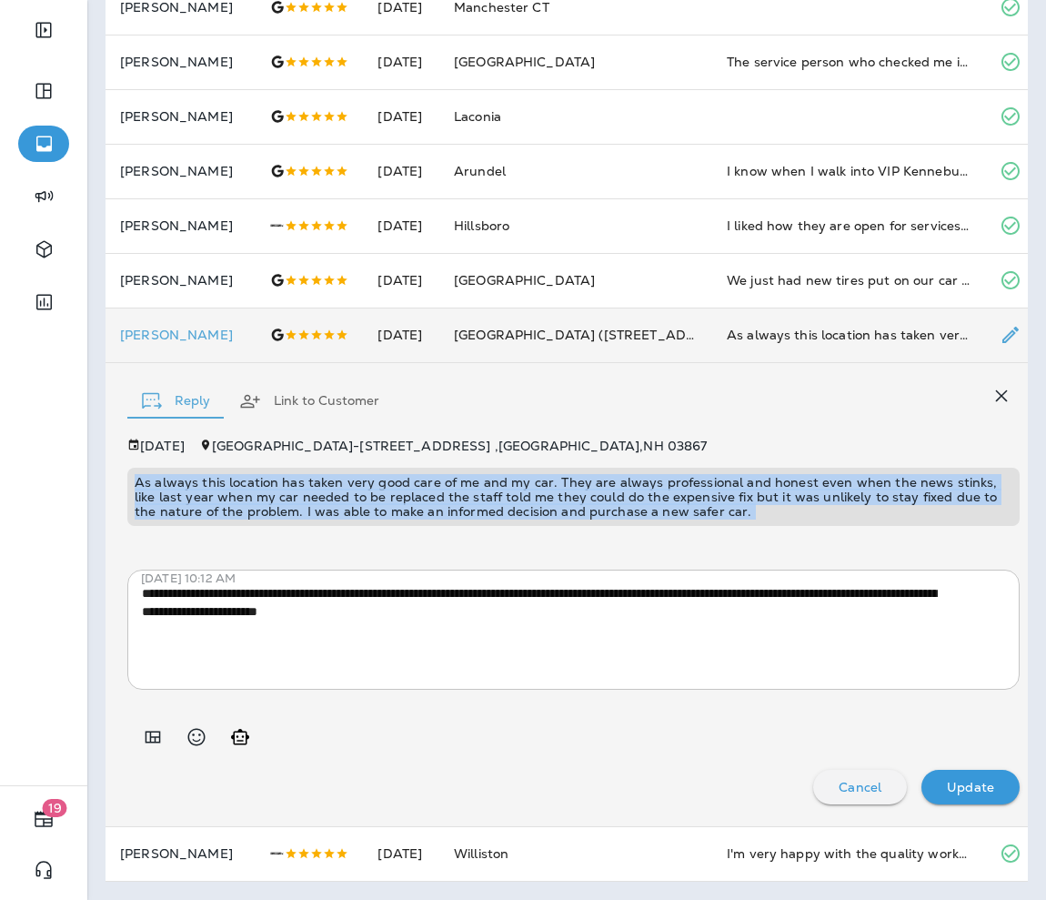
click at [575, 508] on p "As always this location has taken very good care of me and my car. They are alw…" at bounding box center [574, 497] width 878 height 44
copy p "As always this location has taken very good care of me and my car. They are alw…"
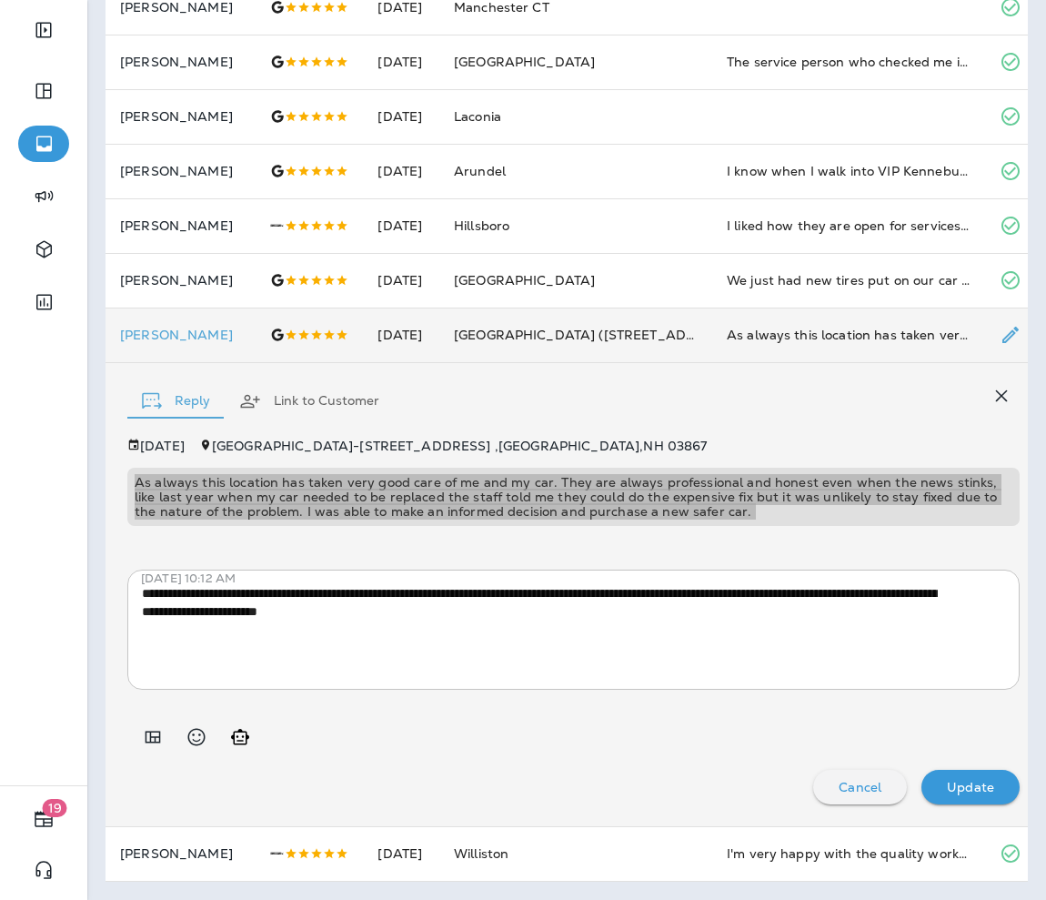
scroll to position [0, 0]
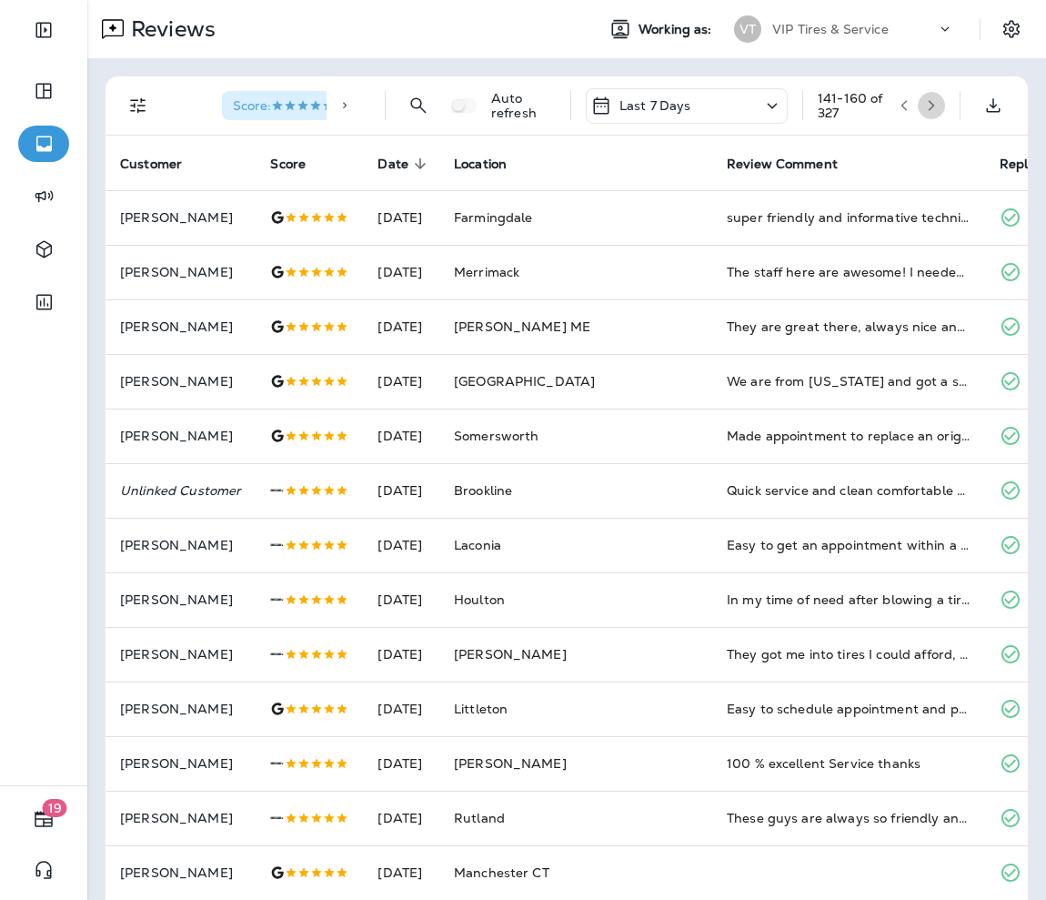
click at [697, 103] on button "button" at bounding box center [931, 105] width 27 height 27
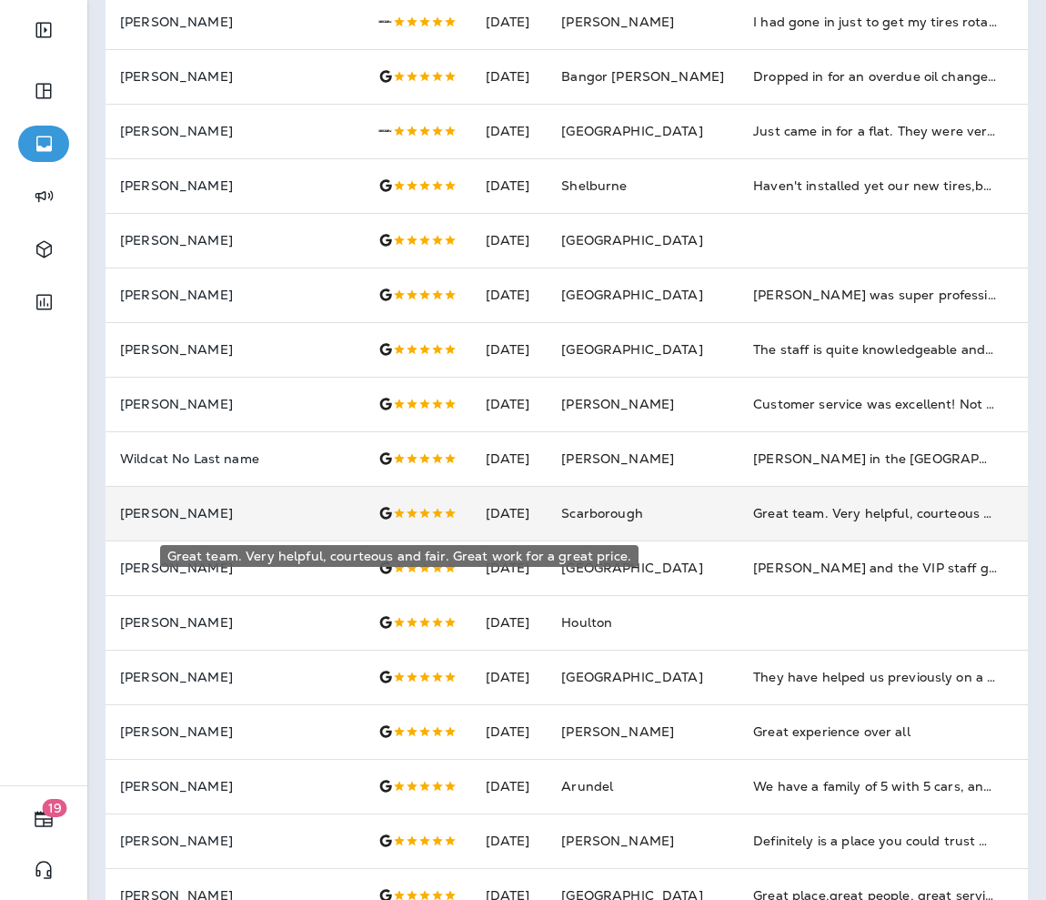
scroll to position [401, 0]
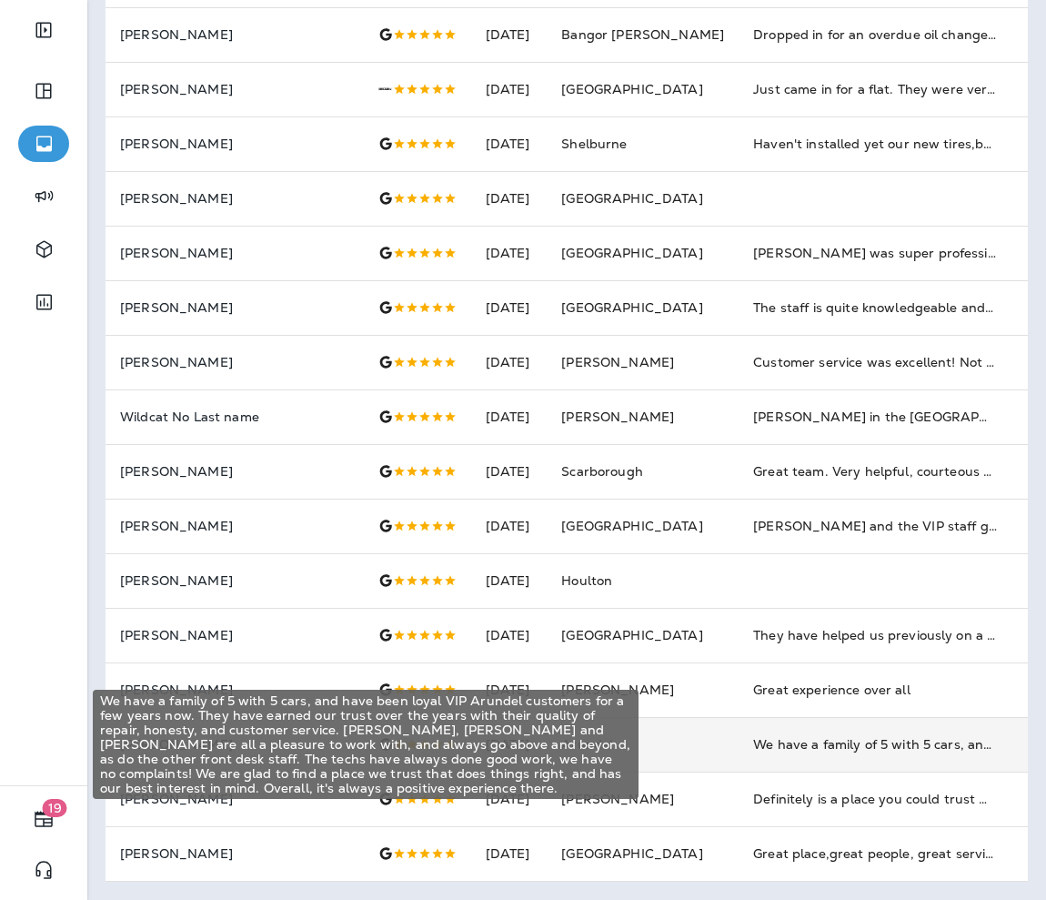
click at [697, 719] on div "We have a family of 5 with 5 cars, and have been loyal VIP Arundel customers fo…" at bounding box center [875, 744] width 244 height 18
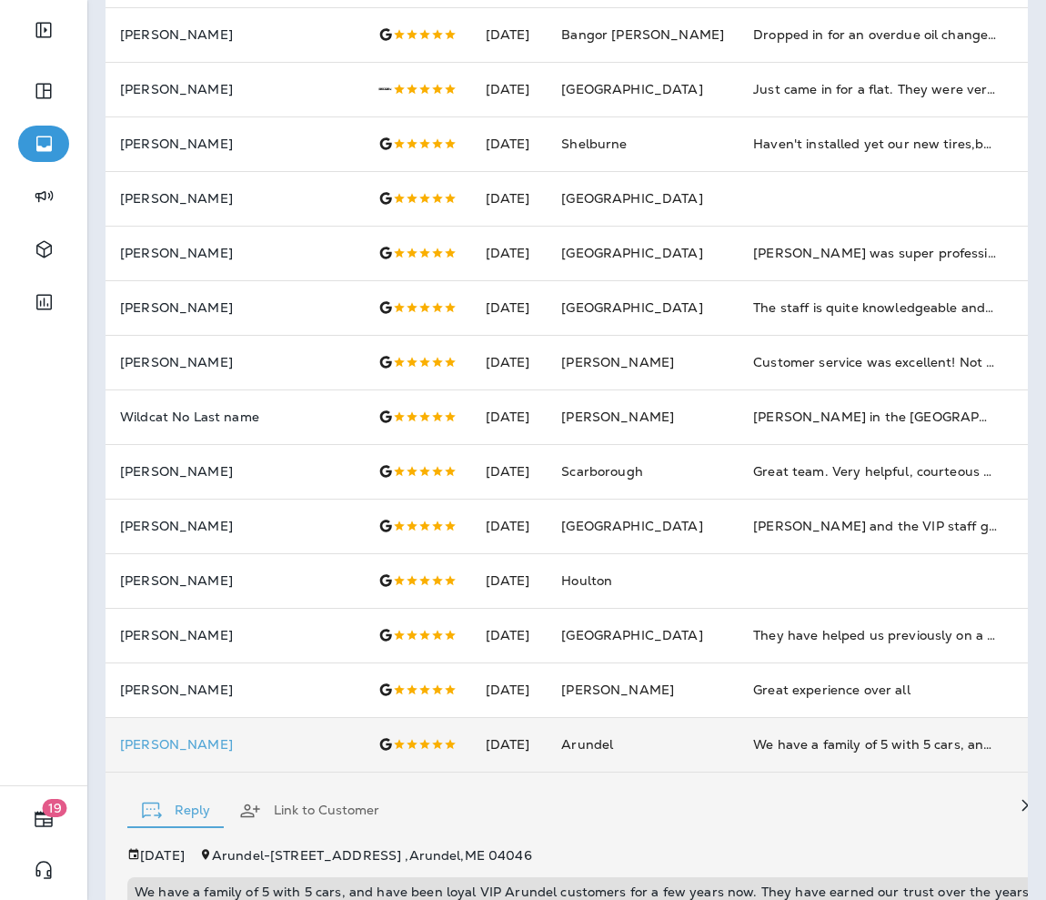
scroll to position [766, 0]
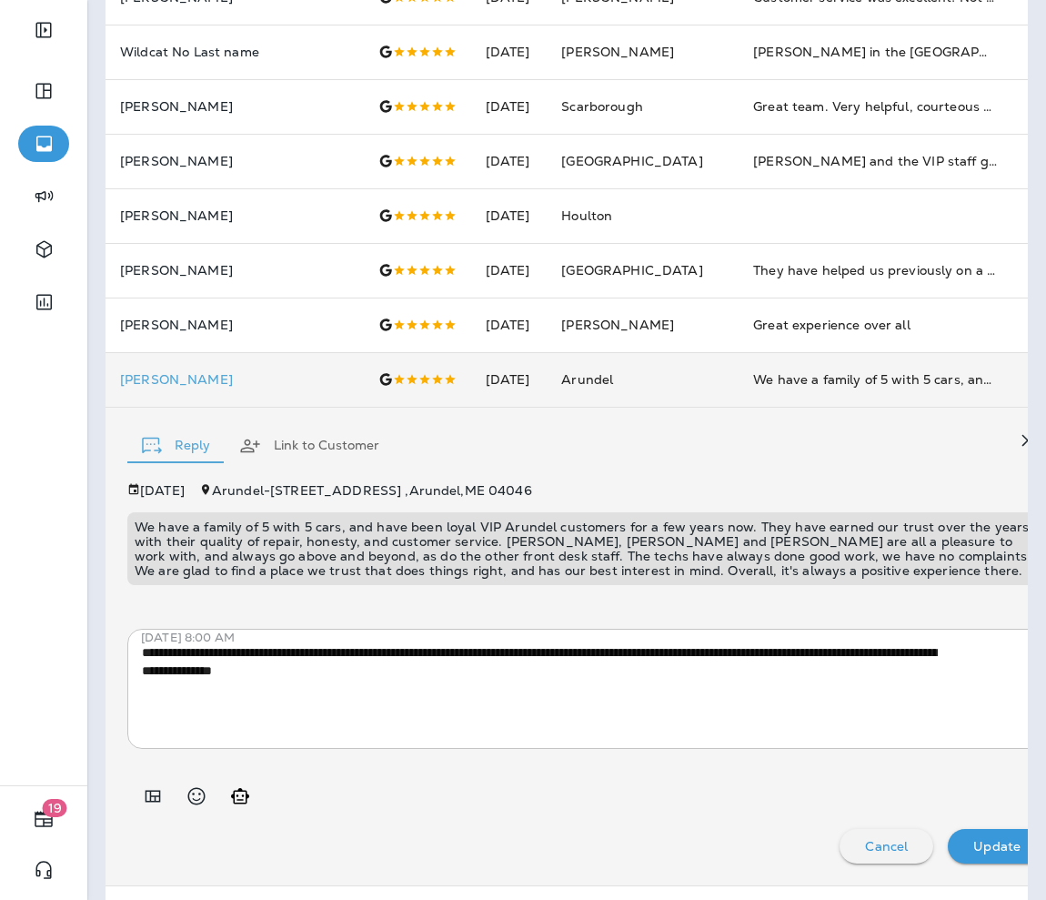
click at [667, 541] on p "We have a family of 5 with 5 cars, and have been loyal VIP Arundel customers fo…" at bounding box center [587, 549] width 905 height 58
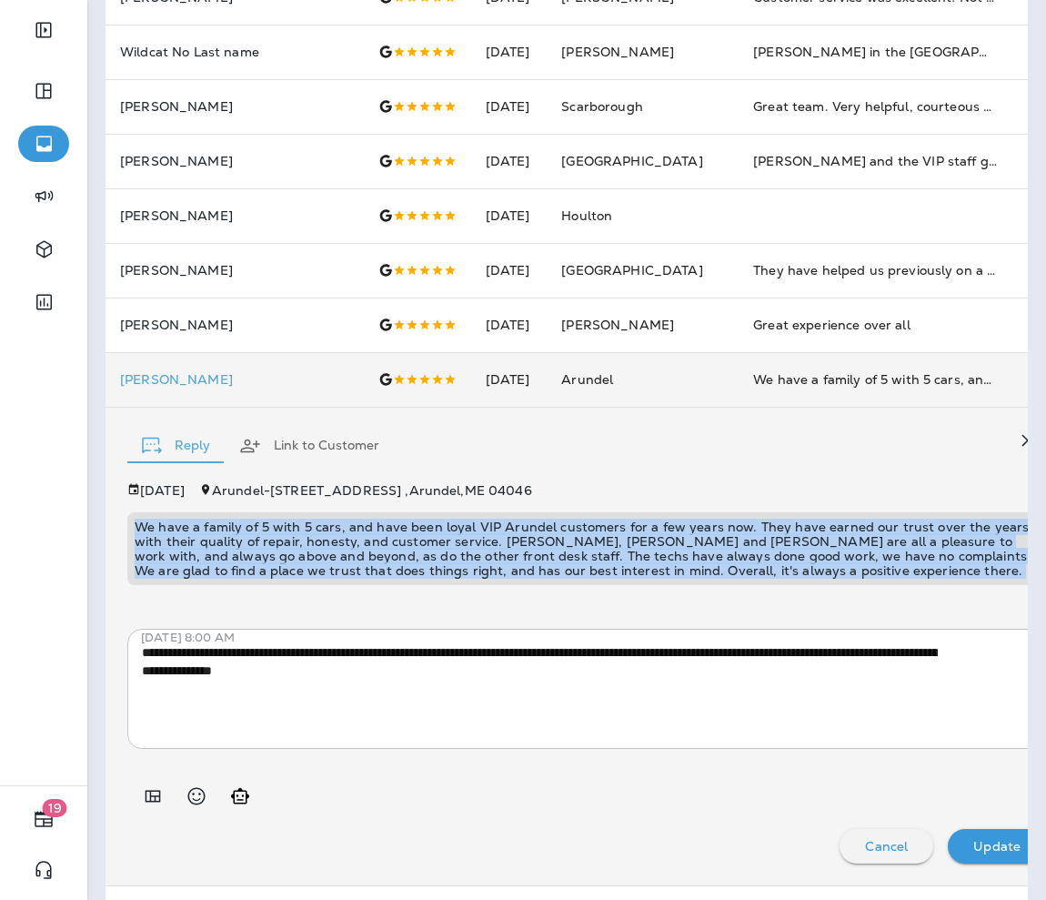
click at [667, 541] on p "We have a family of 5 with 5 cars, and have been loyal VIP Arundel customers fo…" at bounding box center [587, 549] width 905 height 58
copy p "We have a family of 5 with 5 cars, and have been loyal VIP Arundel customers fo…"
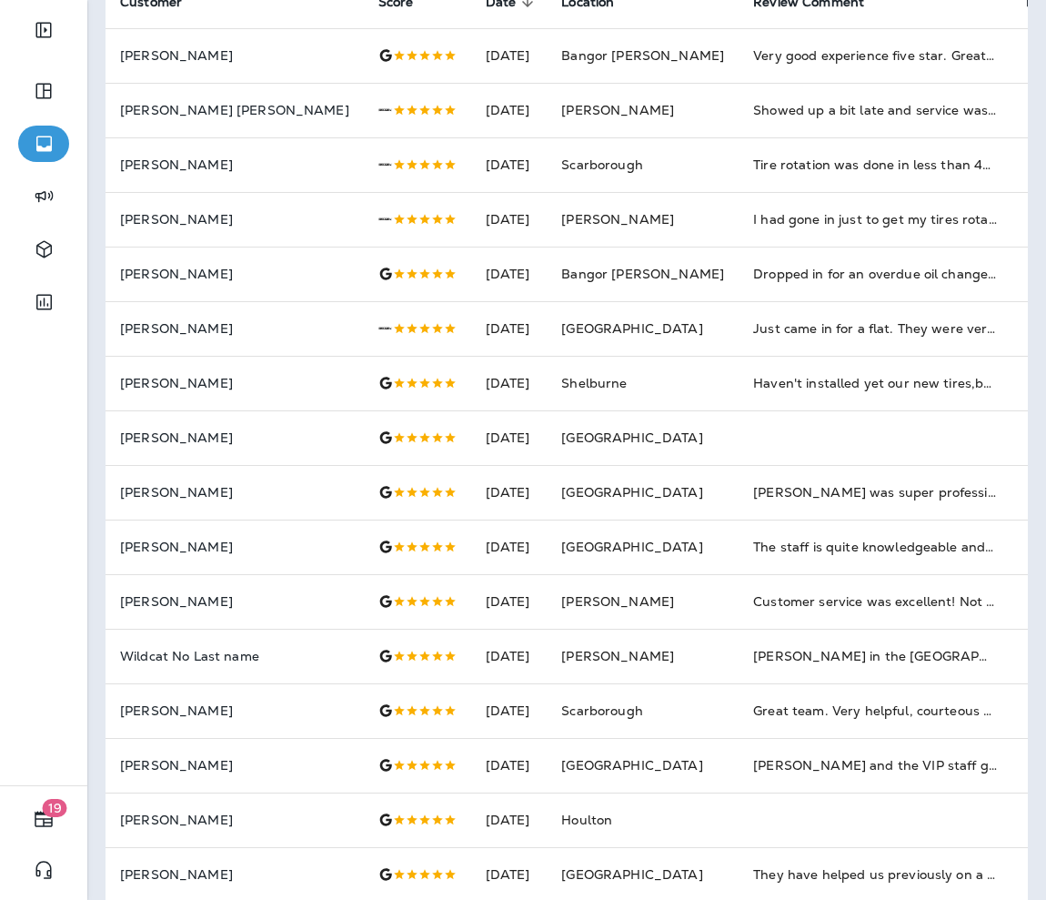
scroll to position [0, 0]
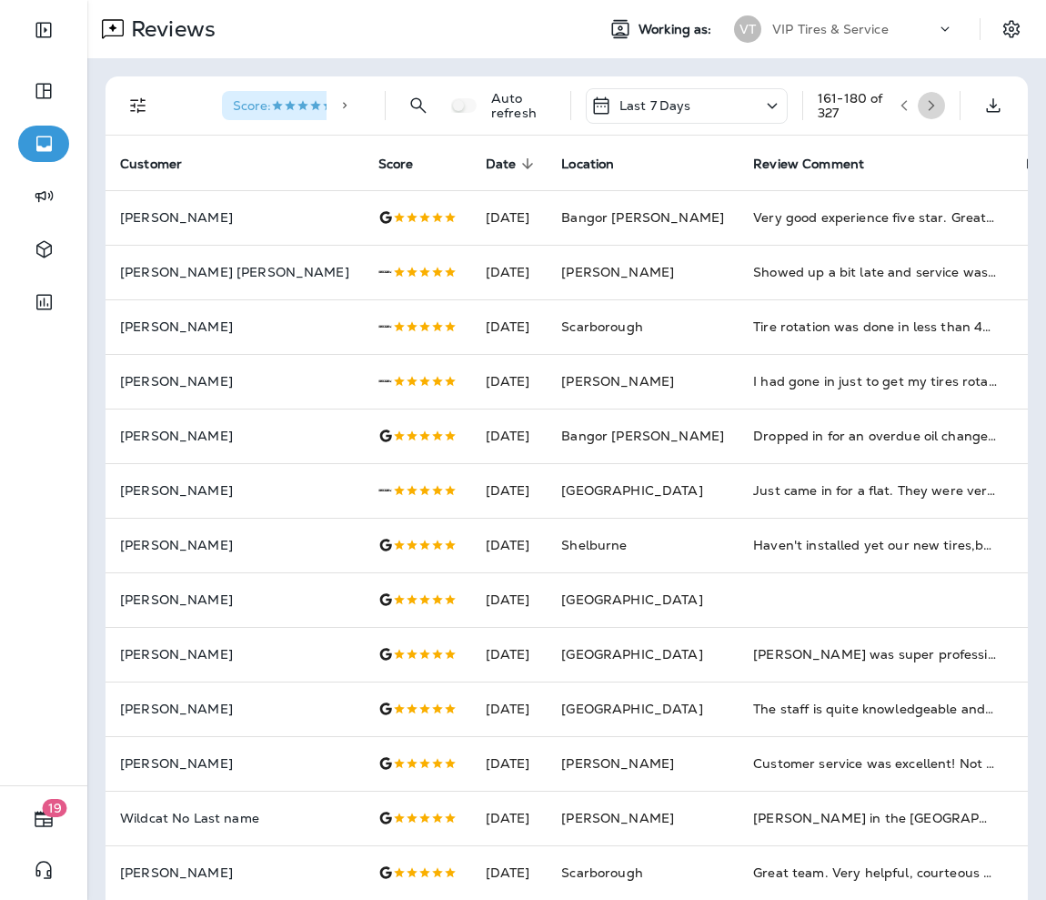
click at [697, 109] on icon "button" at bounding box center [931, 105] width 13 height 13
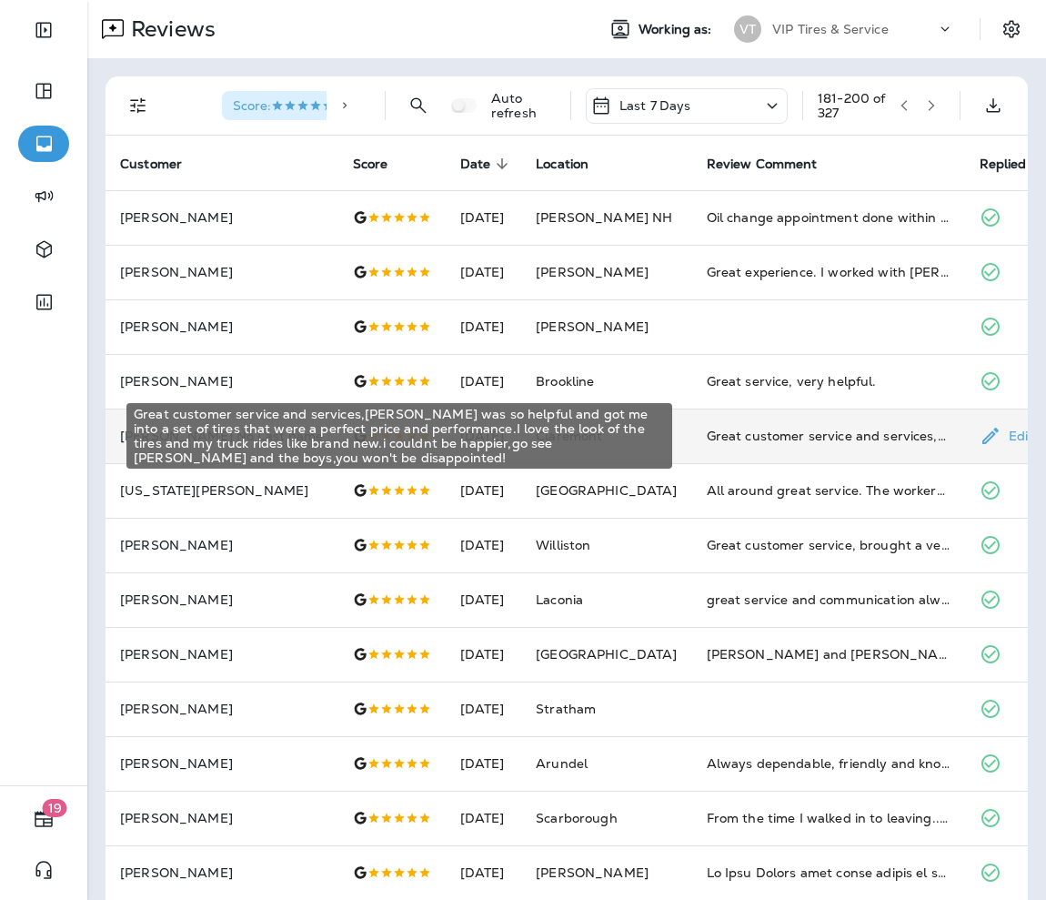
click at [697, 433] on div "Great customer service and services,[PERSON_NAME] was so helpful and got me int…" at bounding box center [829, 436] width 244 height 18
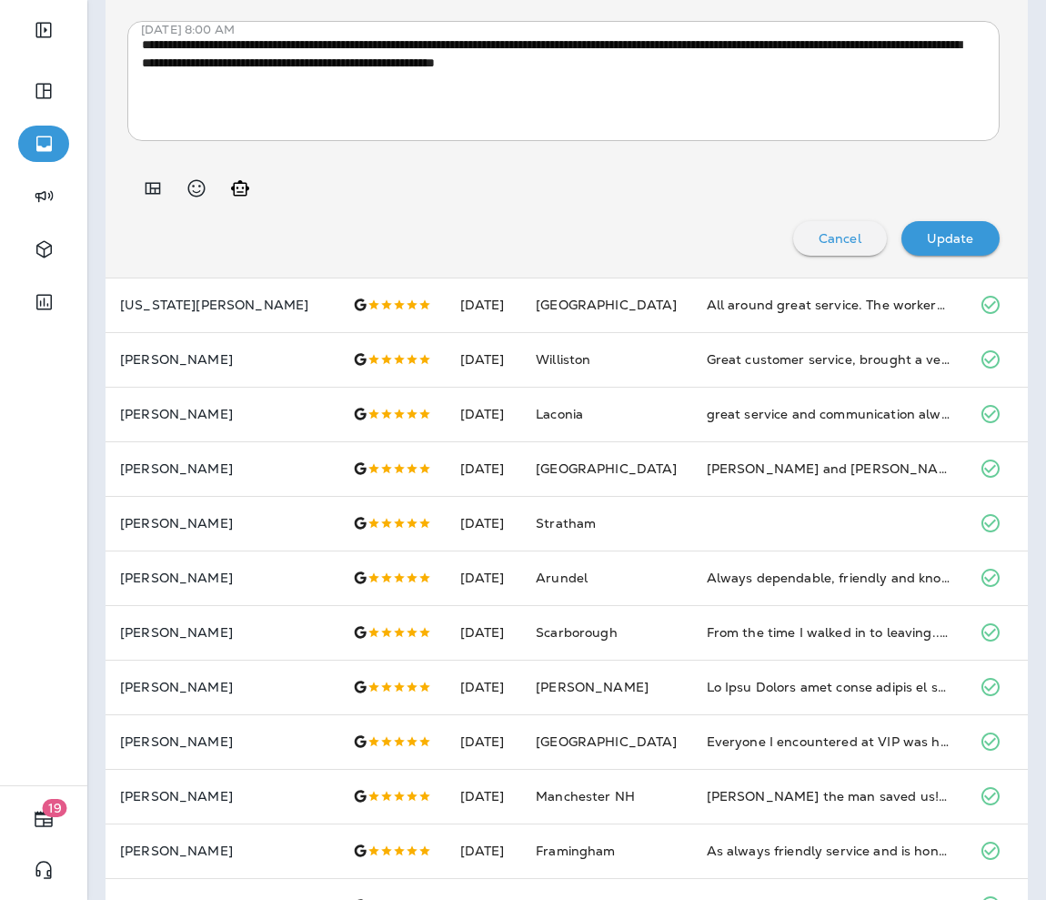
scroll to position [651, 0]
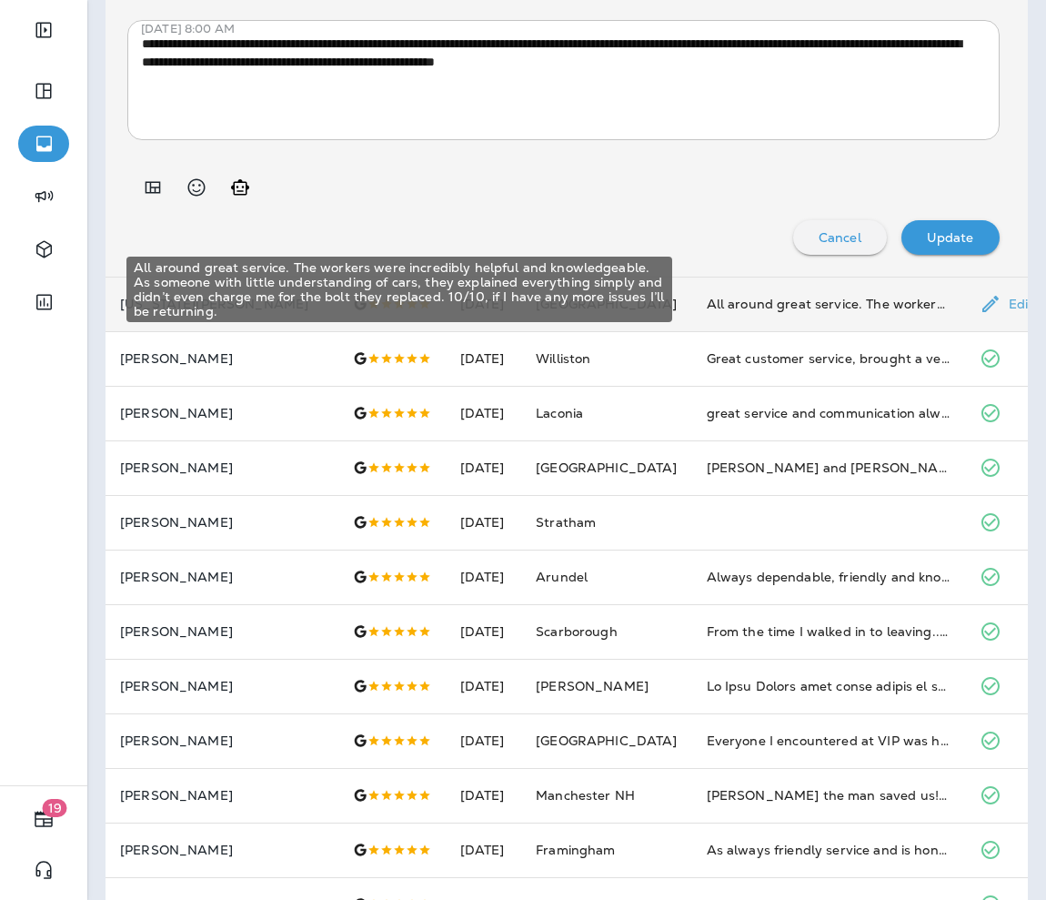
click at [697, 295] on div "All around great service. The workers were incredibly helpful and knowledgeable…" at bounding box center [829, 304] width 244 height 18
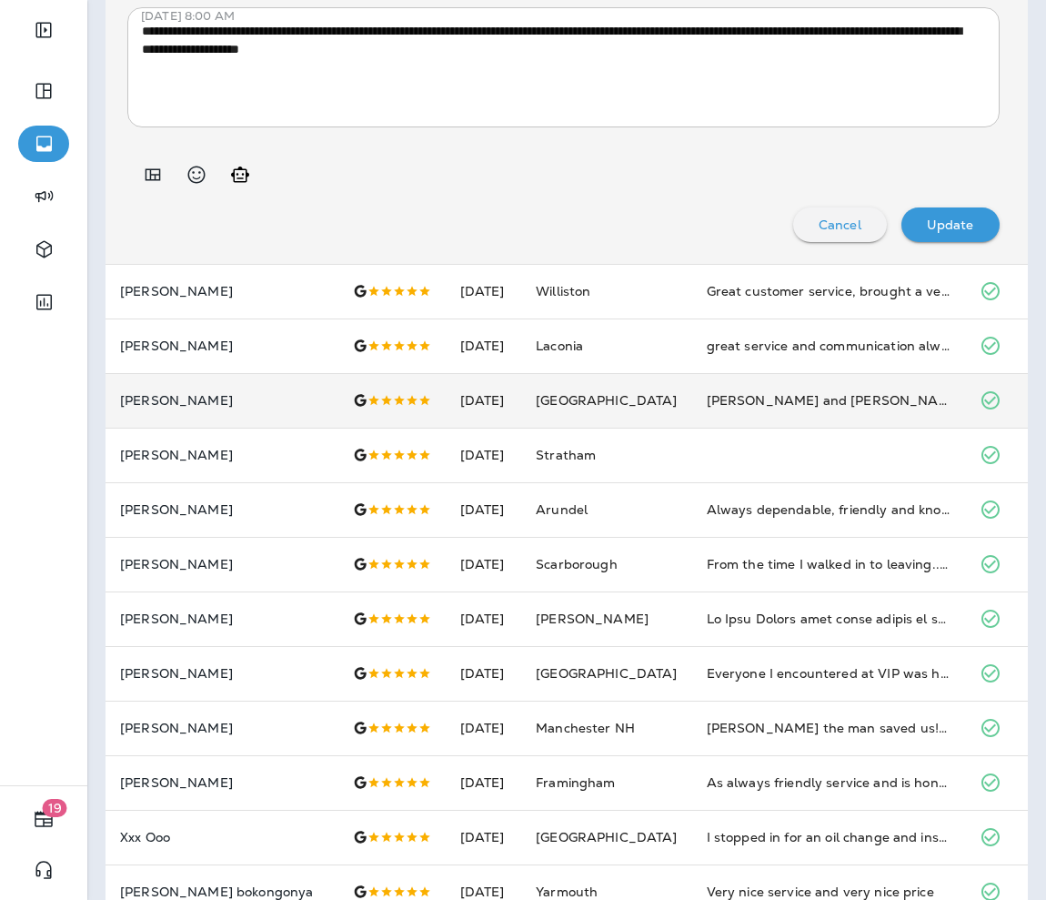
scroll to position [727, 0]
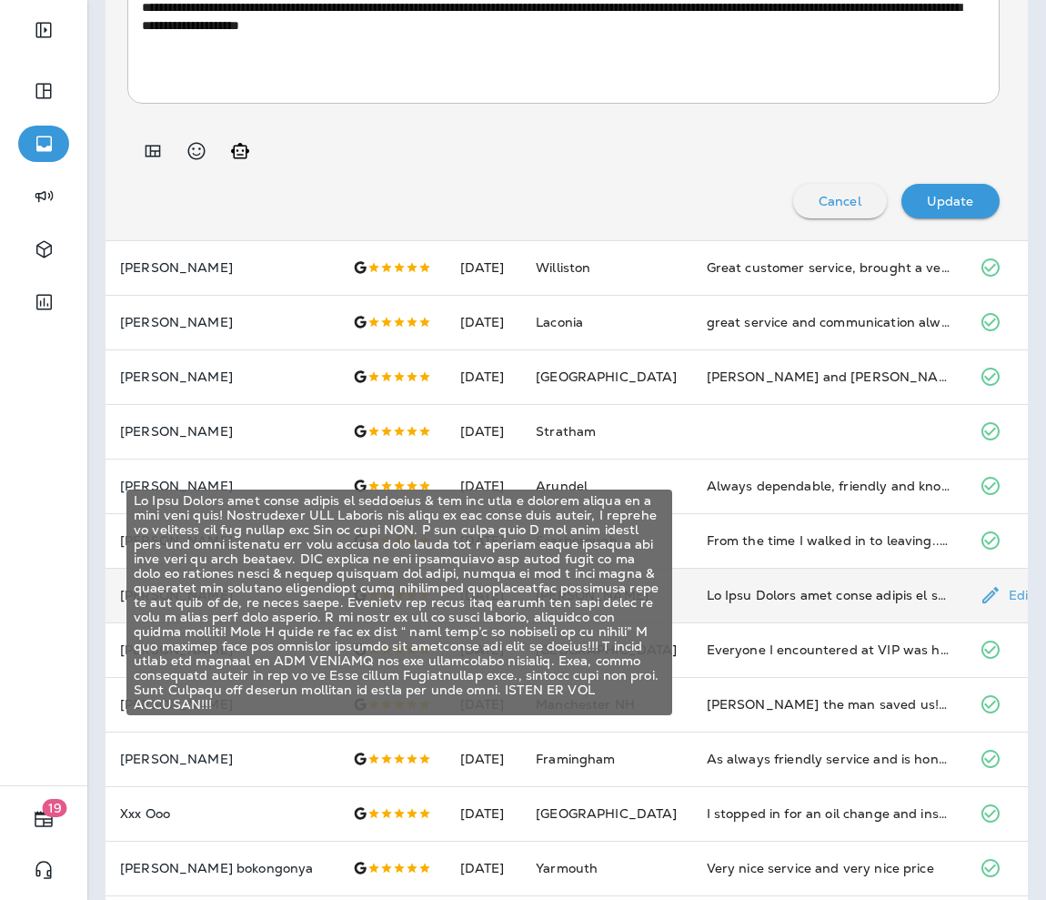
click at [697, 597] on div "My Mini Cooper tire alert showed on dashboard & car was like a bucking bronco o…" at bounding box center [829, 595] width 244 height 18
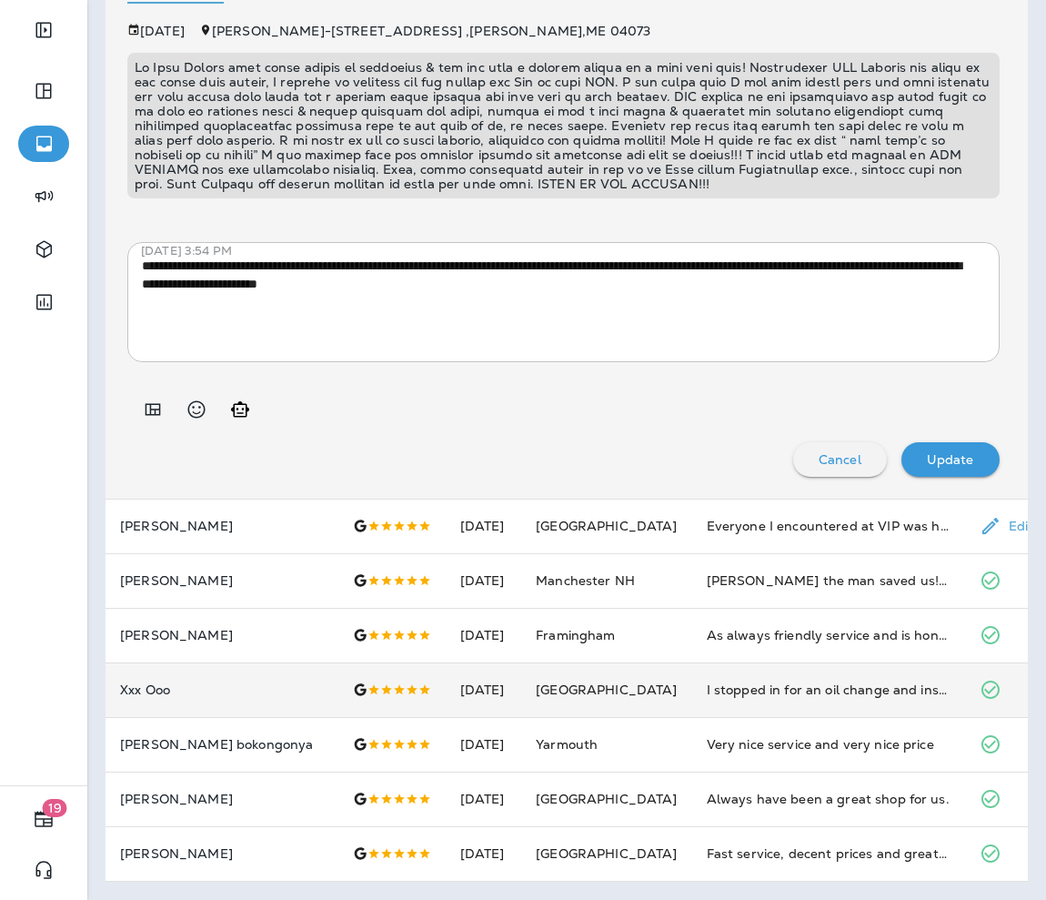
scroll to position [0, 0]
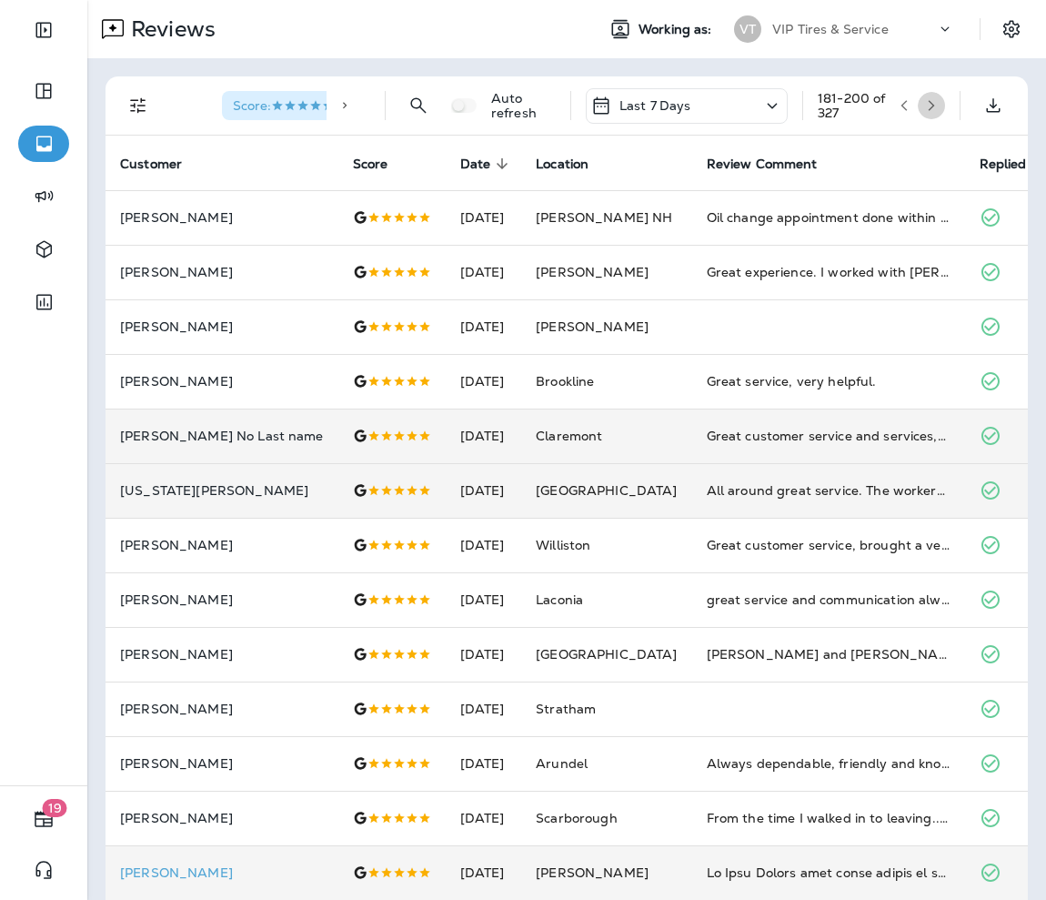
click at [697, 116] on button "button" at bounding box center [931, 105] width 27 height 27
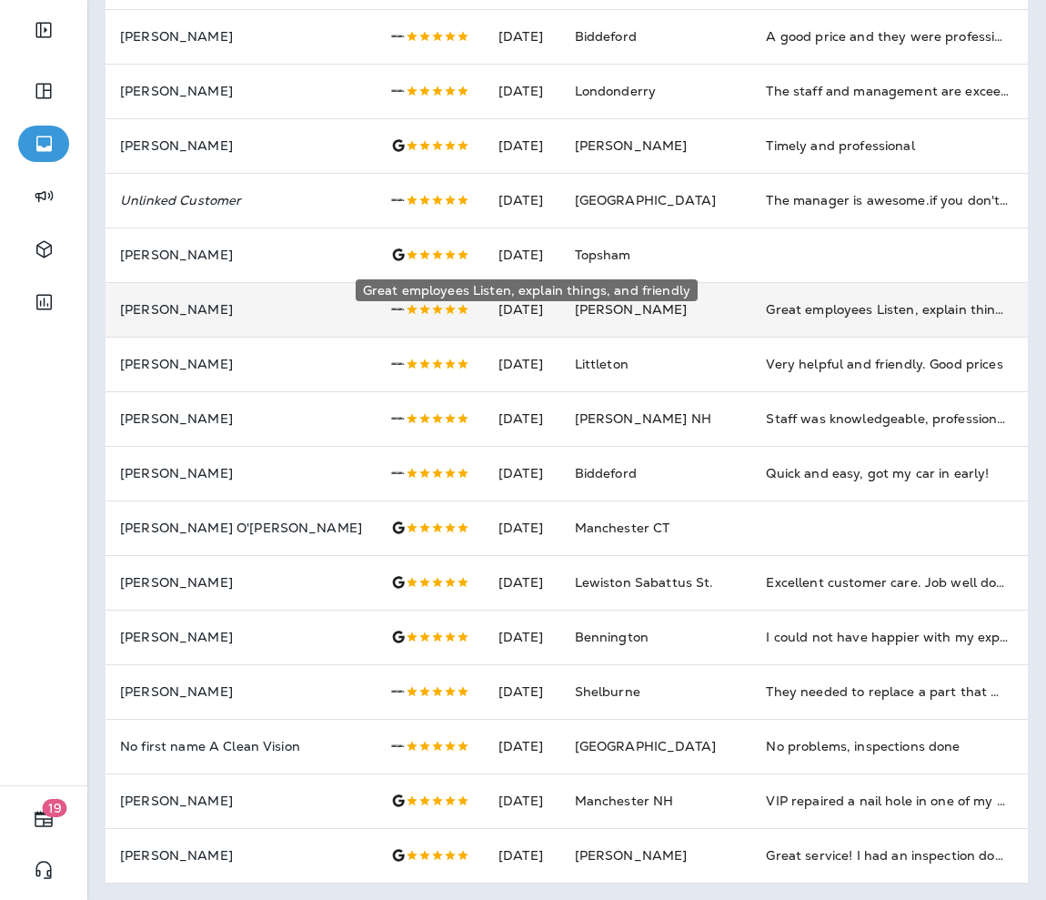
scroll to position [419, 0]
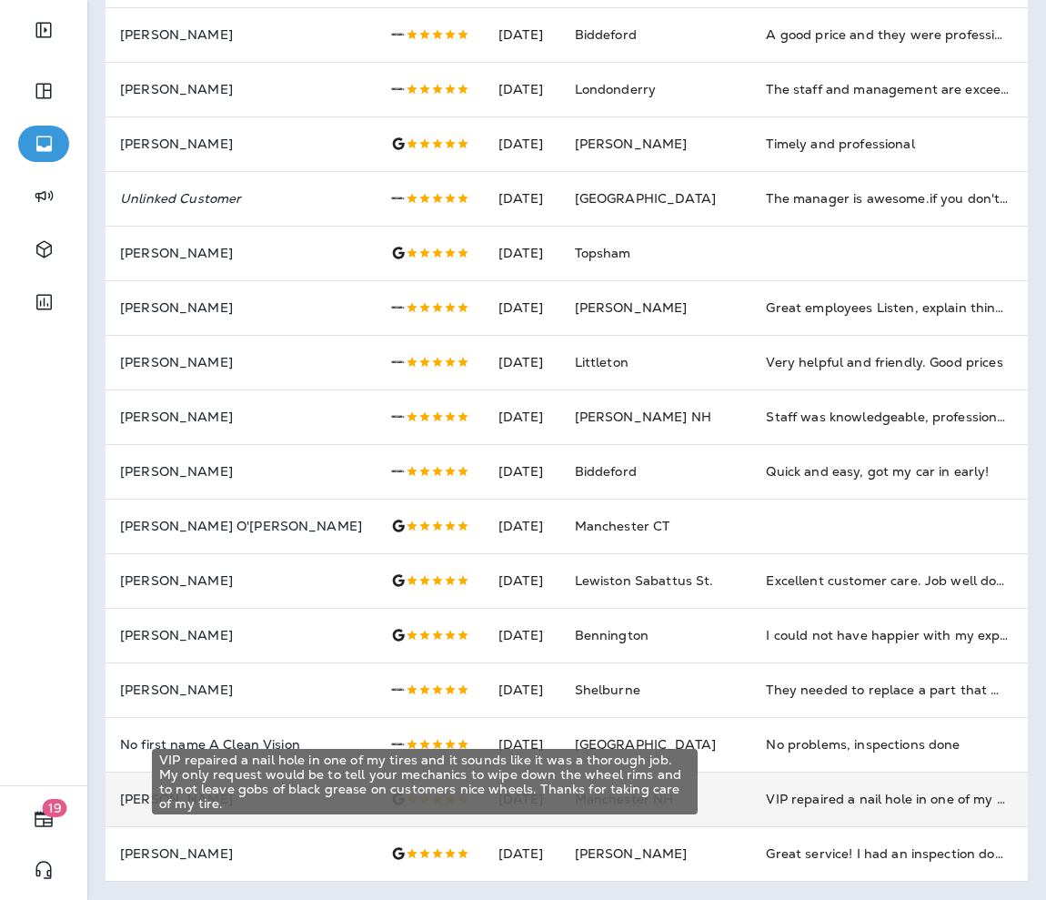
click at [697, 719] on div "VIP repaired a nail hole in one of my tires and it sounds like it was a thoroug…" at bounding box center [888, 799] width 244 height 18
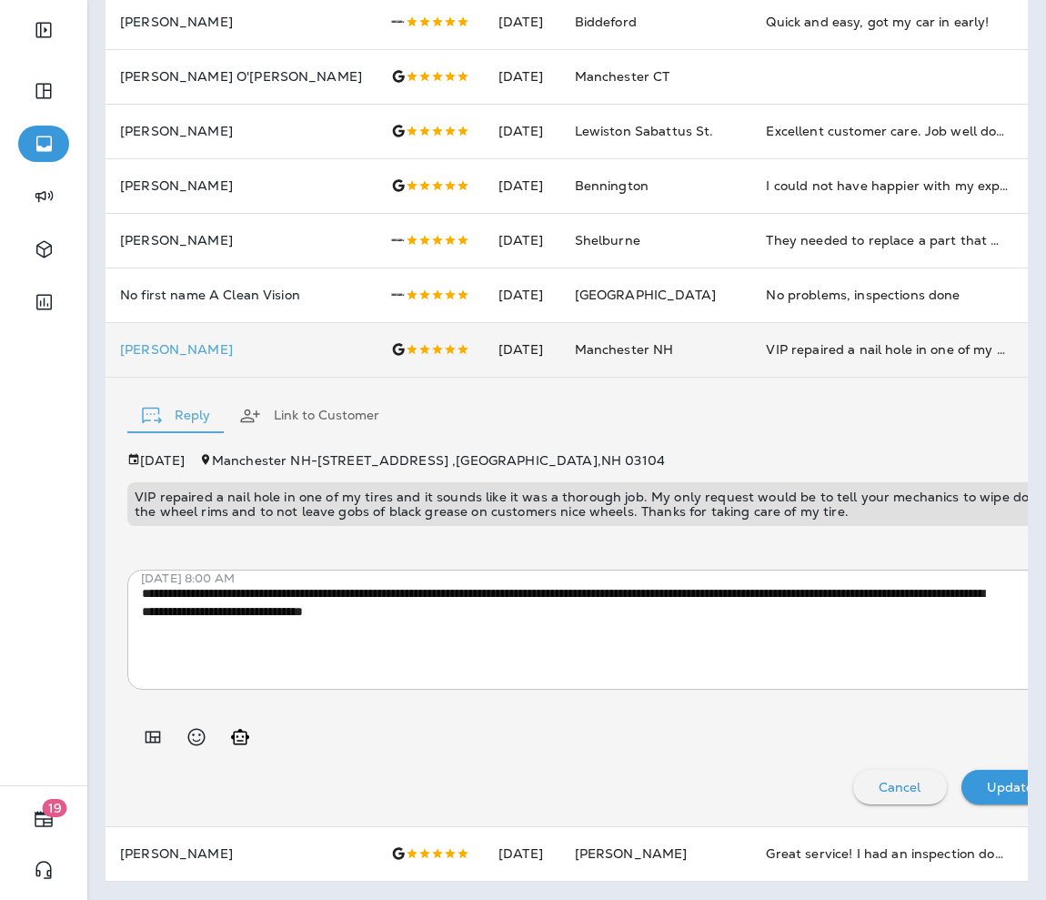
scroll to position [0, 0]
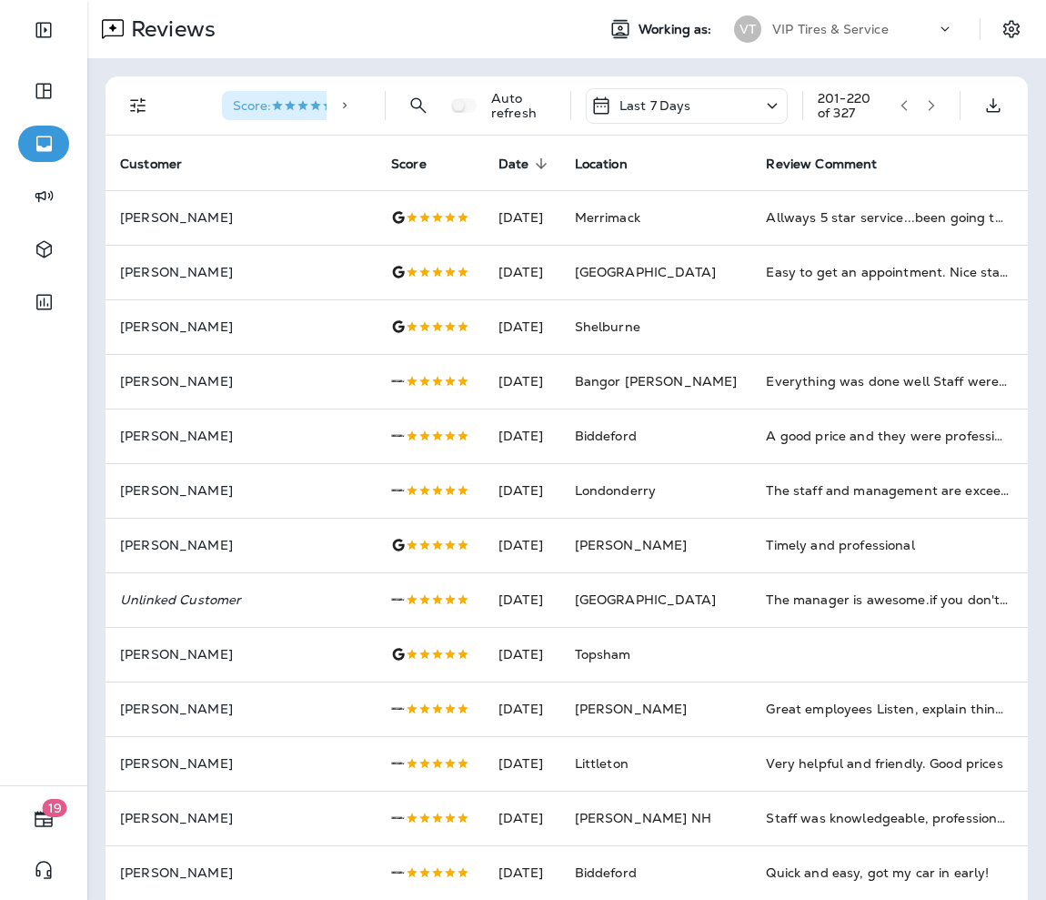
click at [697, 112] on button "button" at bounding box center [931, 105] width 27 height 27
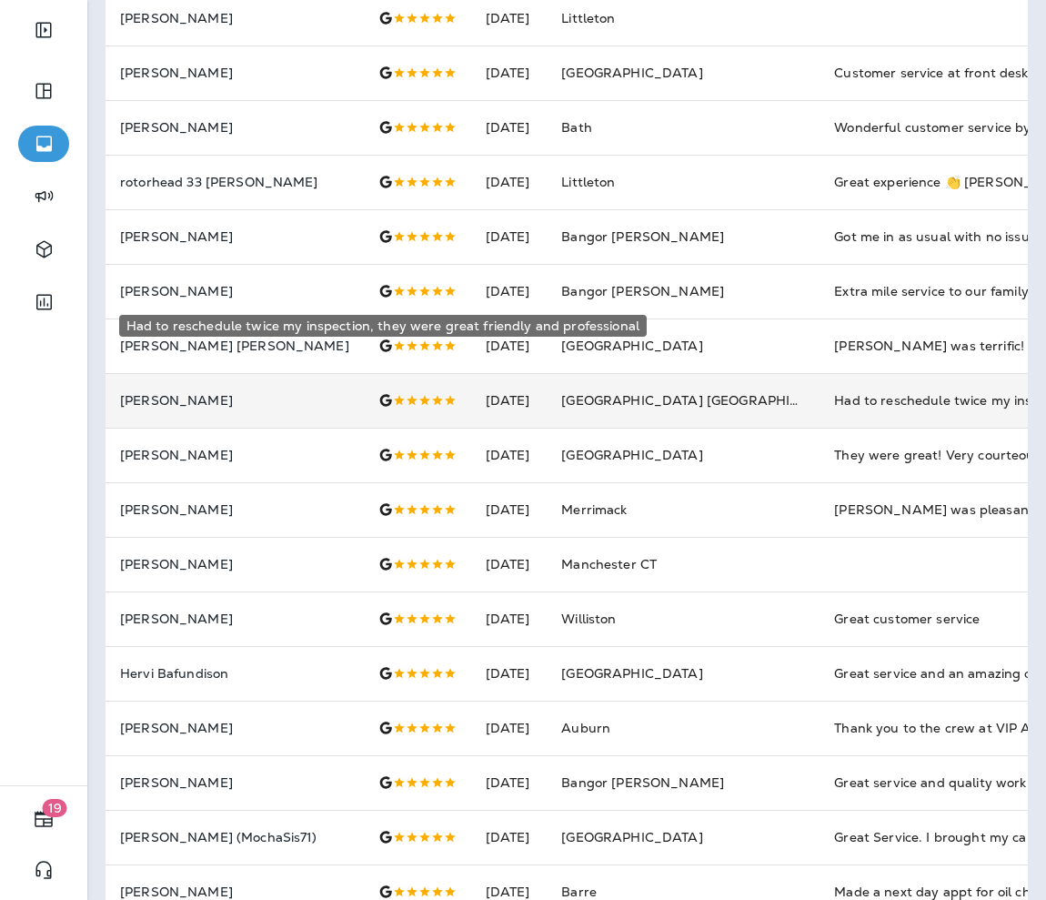
scroll to position [401, 0]
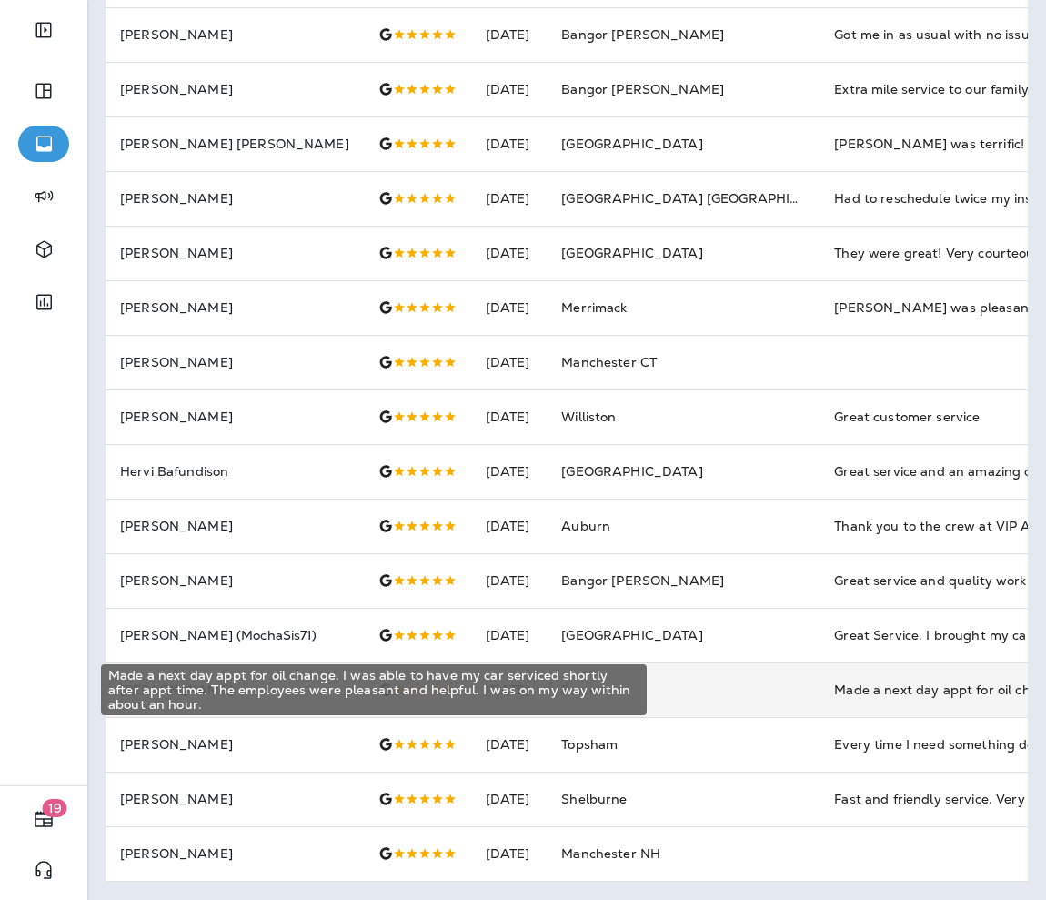
click at [697, 683] on div "Made a next day appt for oil change. I was able to have my car serviced shortly…" at bounding box center [956, 690] width 244 height 18
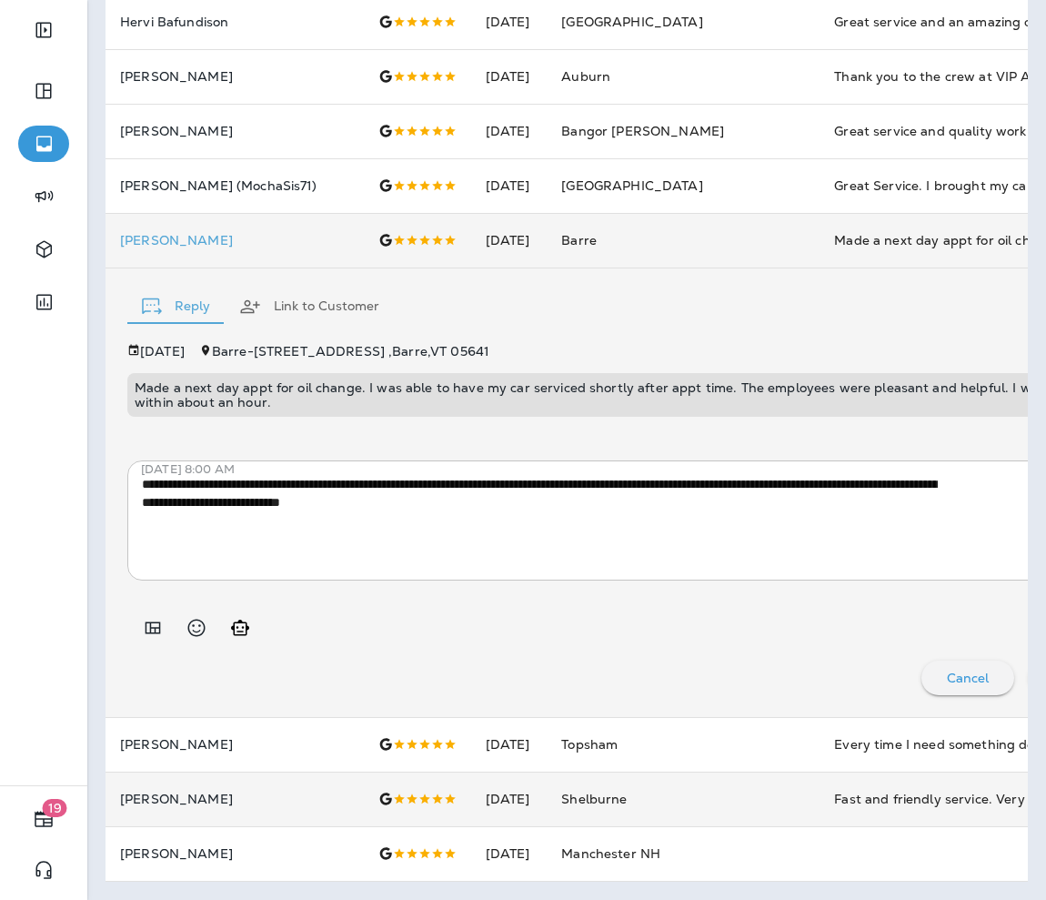
scroll to position [0, 0]
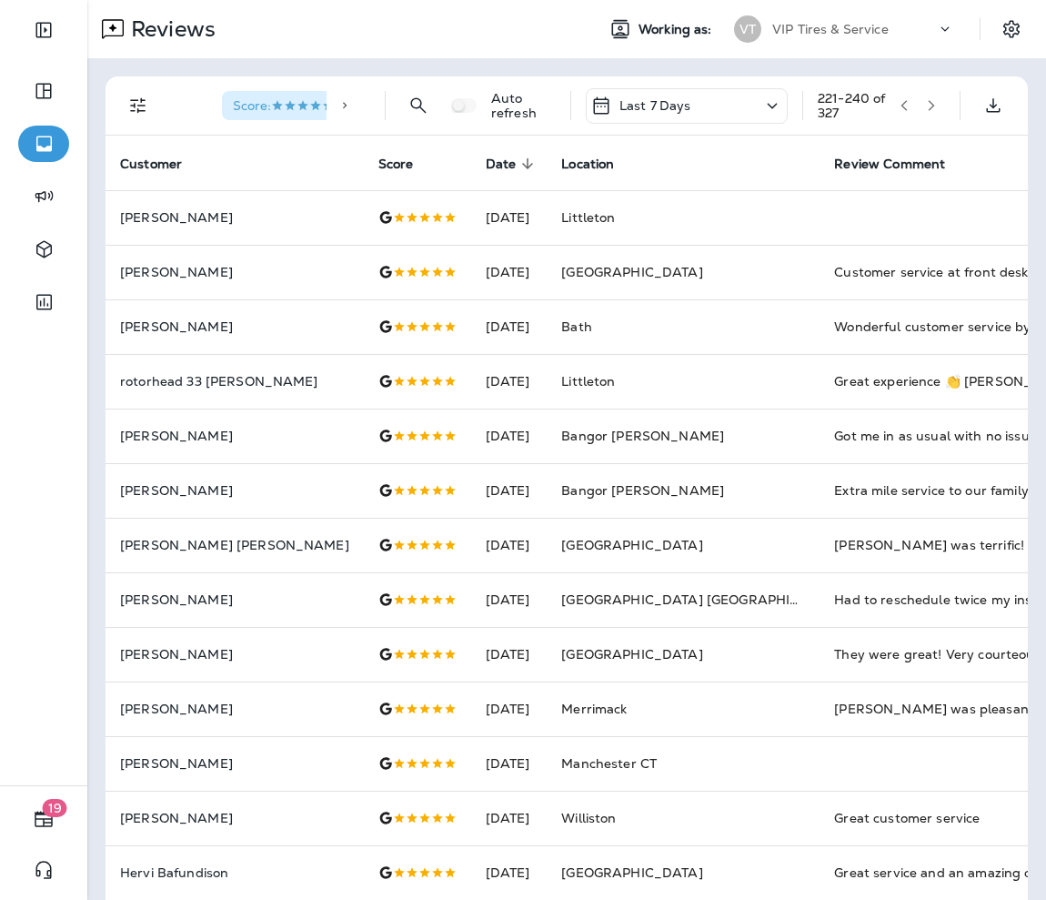
click at [697, 98] on button "button" at bounding box center [931, 105] width 27 height 27
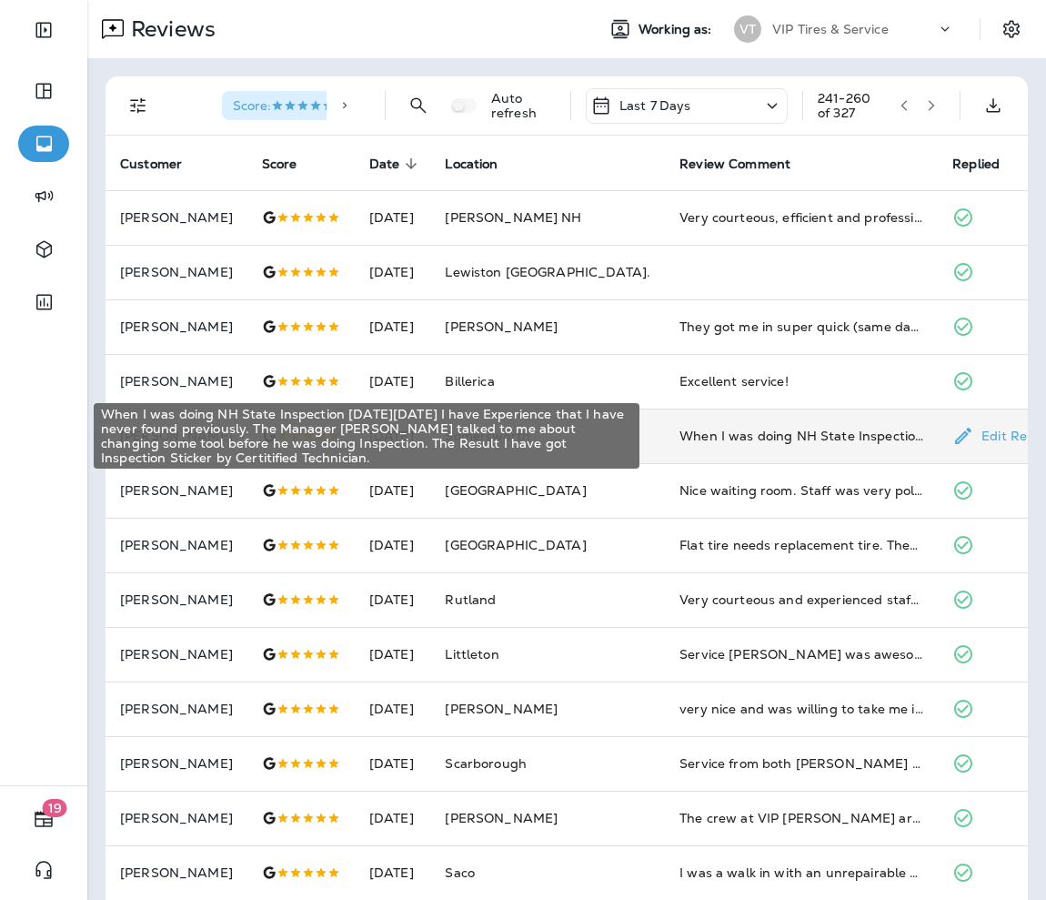
click at [697, 438] on div "When I was doing NH State Inspection [DATE][DATE] I have Experience that I have…" at bounding box center [802, 436] width 244 height 18
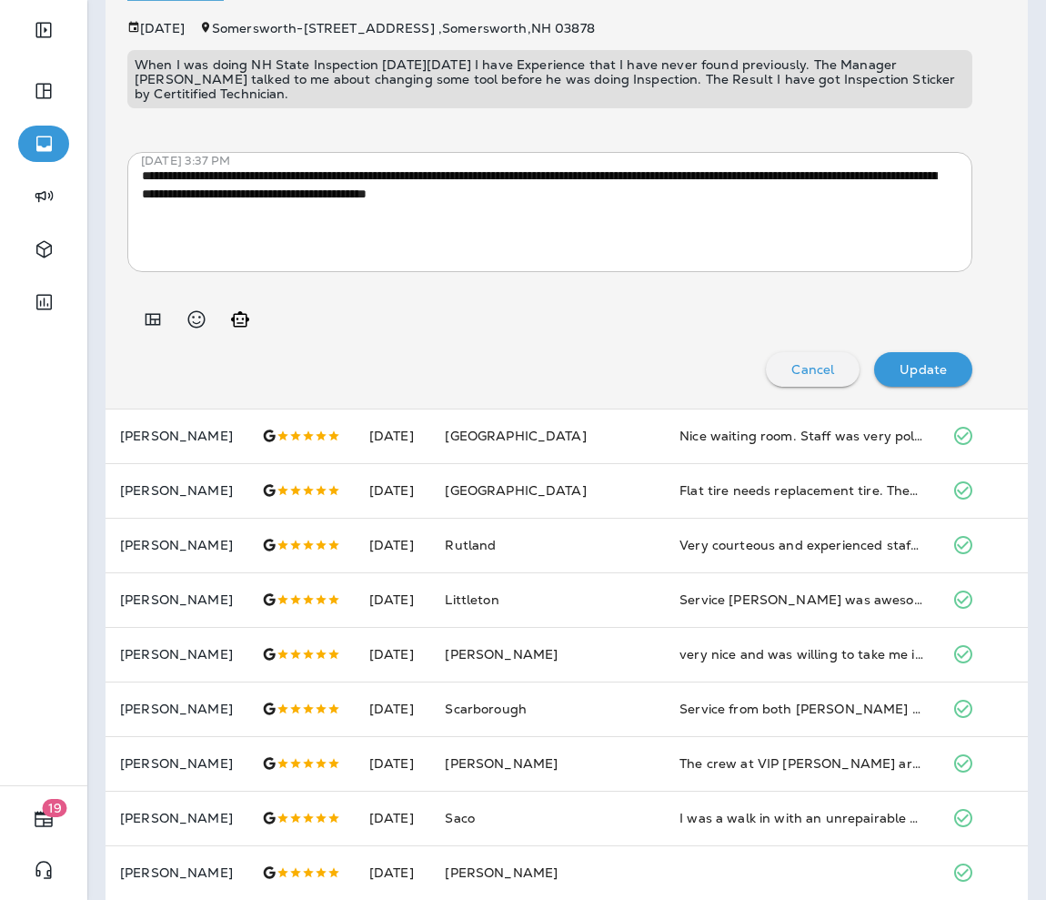
scroll to position [547, 0]
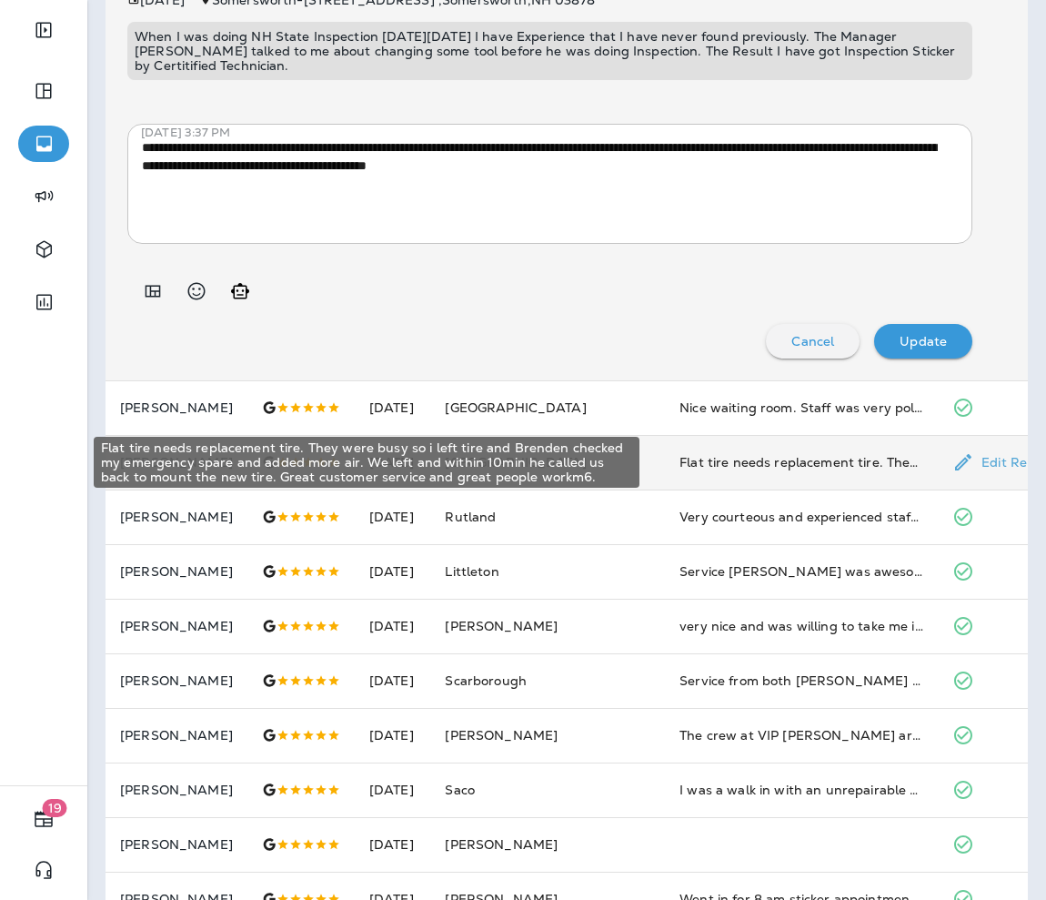
click at [690, 461] on div "Flat tire needs replacement tire. They were busy so i left tire and Brenden che…" at bounding box center [802, 462] width 244 height 18
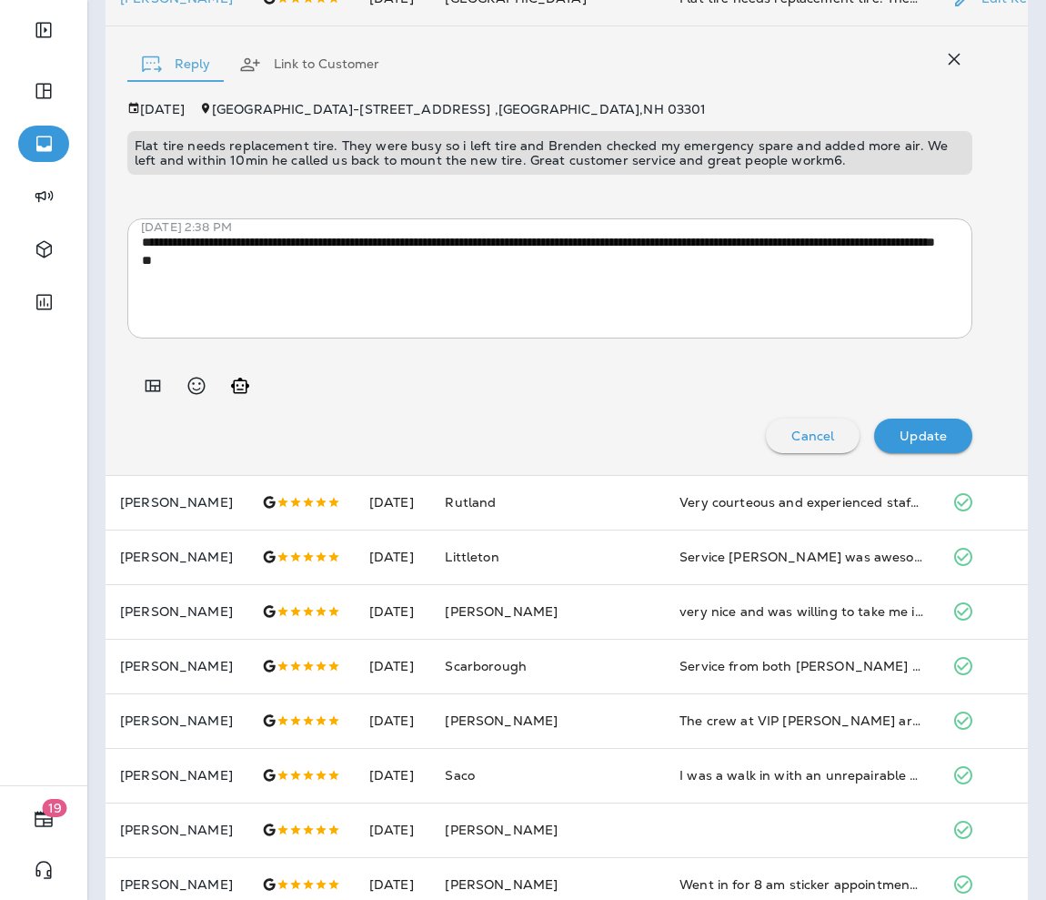
scroll to position [851, 0]
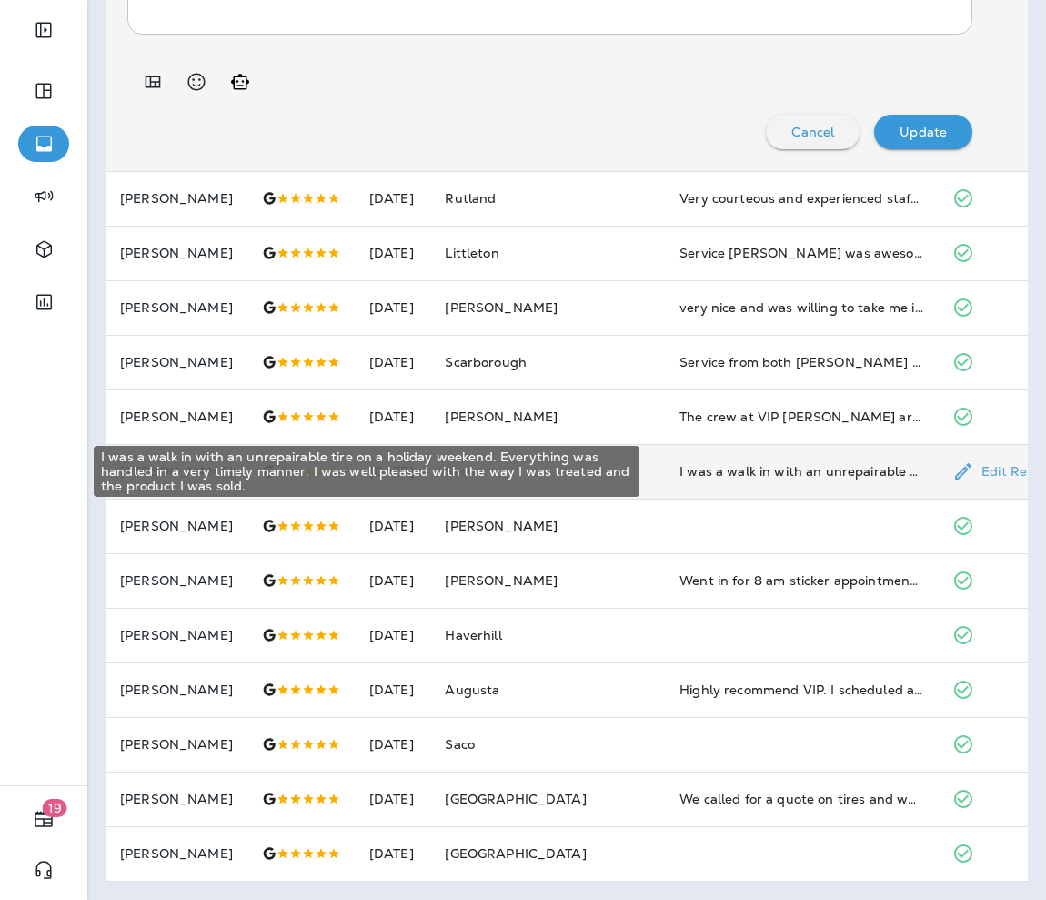
click at [692, 467] on div "I was a walk in with an unrepairable tire on a holiday weekend. Everything was …" at bounding box center [802, 471] width 244 height 18
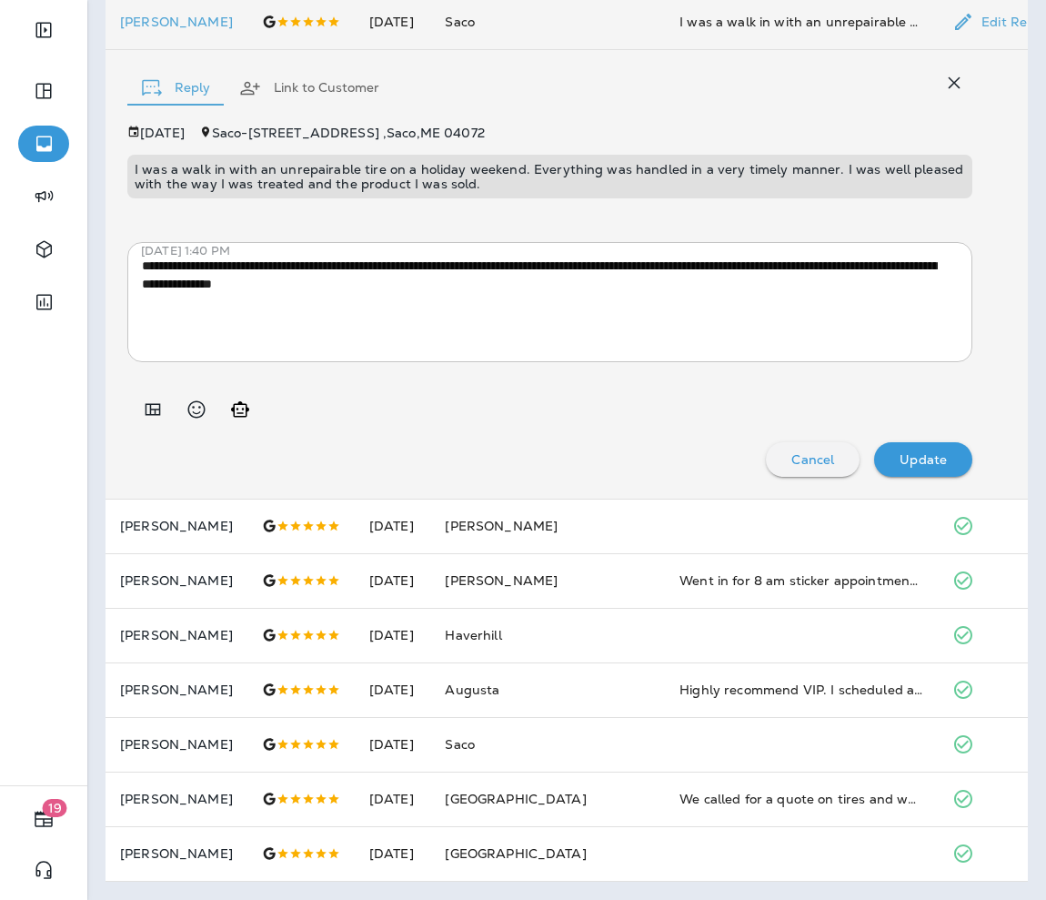
click at [596, 162] on p "I was a walk in with an unrepairable tire on a holiday weekend. Everything was …" at bounding box center [550, 176] width 831 height 29
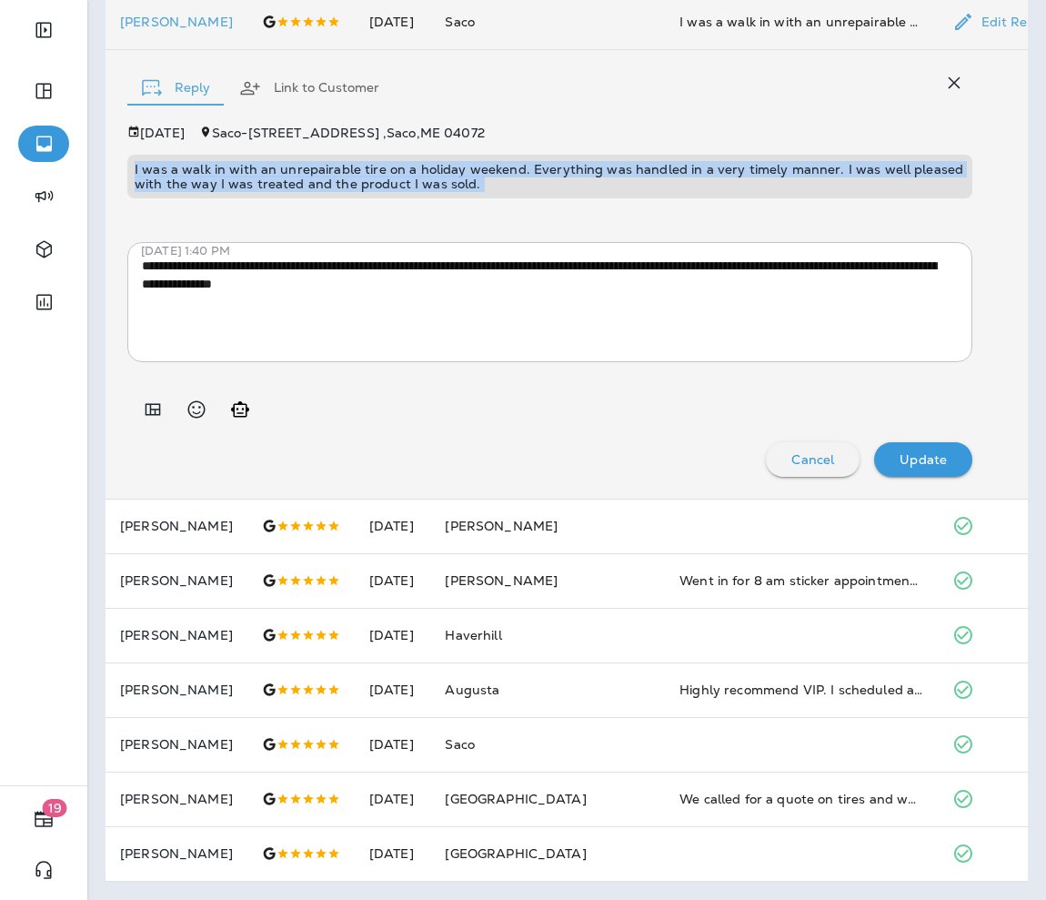
click at [596, 162] on p "I was a walk in with an unrepairable tire on a holiday weekend. Everything was …" at bounding box center [550, 176] width 831 height 29
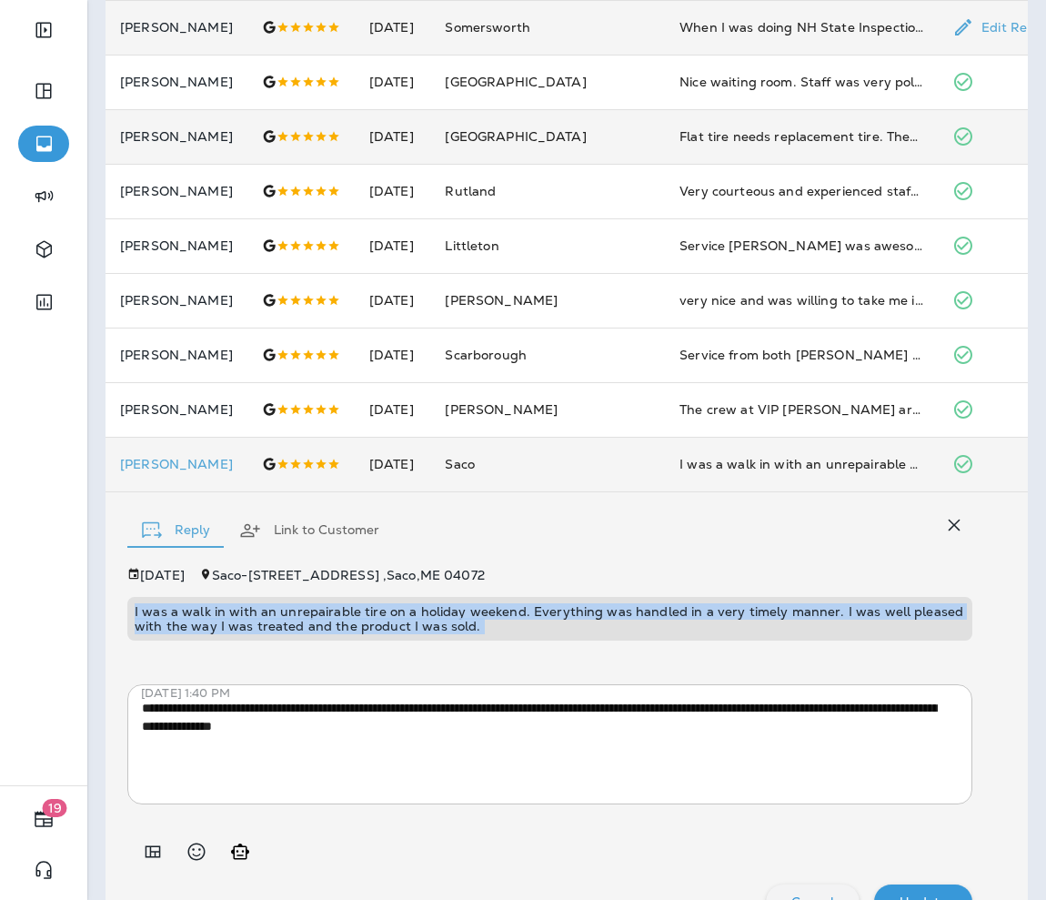
scroll to position [0, 0]
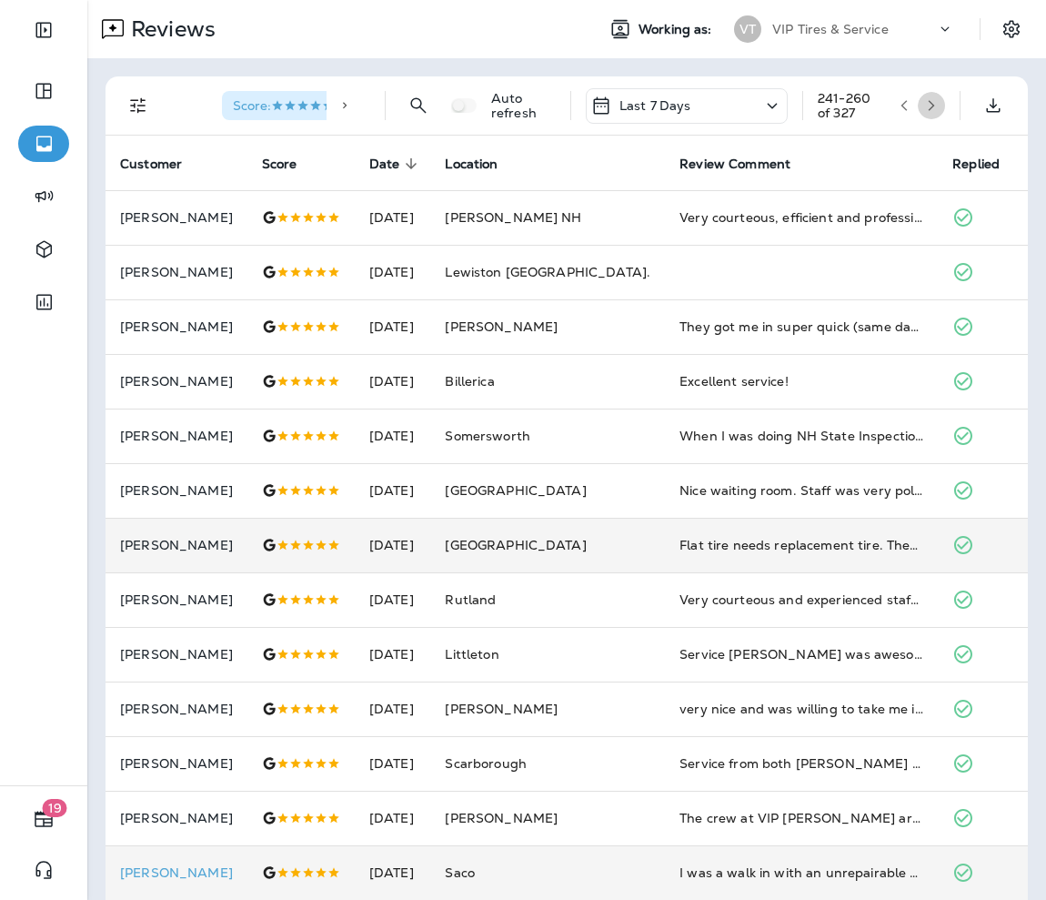
click at [697, 105] on icon "button" at bounding box center [932, 105] width 6 height 11
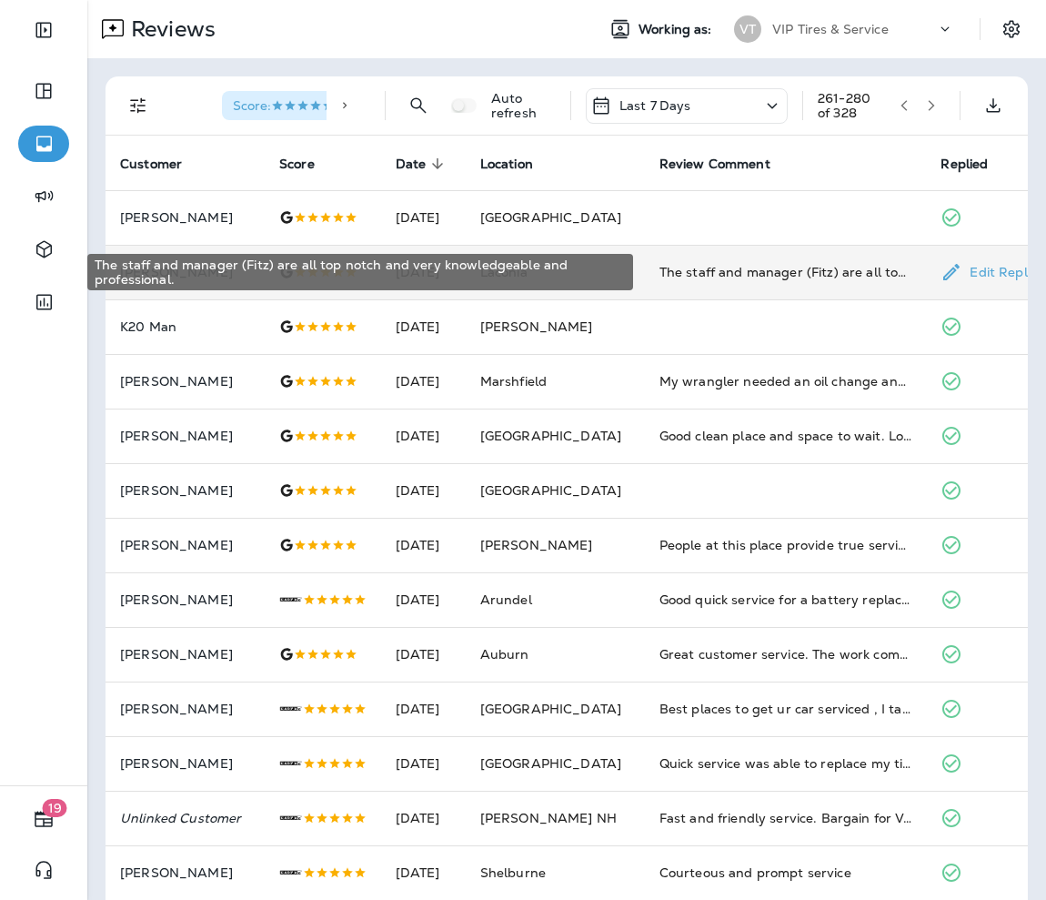
click at [697, 270] on div "The staff and manager (Fitz) are all top notch and very knowledgeable and profe…" at bounding box center [786, 272] width 253 height 18
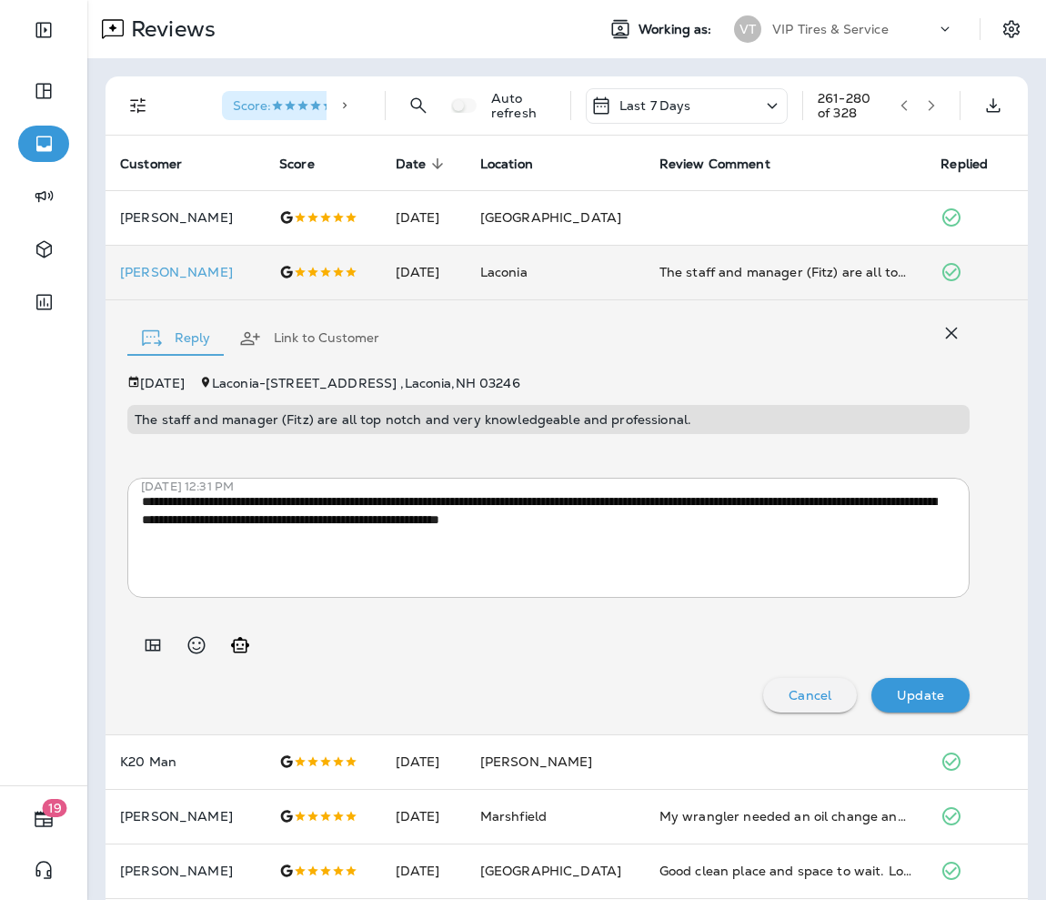
click at [444, 429] on div "The staff and manager (Fitz) are all top notch and very knowledgeable and profe…" at bounding box center [548, 419] width 843 height 29
